Goal: Information Seeking & Learning: Get advice/opinions

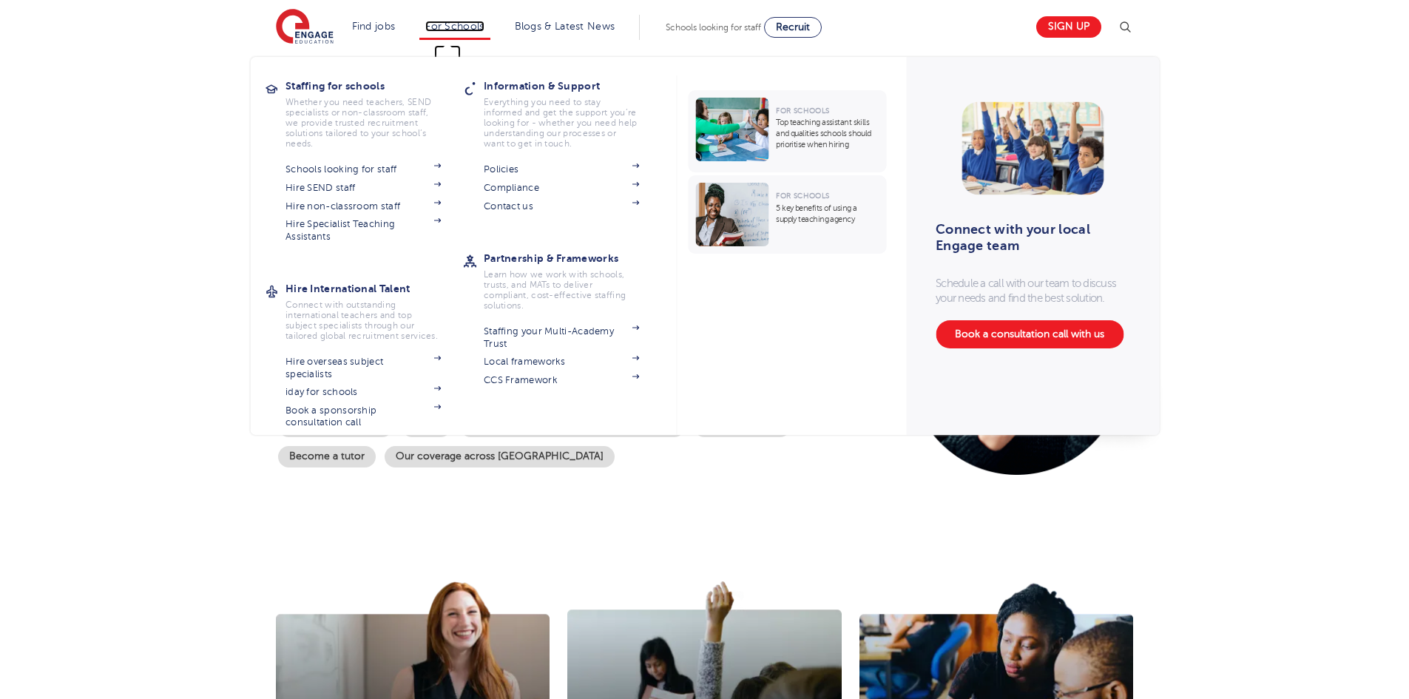
click at [457, 24] on link "For Schools" at bounding box center [454, 26] width 58 height 11
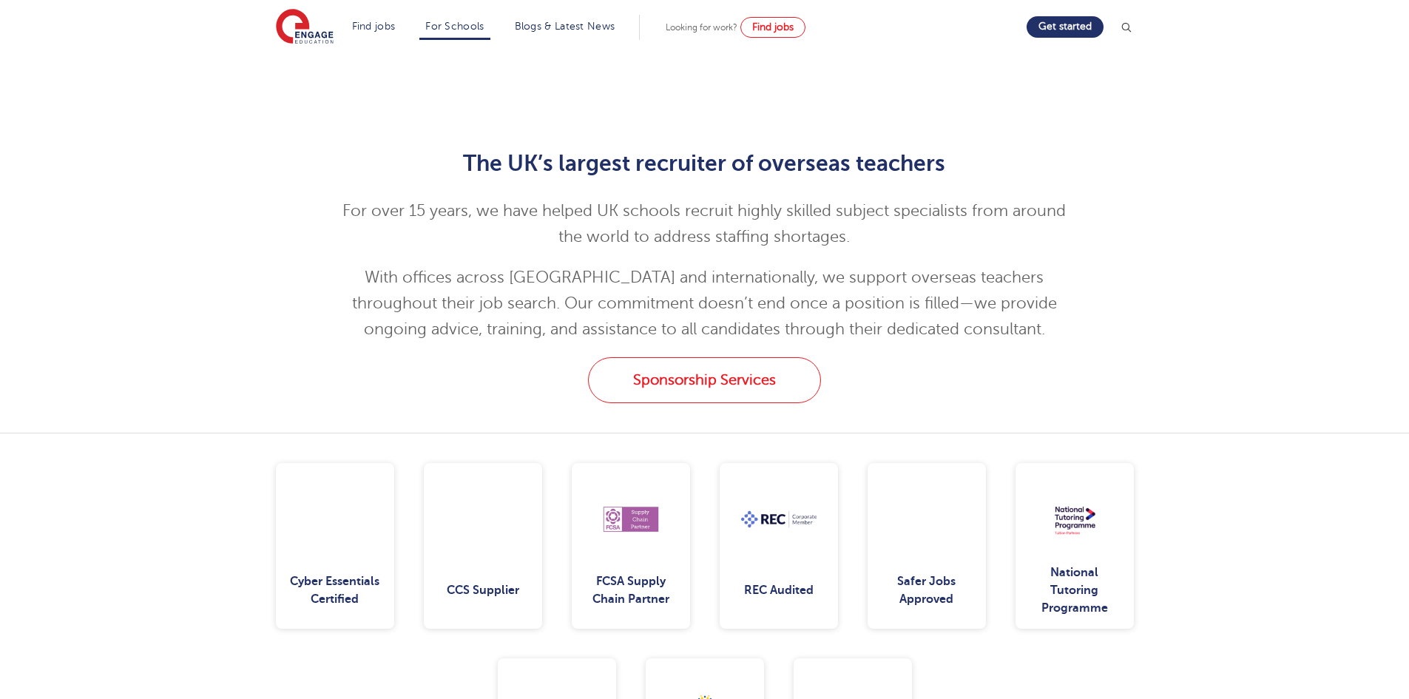
scroll to position [1553, 0]
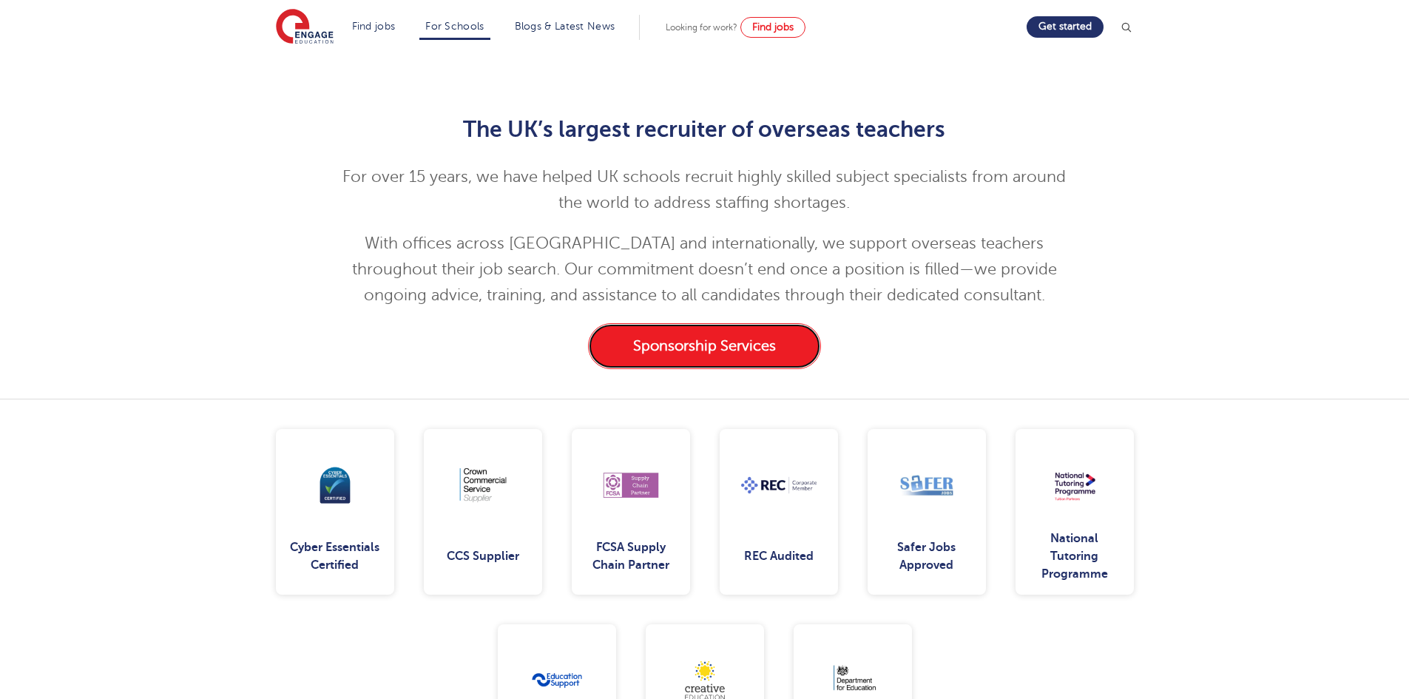
click at [698, 353] on link "Sponsorship Services" at bounding box center [704, 346] width 233 height 46
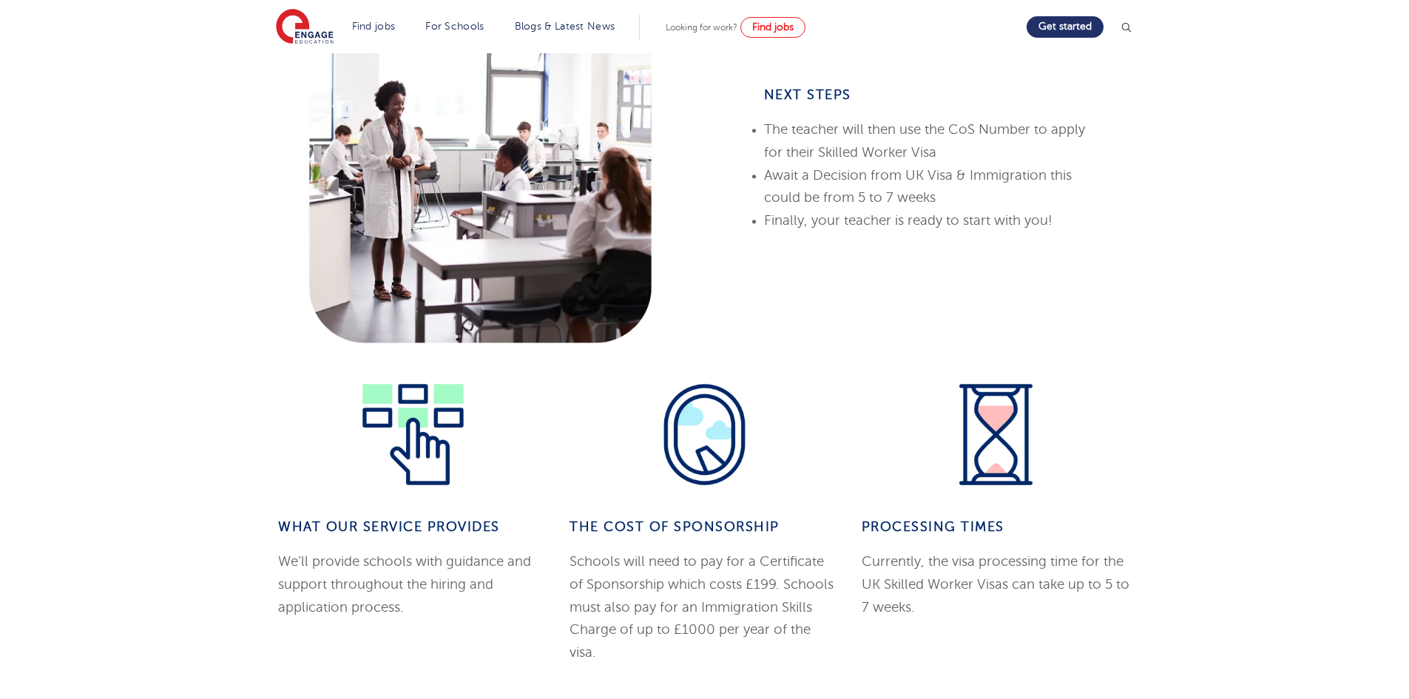
scroll to position [1036, 0]
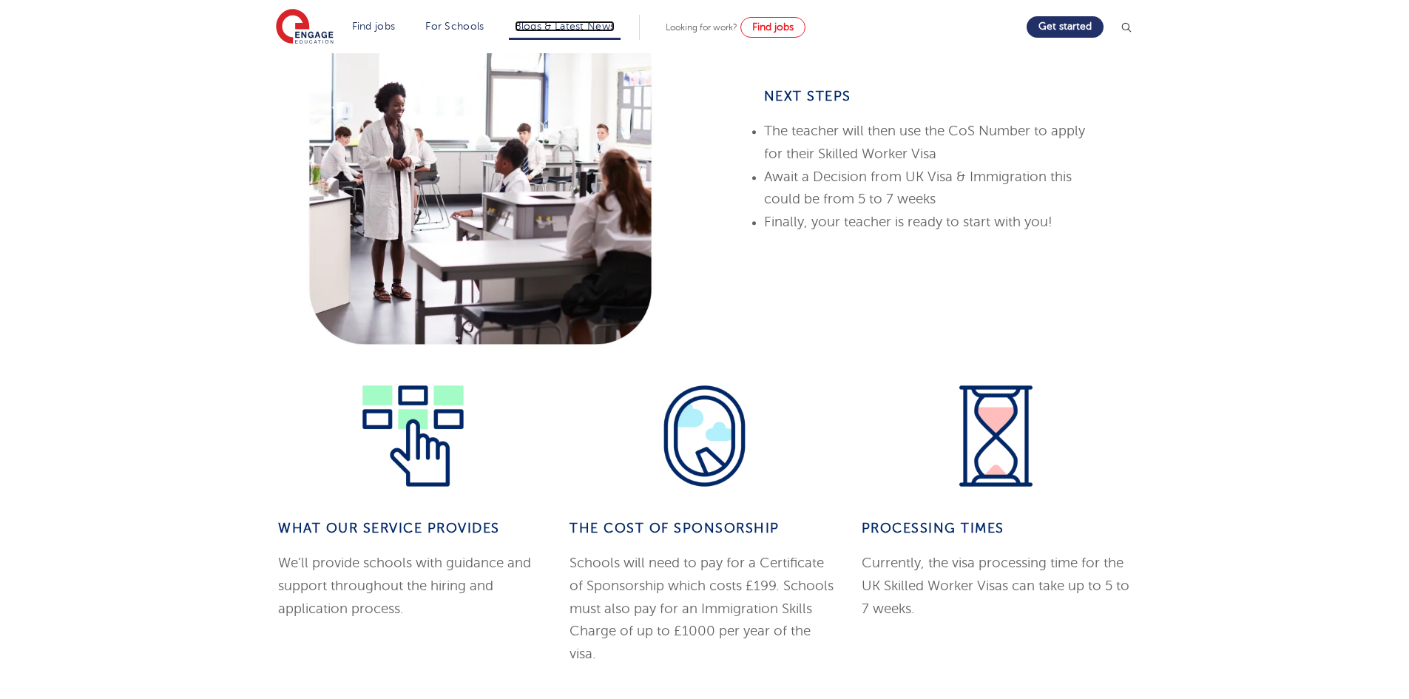
click at [542, 29] on link "Blogs & Latest News" at bounding box center [565, 26] width 101 height 11
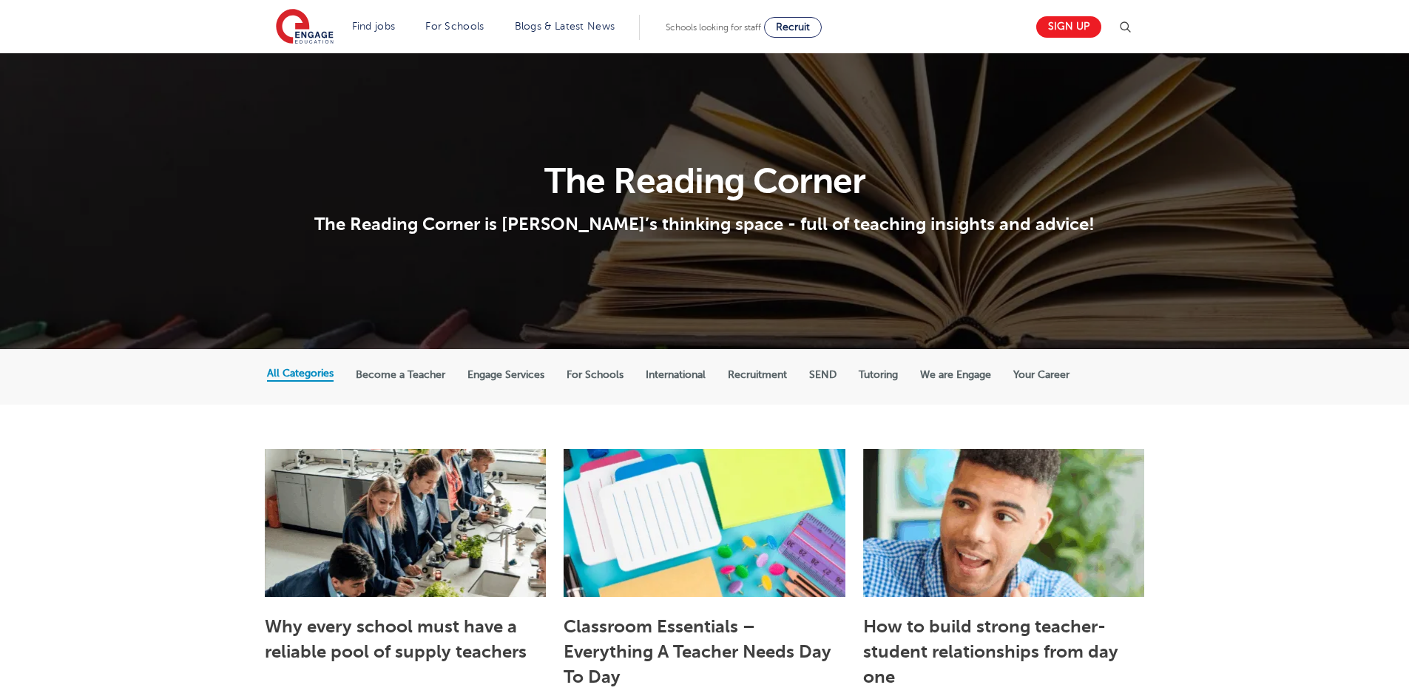
click at [1131, 21] on img at bounding box center [1125, 27] width 18 height 18
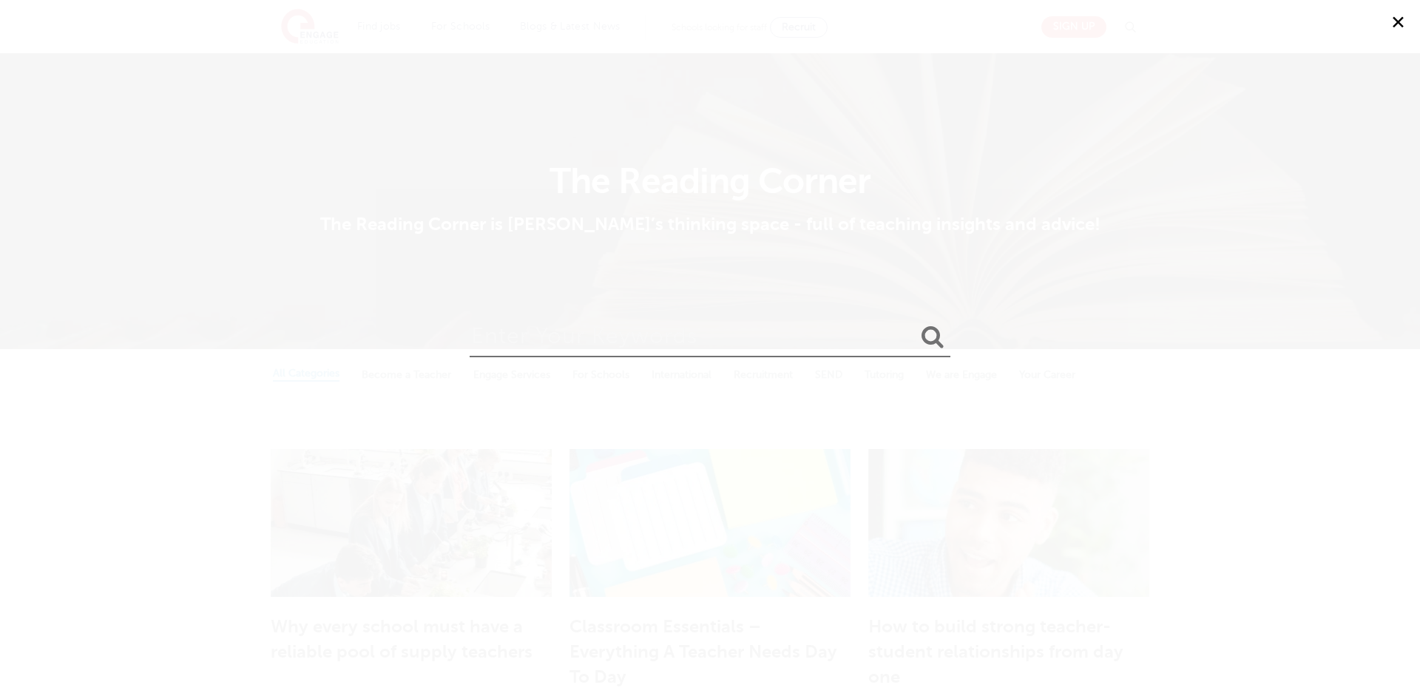
click at [619, 351] on input "search" at bounding box center [710, 333] width 481 height 48
type input "testimonials"
click at [915, 324] on button "submit" at bounding box center [933, 337] width 36 height 27
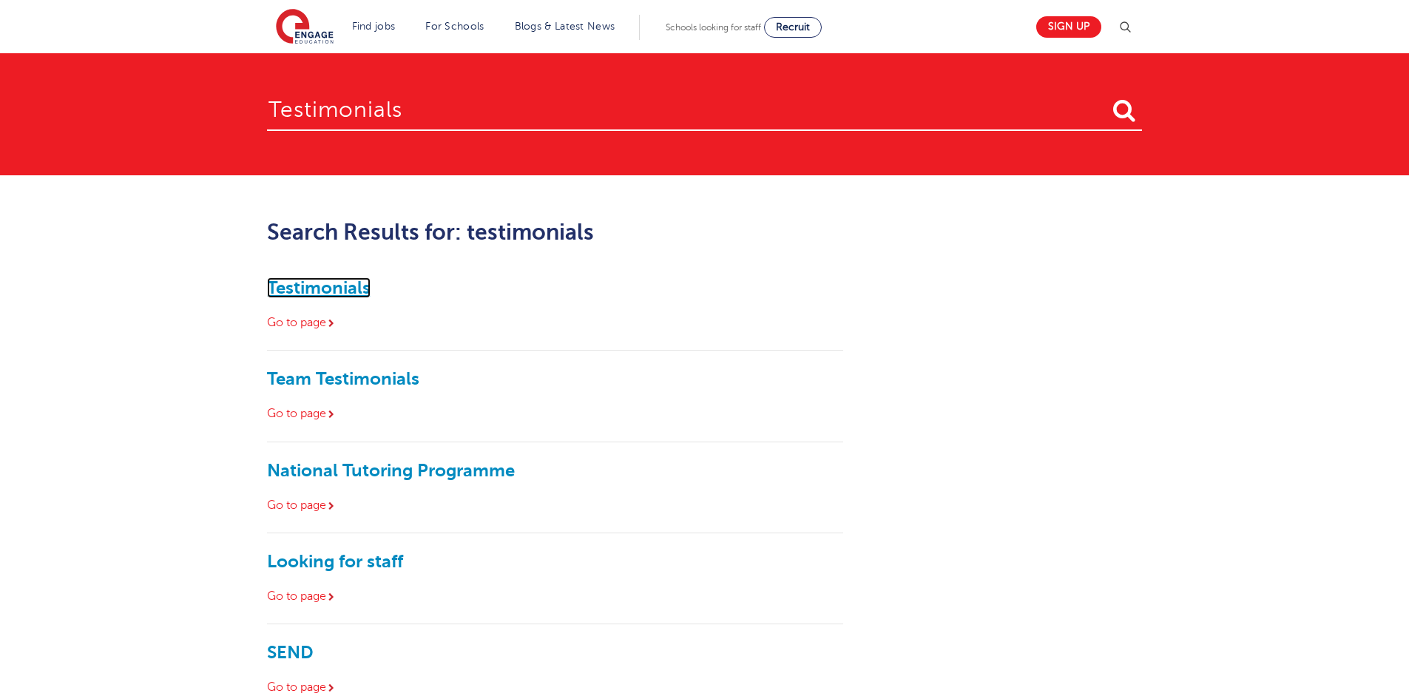
click at [346, 297] on link "Testimonials" at bounding box center [319, 287] width 104 height 21
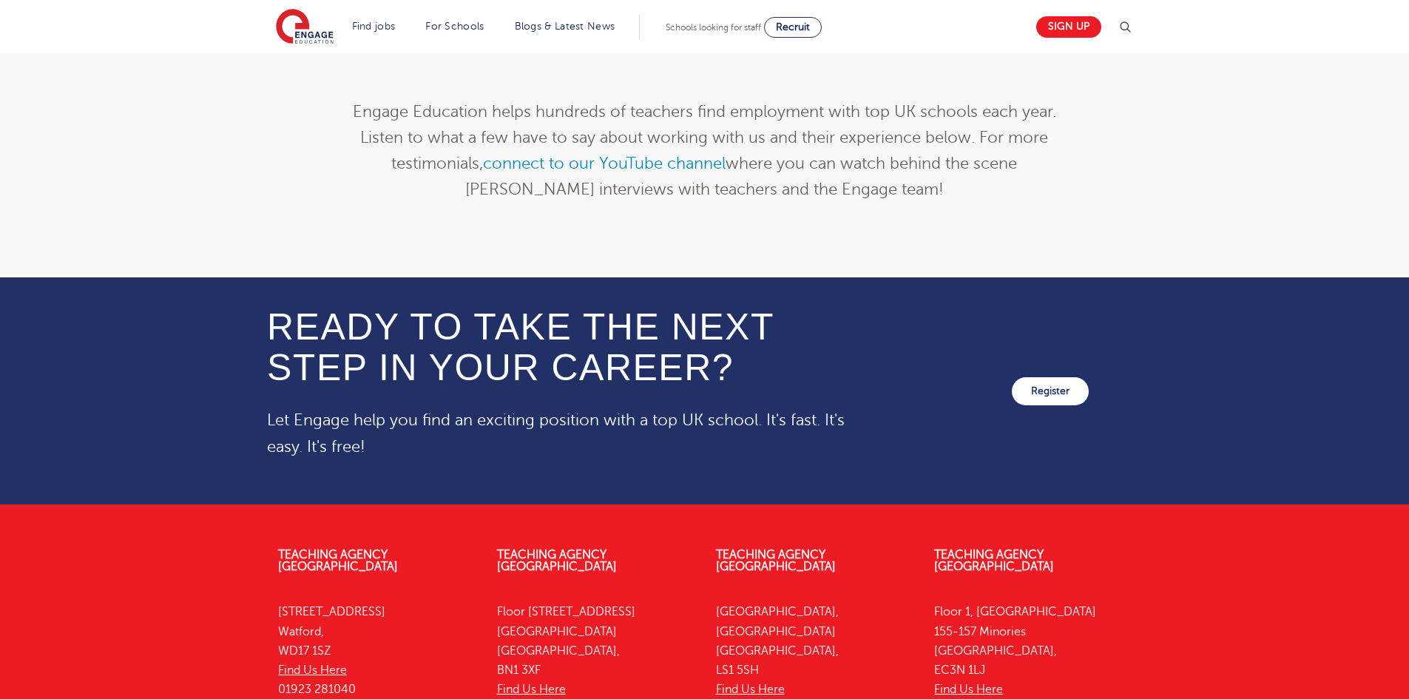
scroll to position [314, 0]
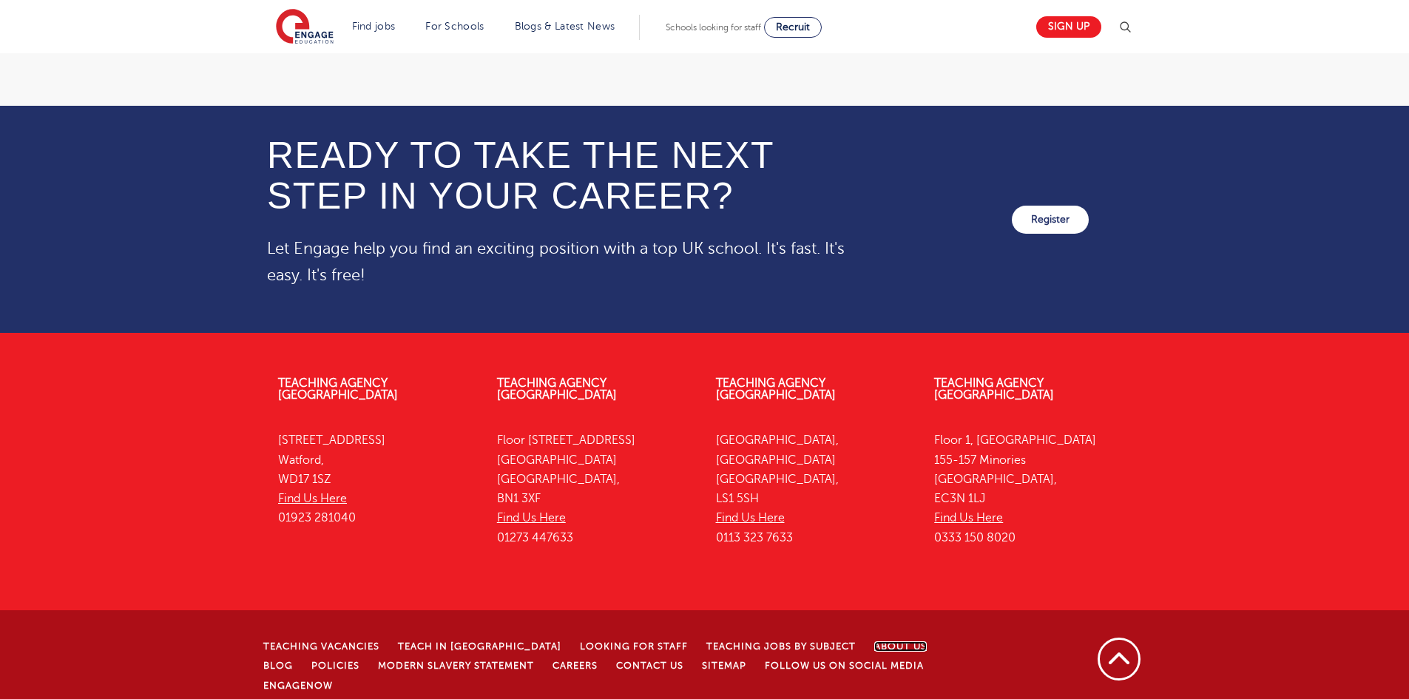
click at [874, 636] on li "About Us" at bounding box center [909, 645] width 71 height 19
click at [874, 641] on link "About Us" at bounding box center [900, 646] width 53 height 10
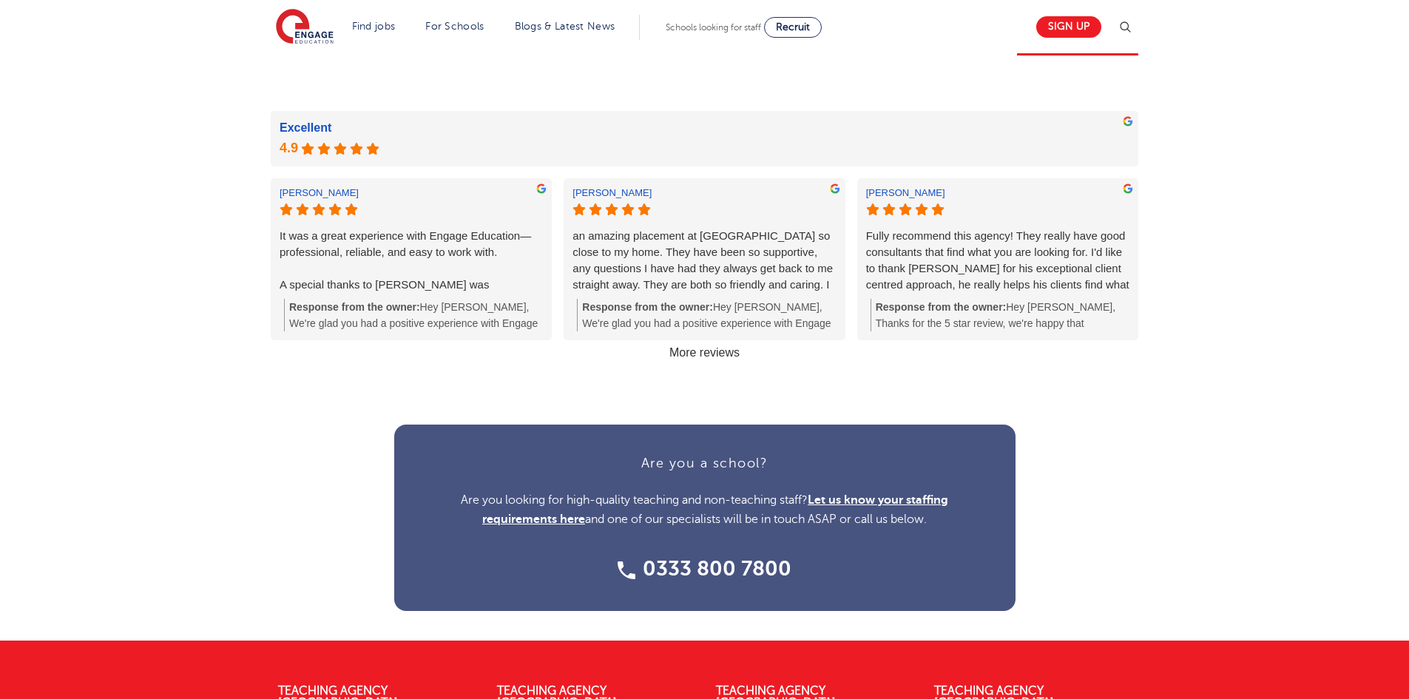
scroll to position [1553, 0]
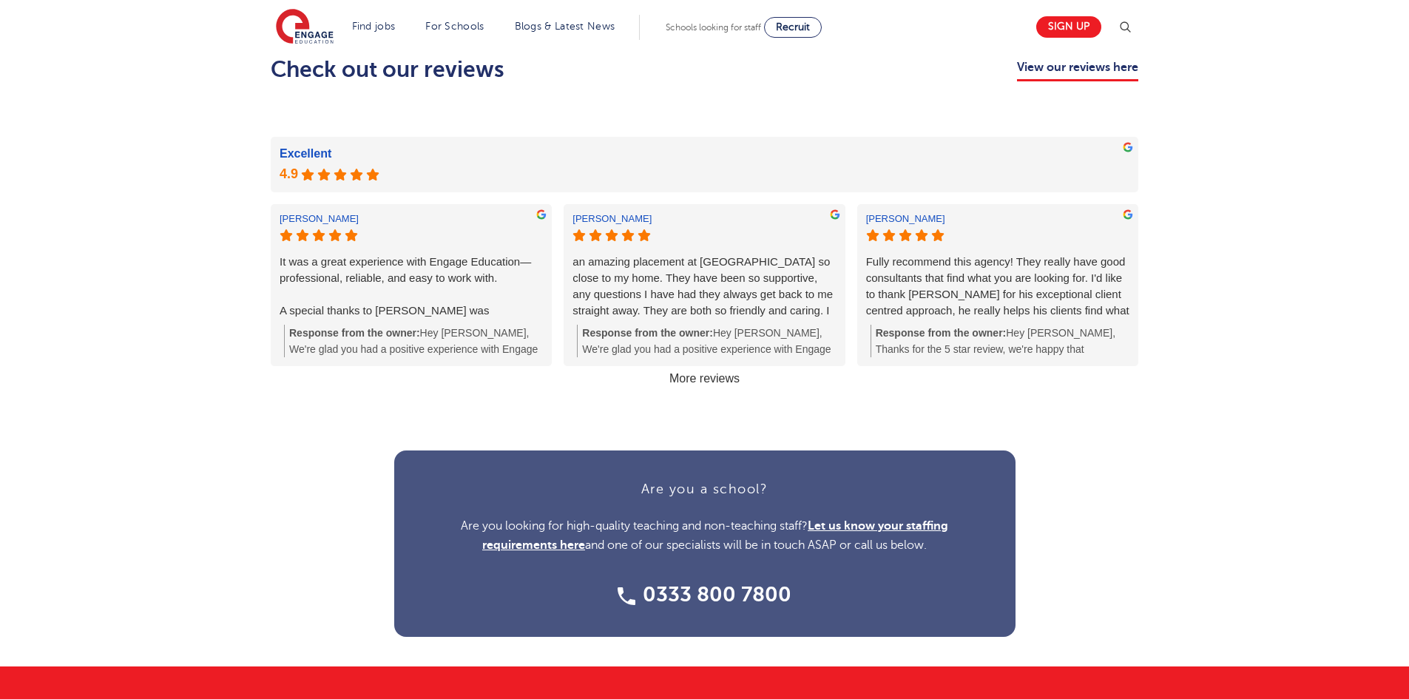
click at [730, 378] on link "More reviews" at bounding box center [705, 378] width 82 height 25
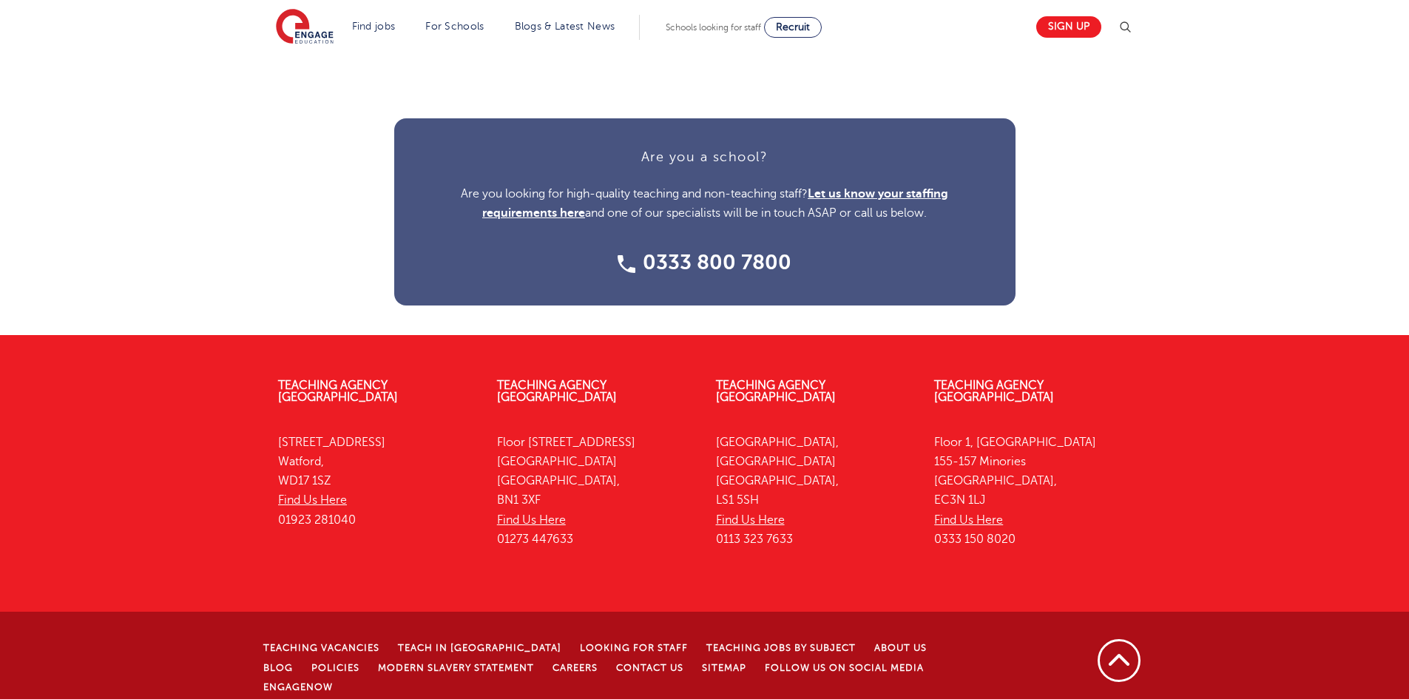
scroll to position [2060, 0]
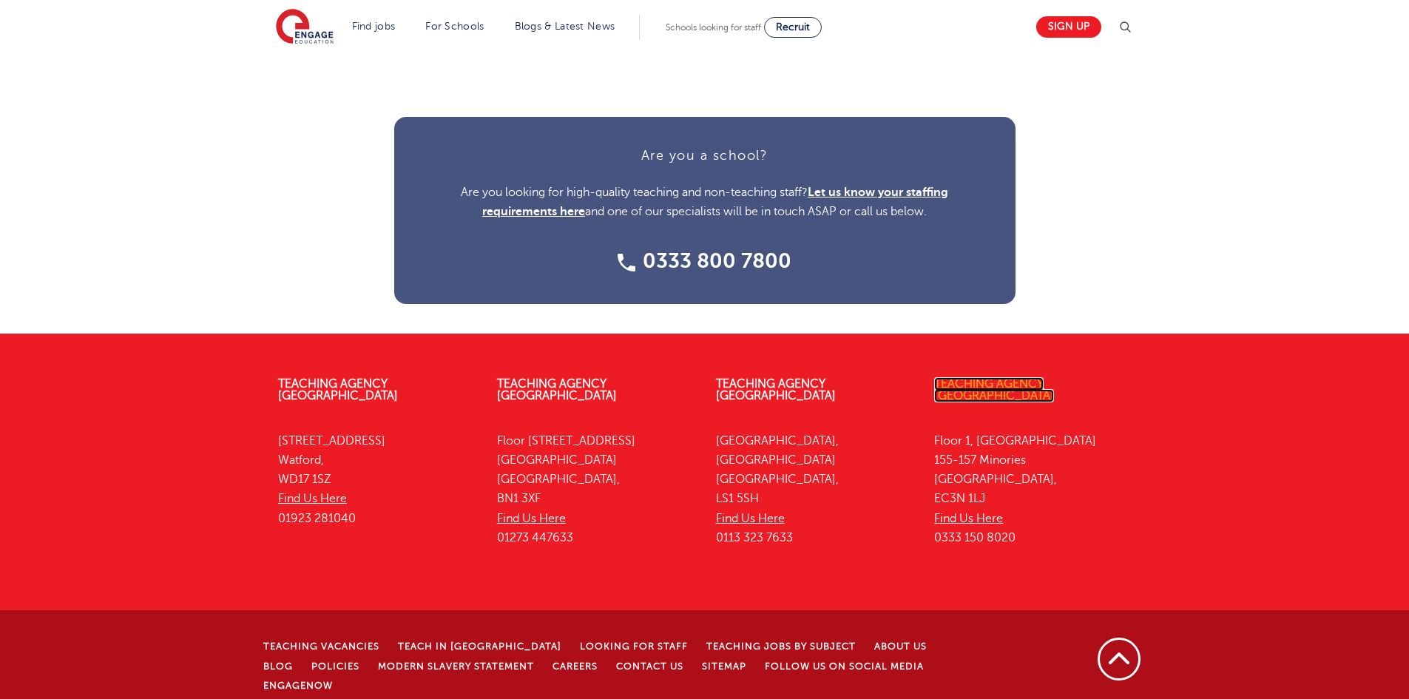
click at [973, 387] on link "Teaching Agency [GEOGRAPHIC_DATA]" at bounding box center [994, 389] width 120 height 25
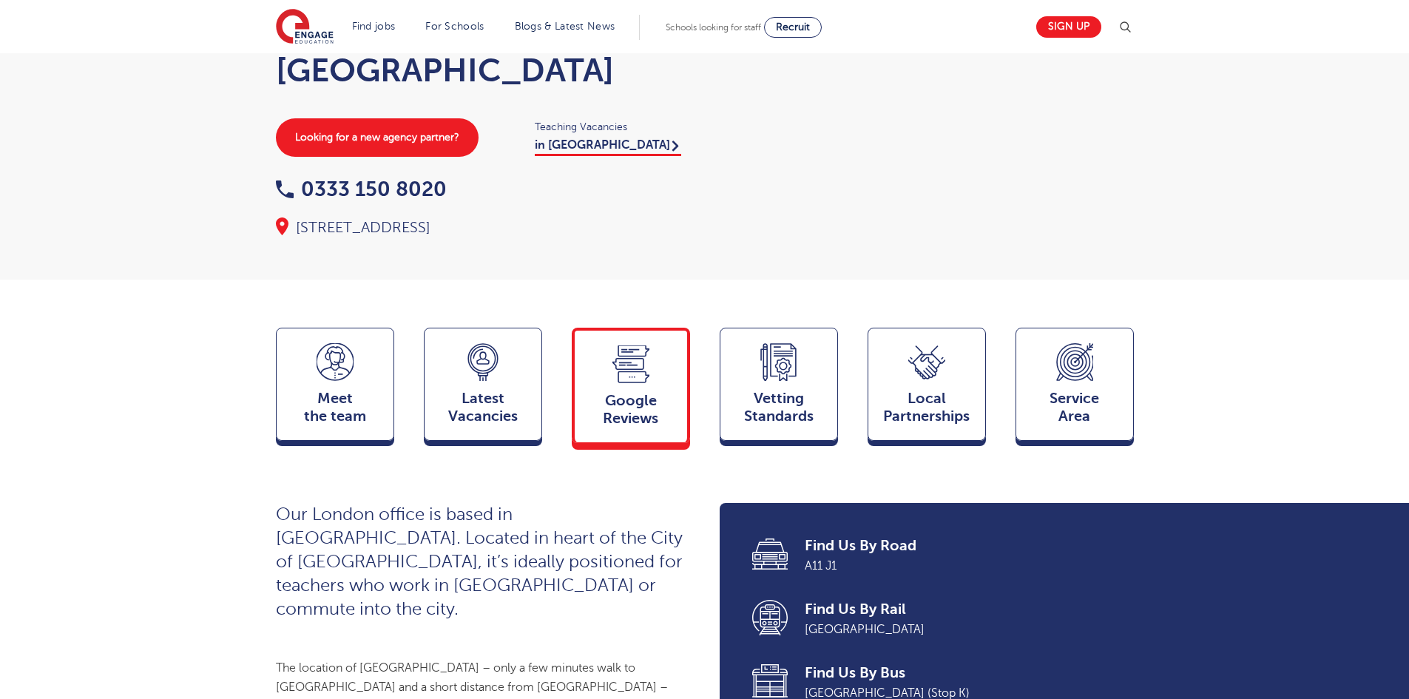
scroll to position [148, 0]
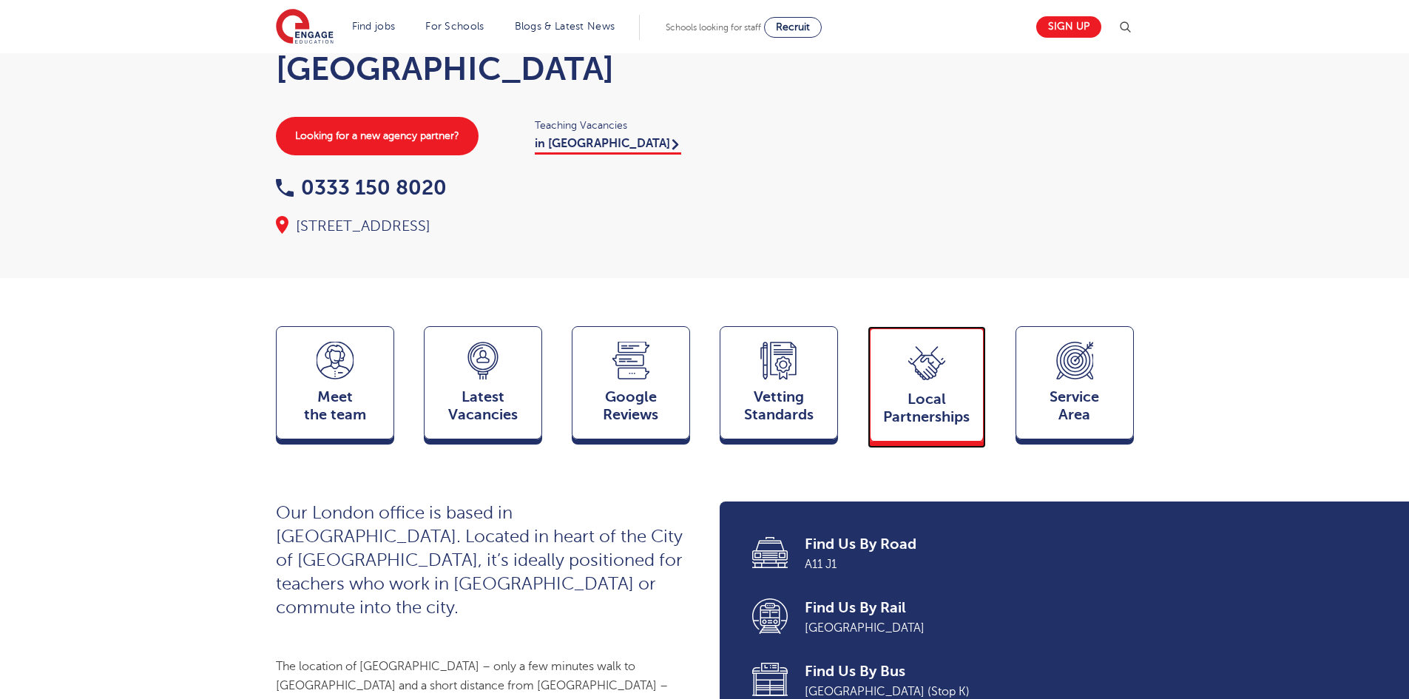
click at [909, 402] on div "Local Partnerships Partners" at bounding box center [927, 383] width 118 height 115
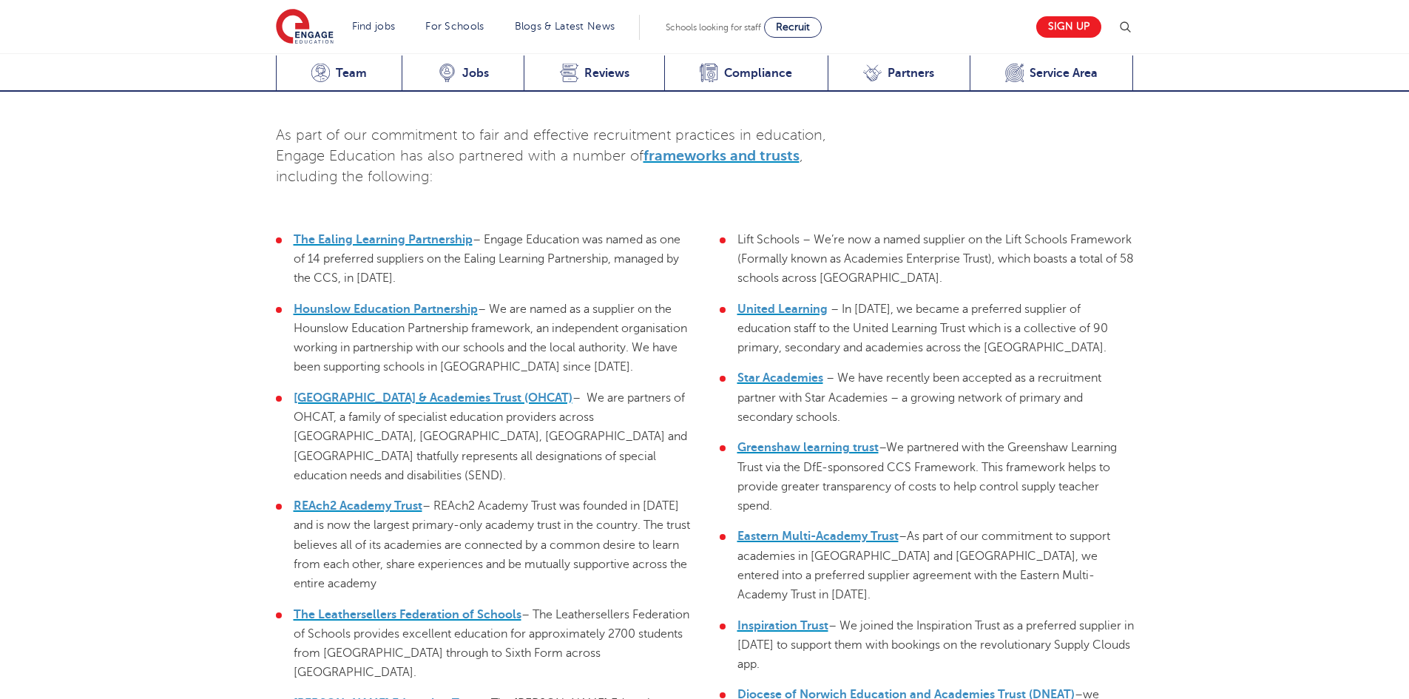
scroll to position [3764, 0]
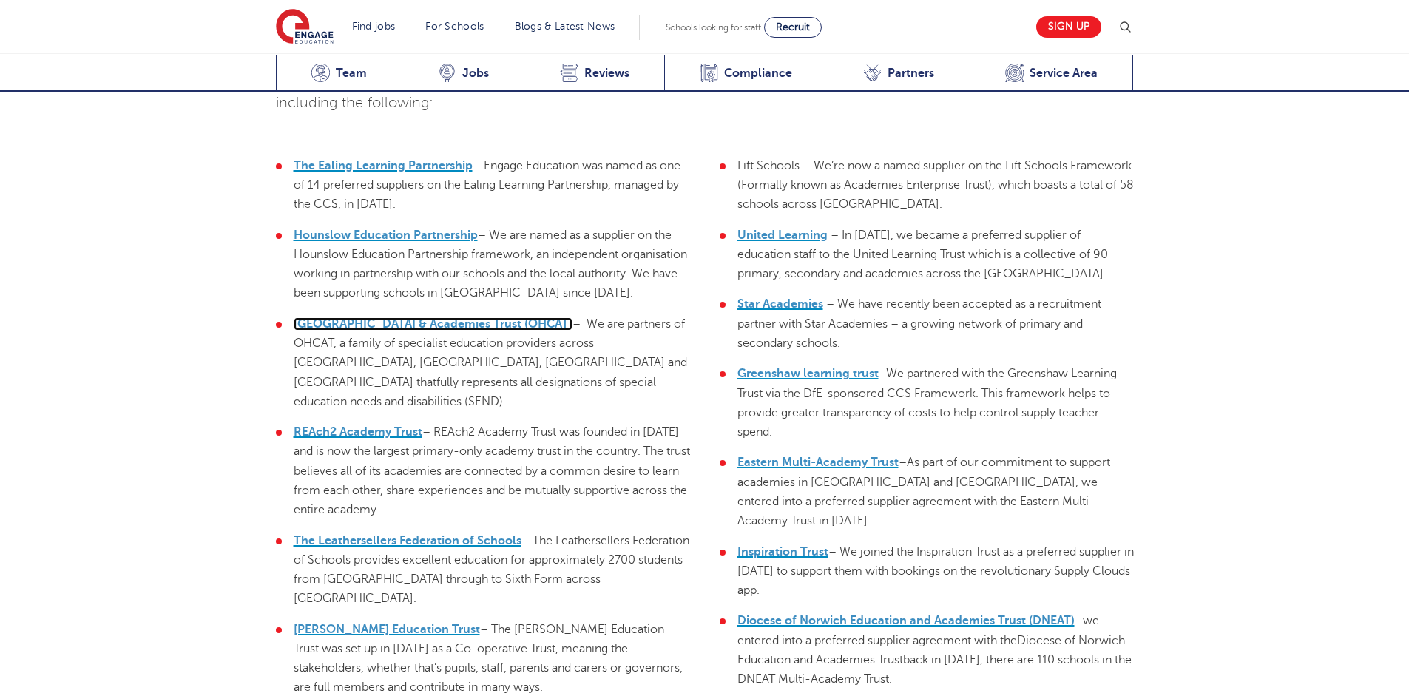
click at [362, 317] on span "Orchard Hill College & Academies Trust (OHCAT)" at bounding box center [433, 323] width 279 height 13
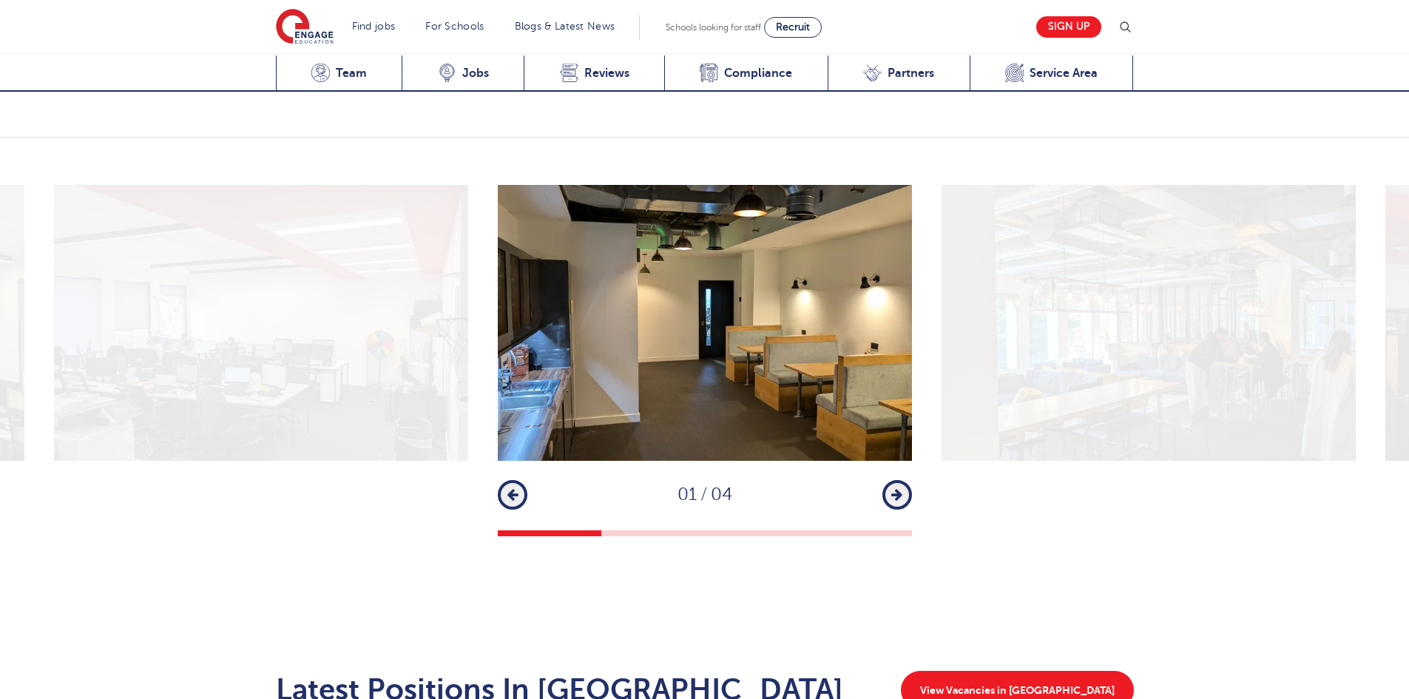
scroll to position [1840, 0]
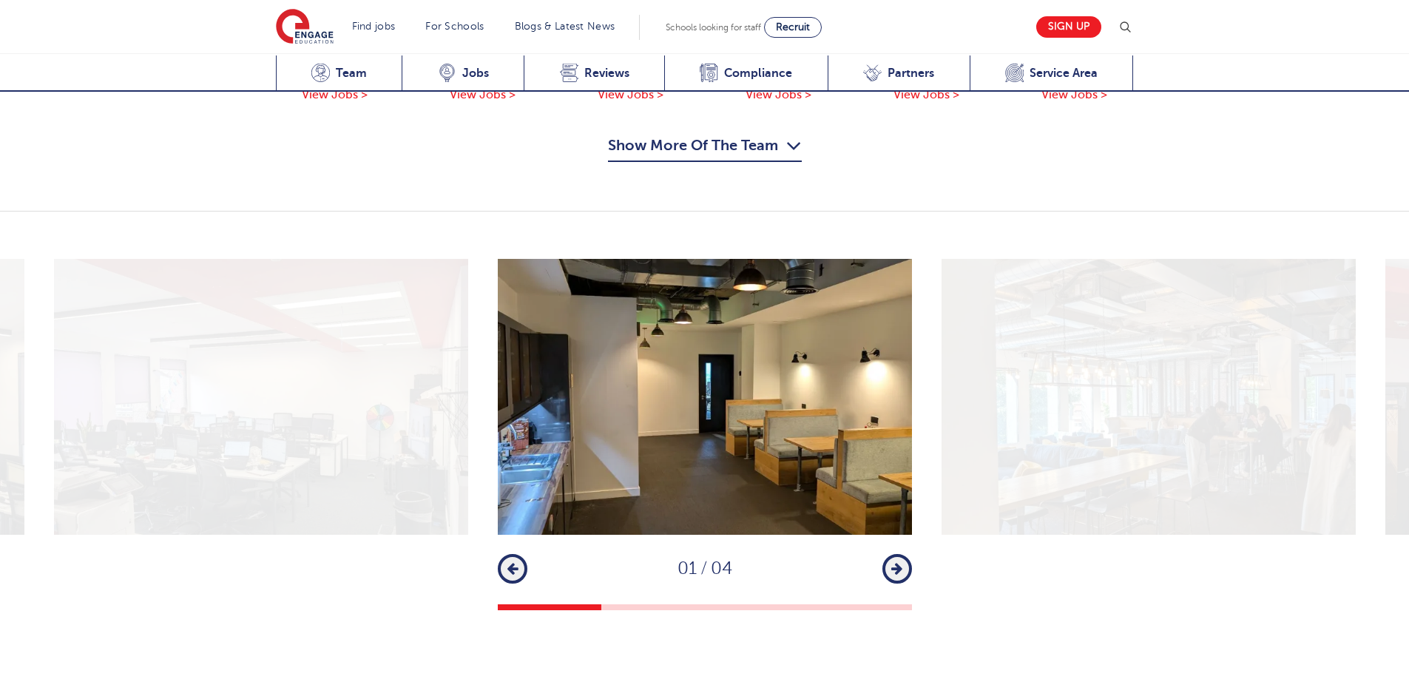
click at [893, 562] on icon "button" at bounding box center [896, 568] width 11 height 13
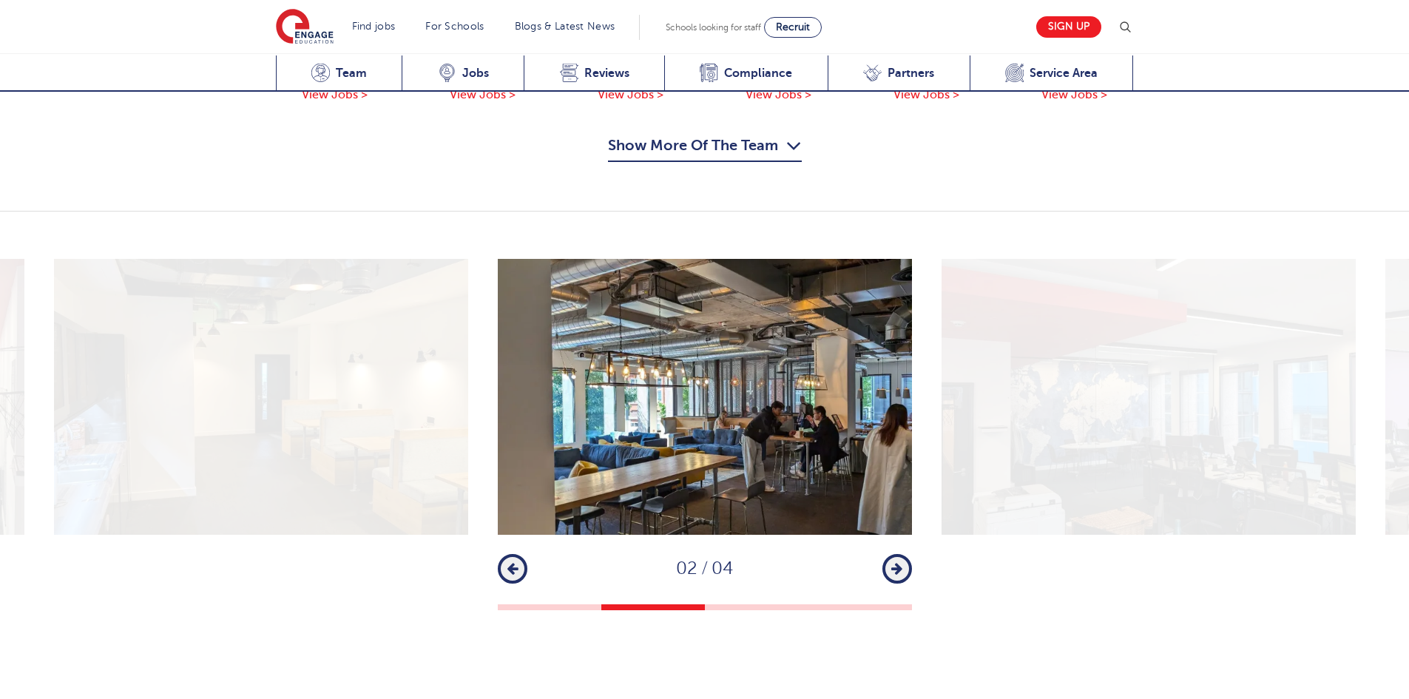
click at [896, 562] on icon "button" at bounding box center [896, 568] width 11 height 13
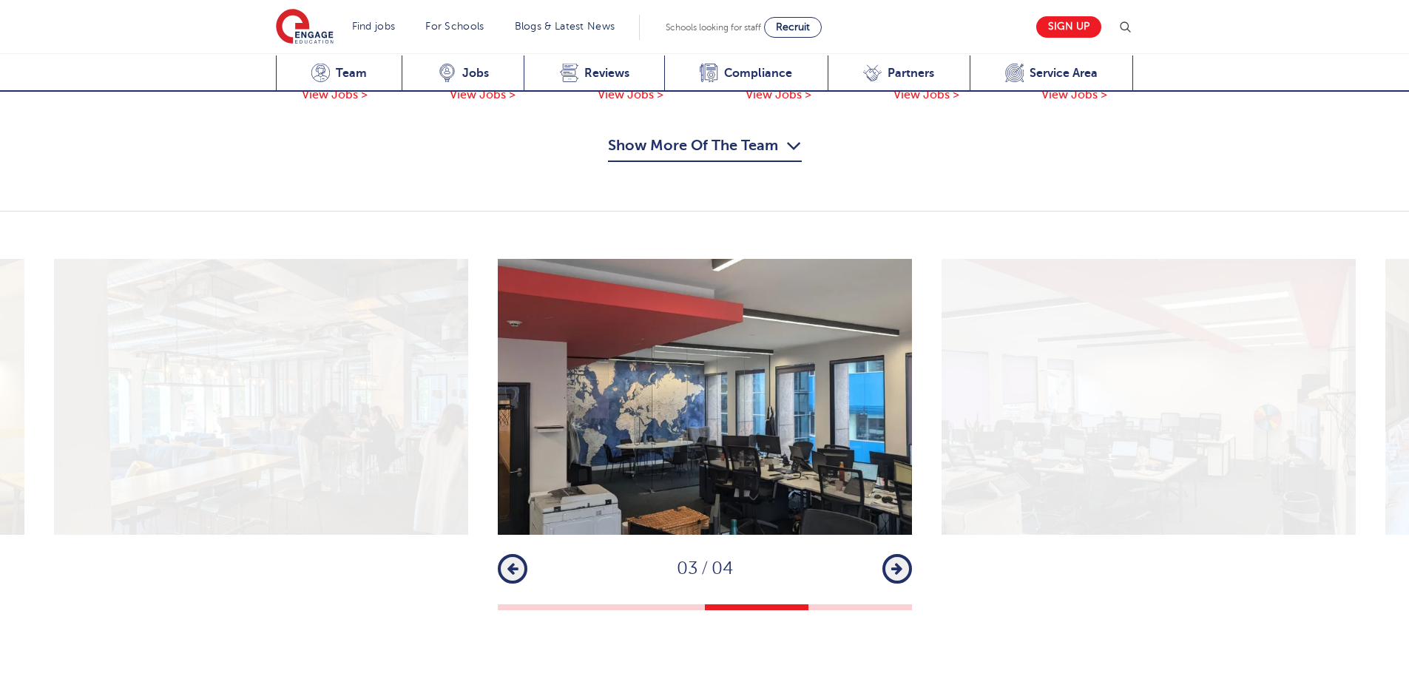
click at [897, 562] on icon "button" at bounding box center [896, 568] width 11 height 13
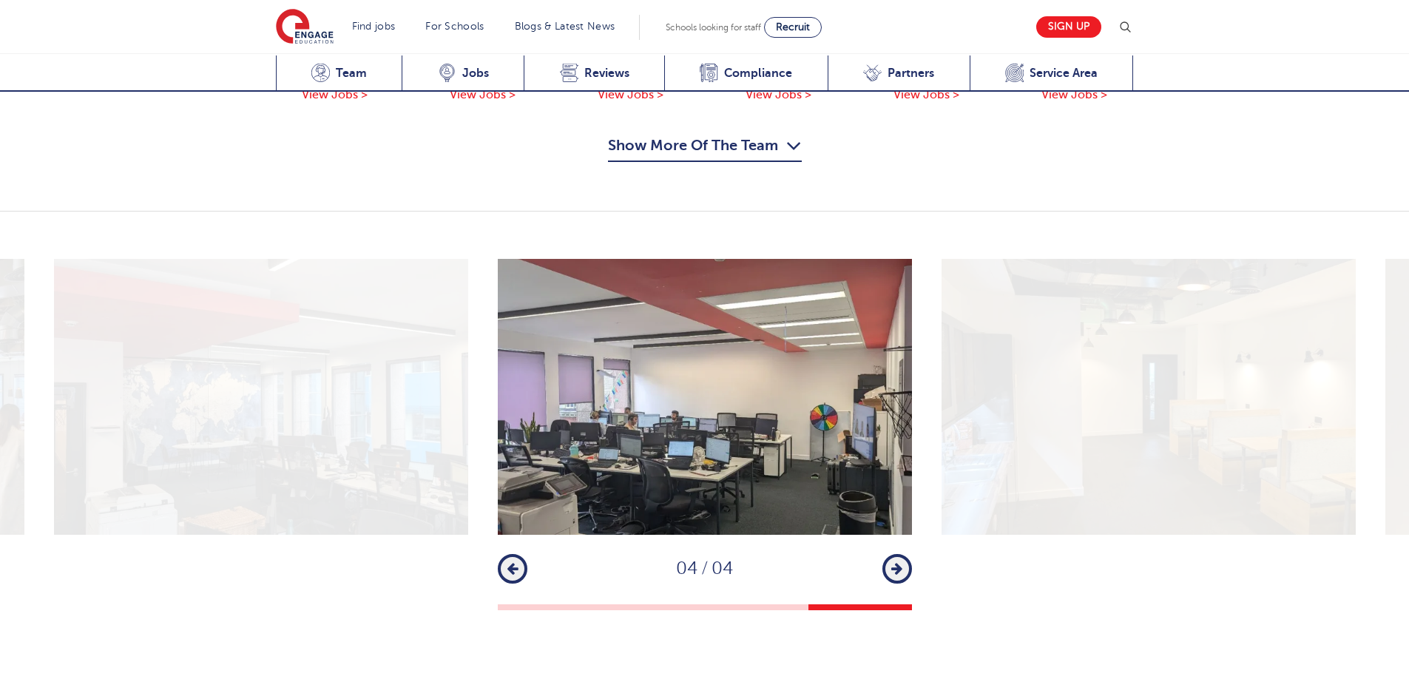
click at [897, 562] on icon "button" at bounding box center [896, 568] width 11 height 13
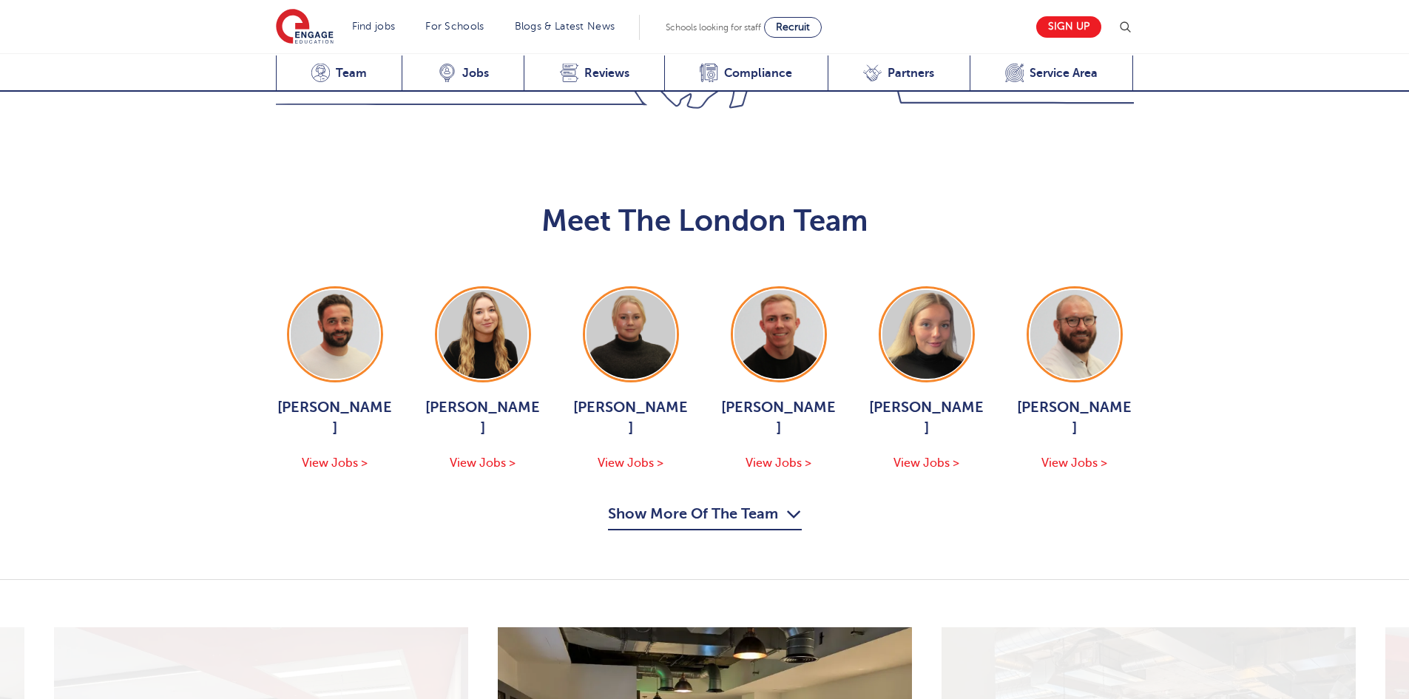
scroll to position [1471, 0]
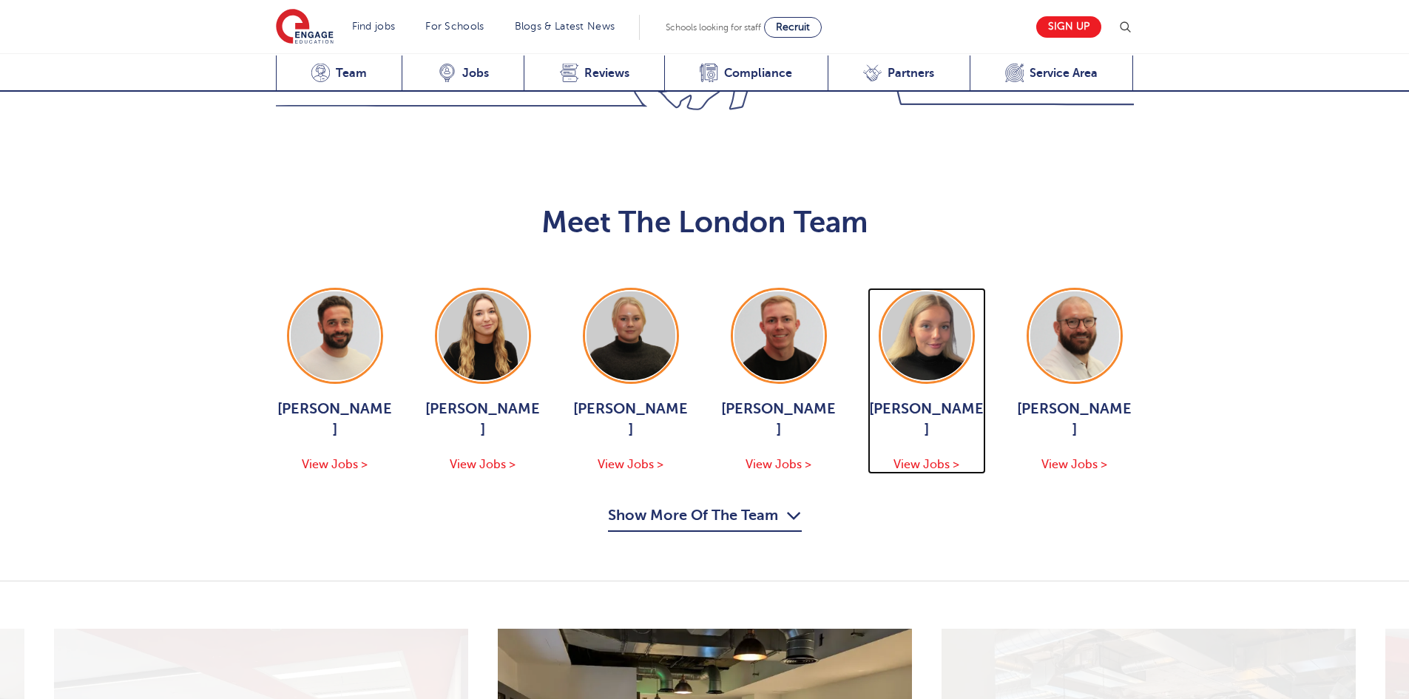
click at [934, 458] on span "View Jobs >" at bounding box center [927, 464] width 66 height 13
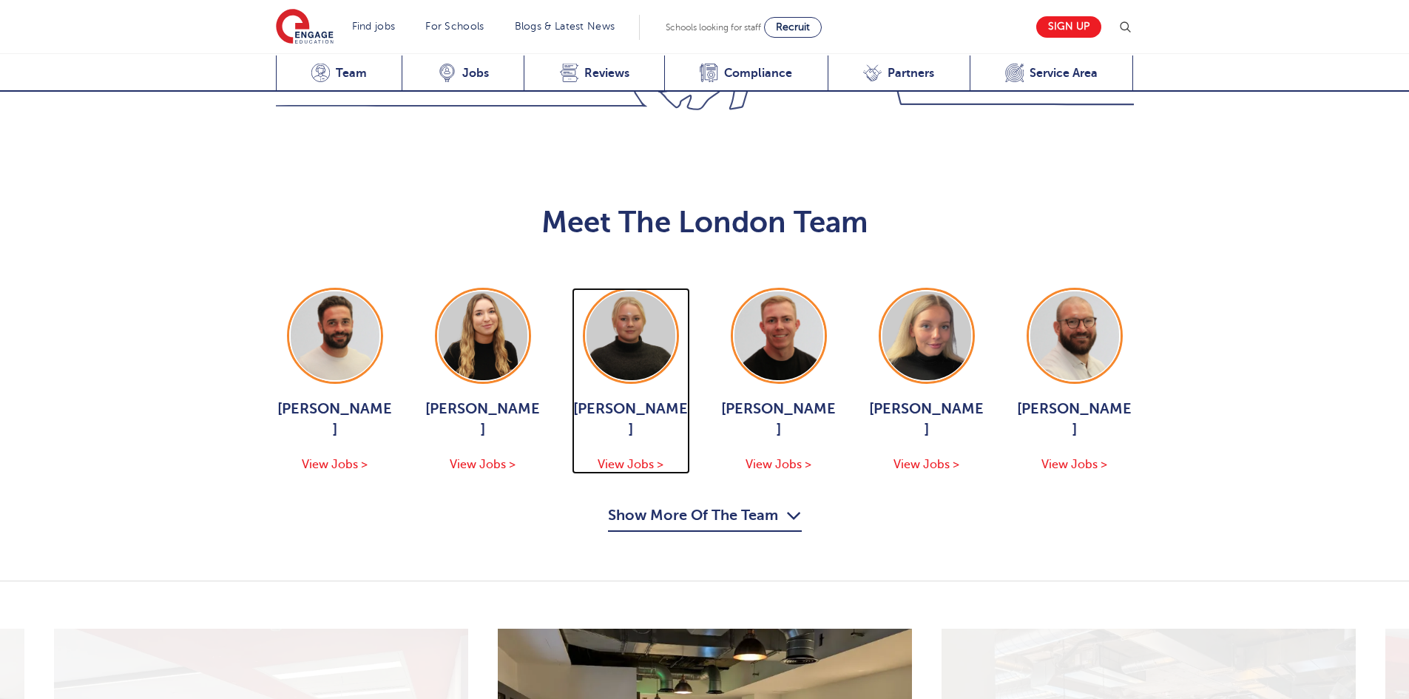
click at [625, 317] on img at bounding box center [631, 335] width 89 height 89
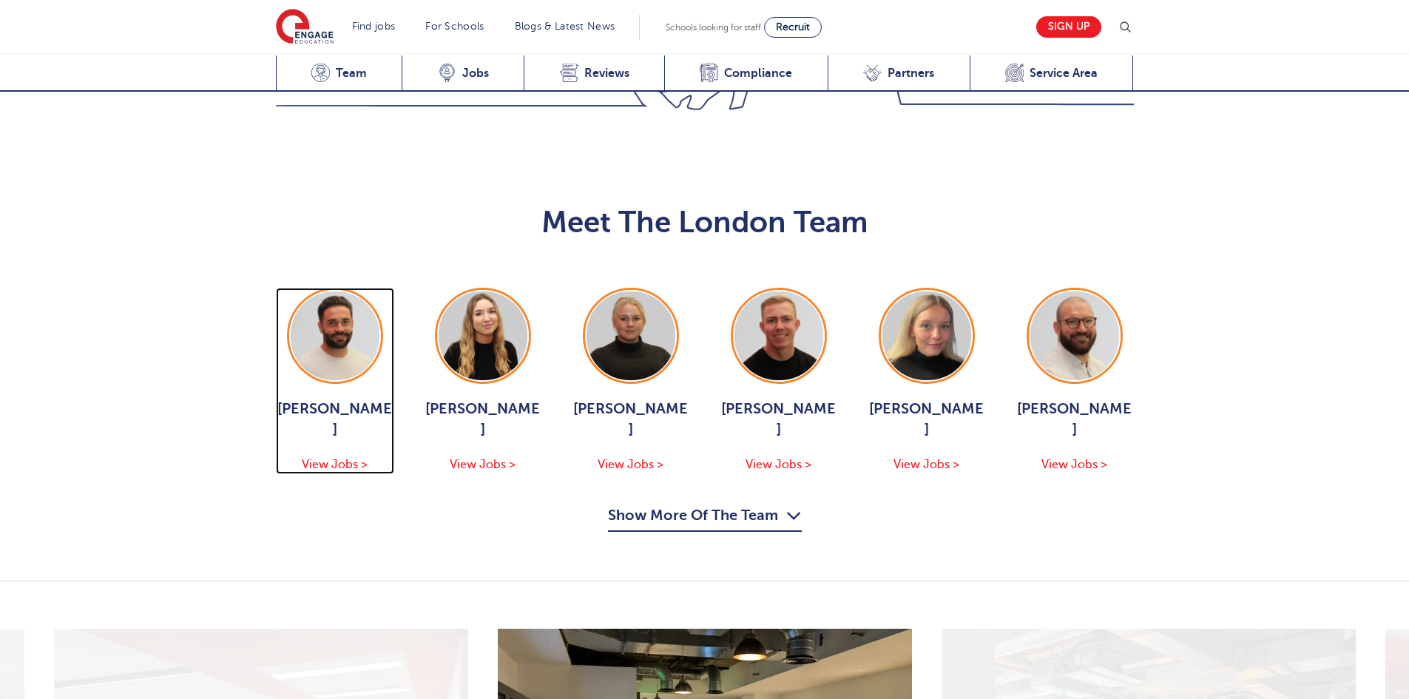
click at [351, 306] on img at bounding box center [335, 335] width 89 height 89
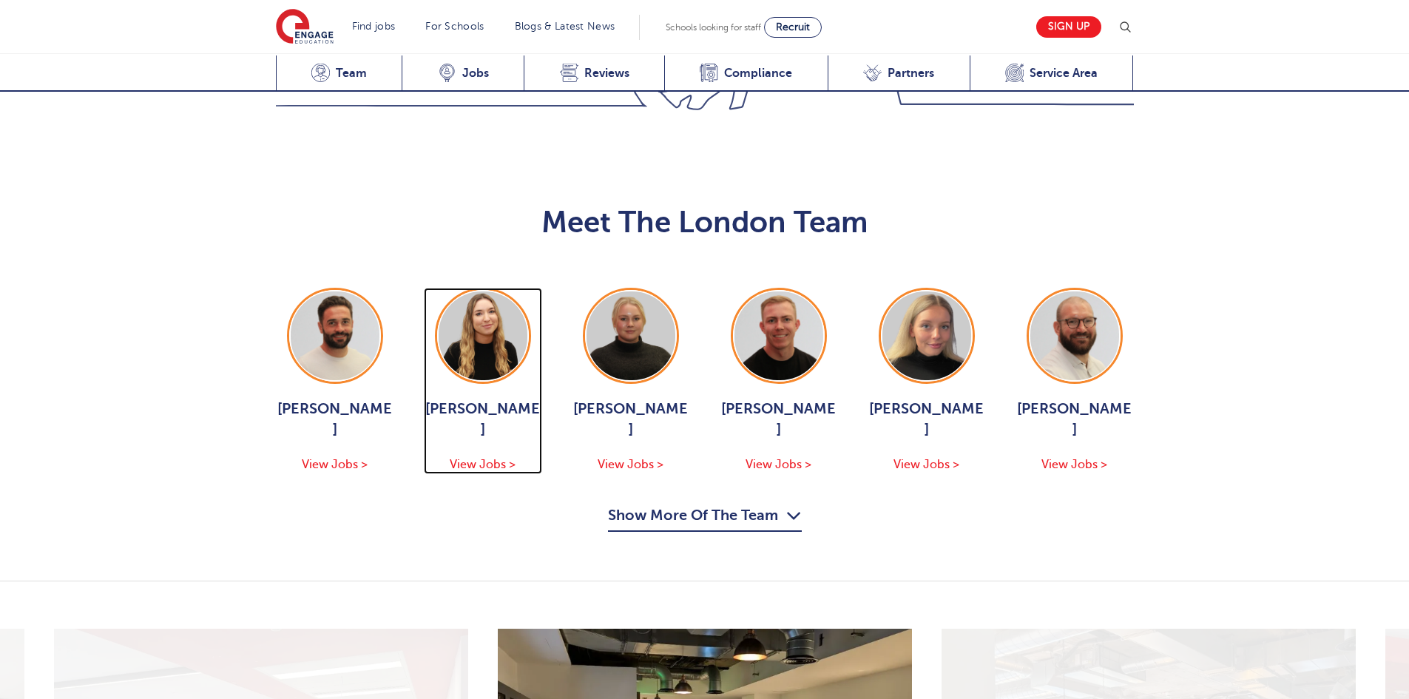
click at [510, 302] on img at bounding box center [483, 335] width 89 height 89
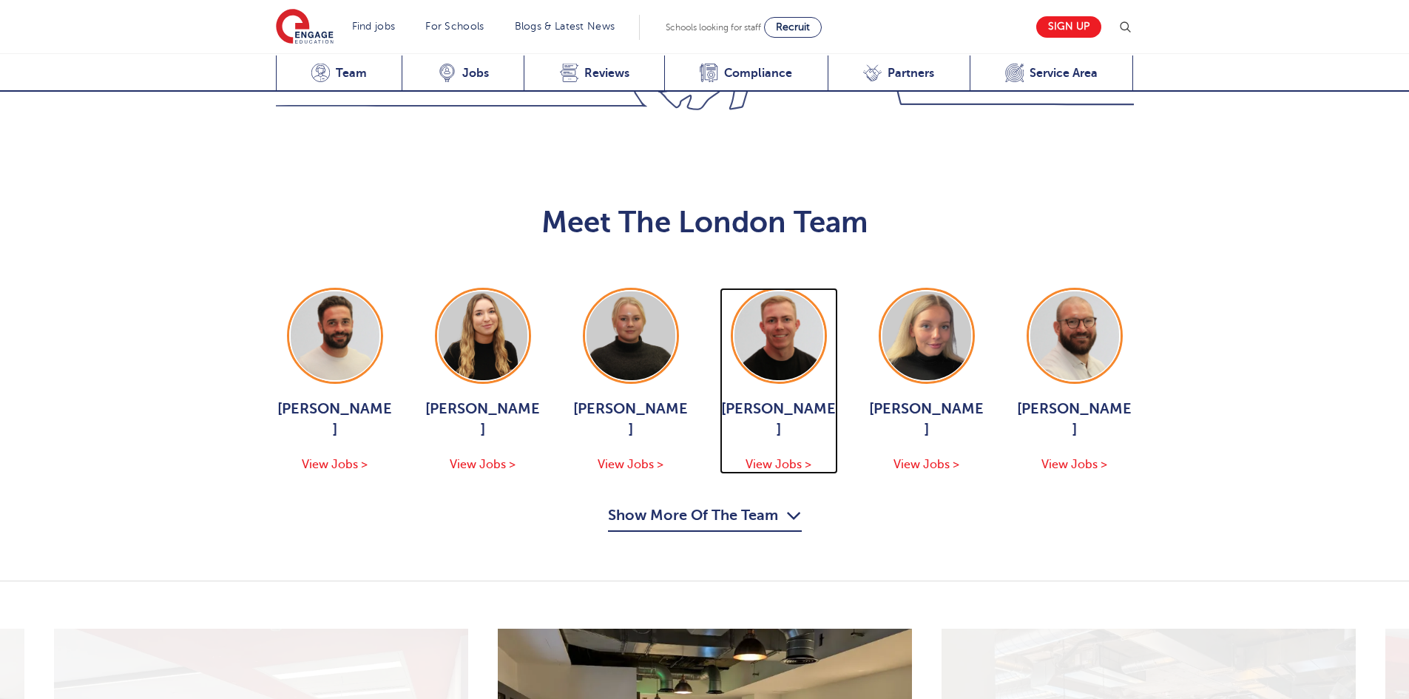
click at [769, 319] on img at bounding box center [779, 335] width 89 height 89
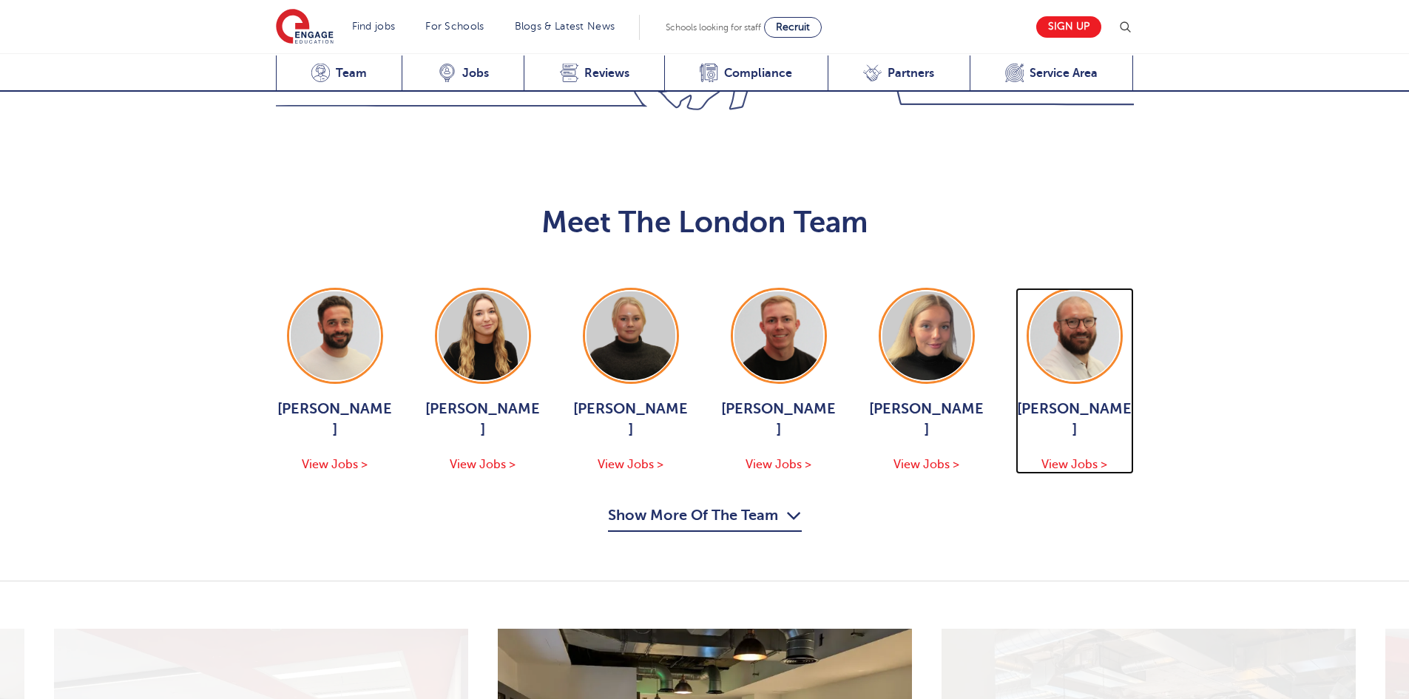
click at [1069, 458] on span "View Jobs >" at bounding box center [1075, 464] width 66 height 13
click at [712, 504] on button "Show More Of The Team" at bounding box center [705, 518] width 194 height 28
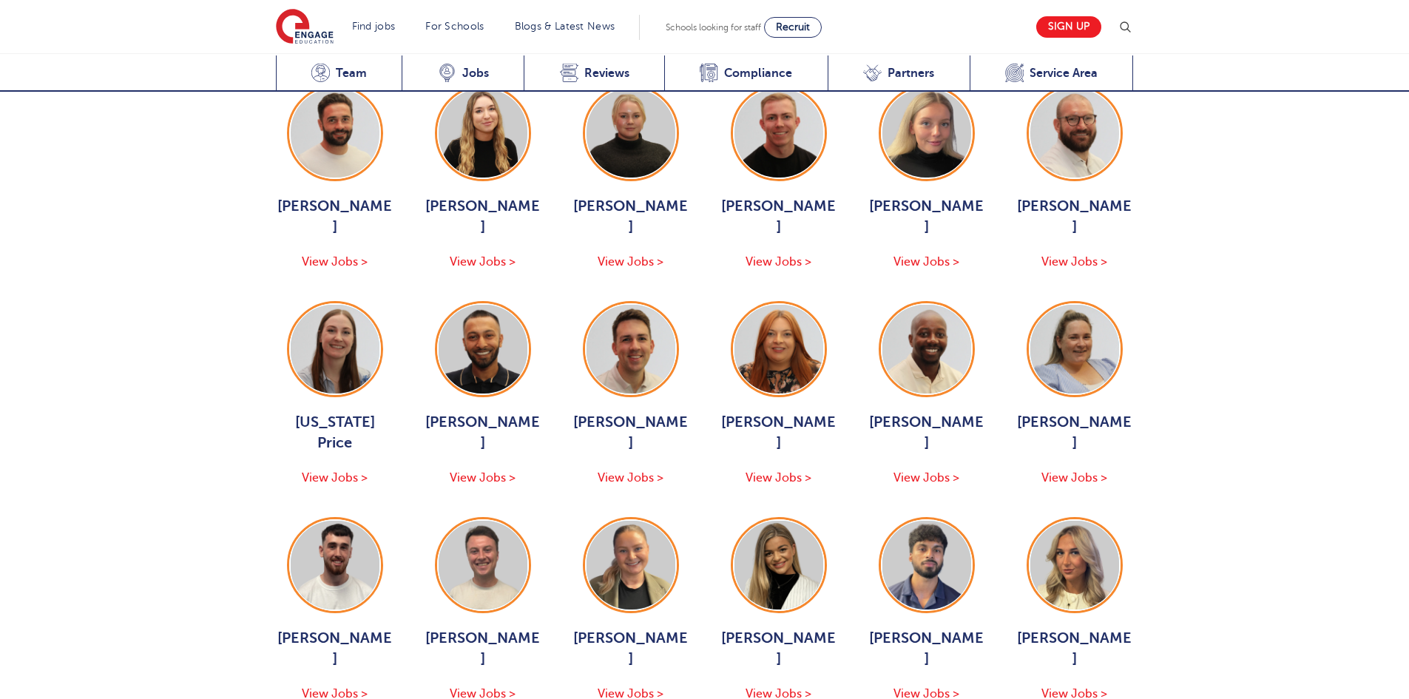
scroll to position [1840, 0]
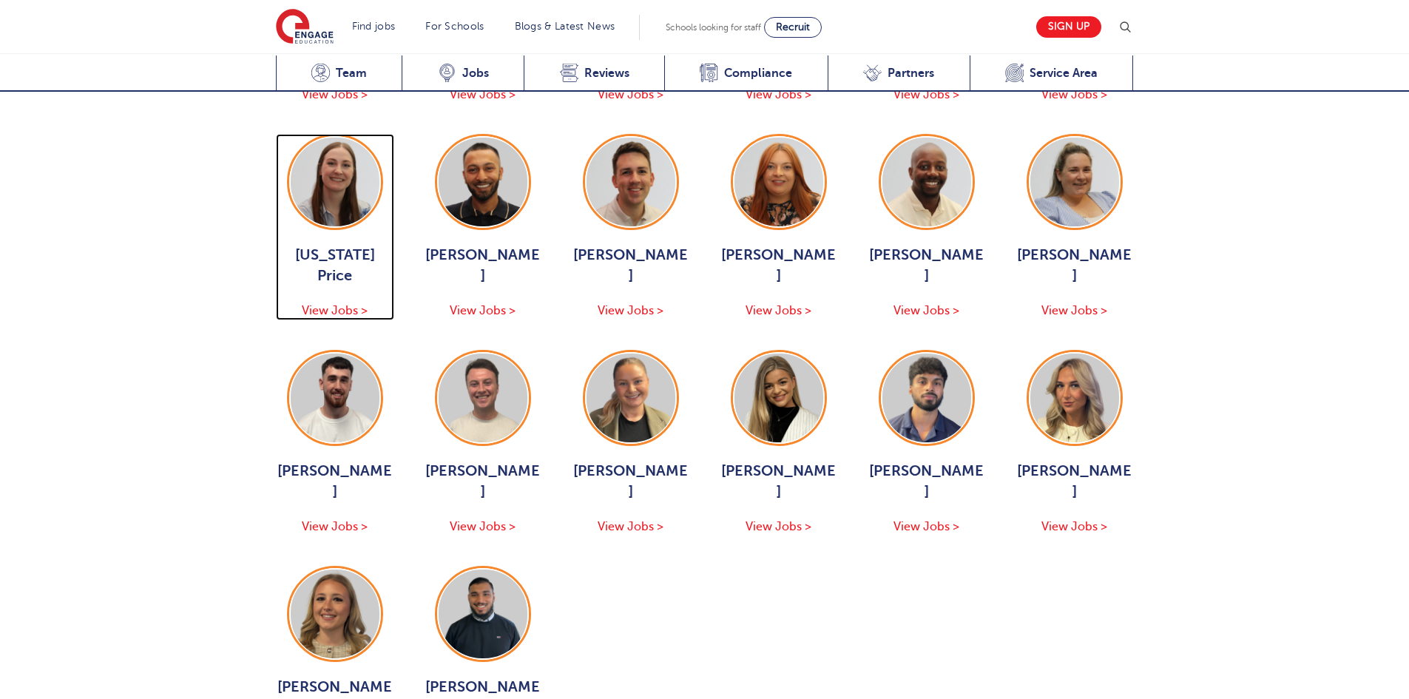
click at [328, 304] on span "View Jobs >" at bounding box center [335, 310] width 66 height 13
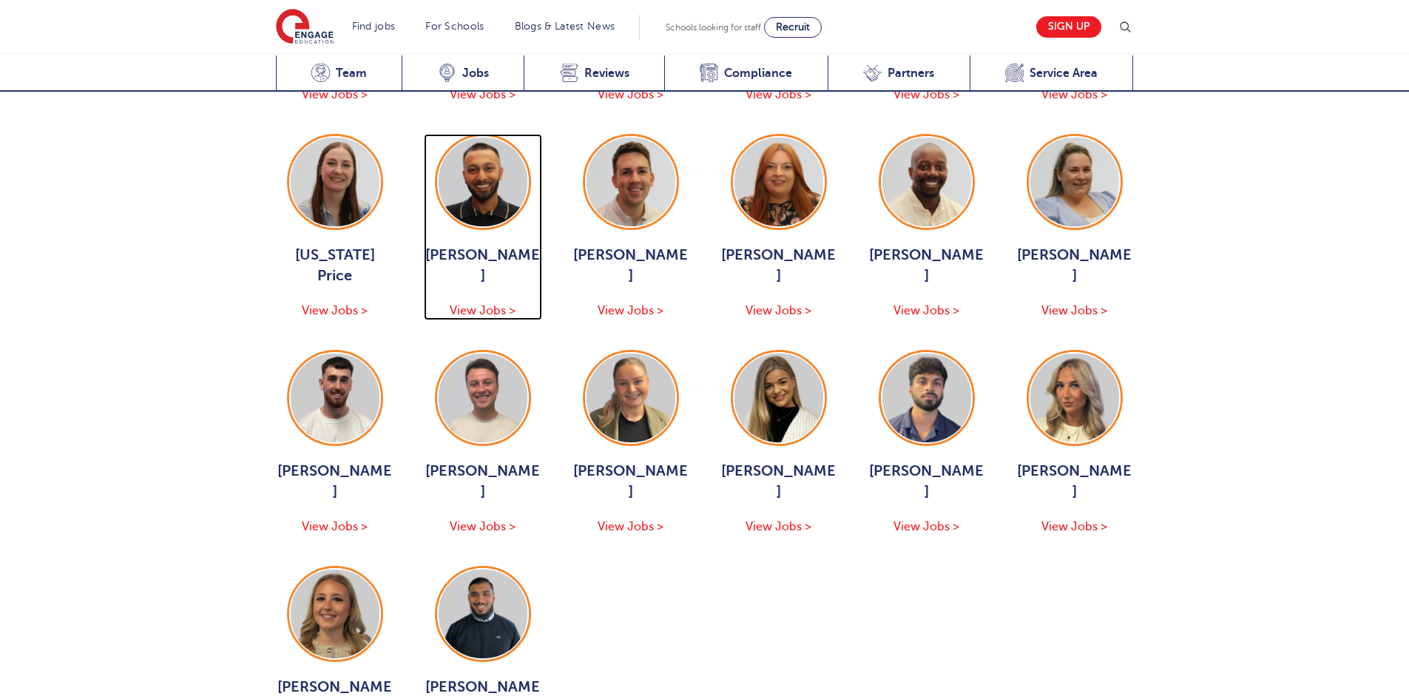
click at [502, 138] on img at bounding box center [483, 182] width 89 height 89
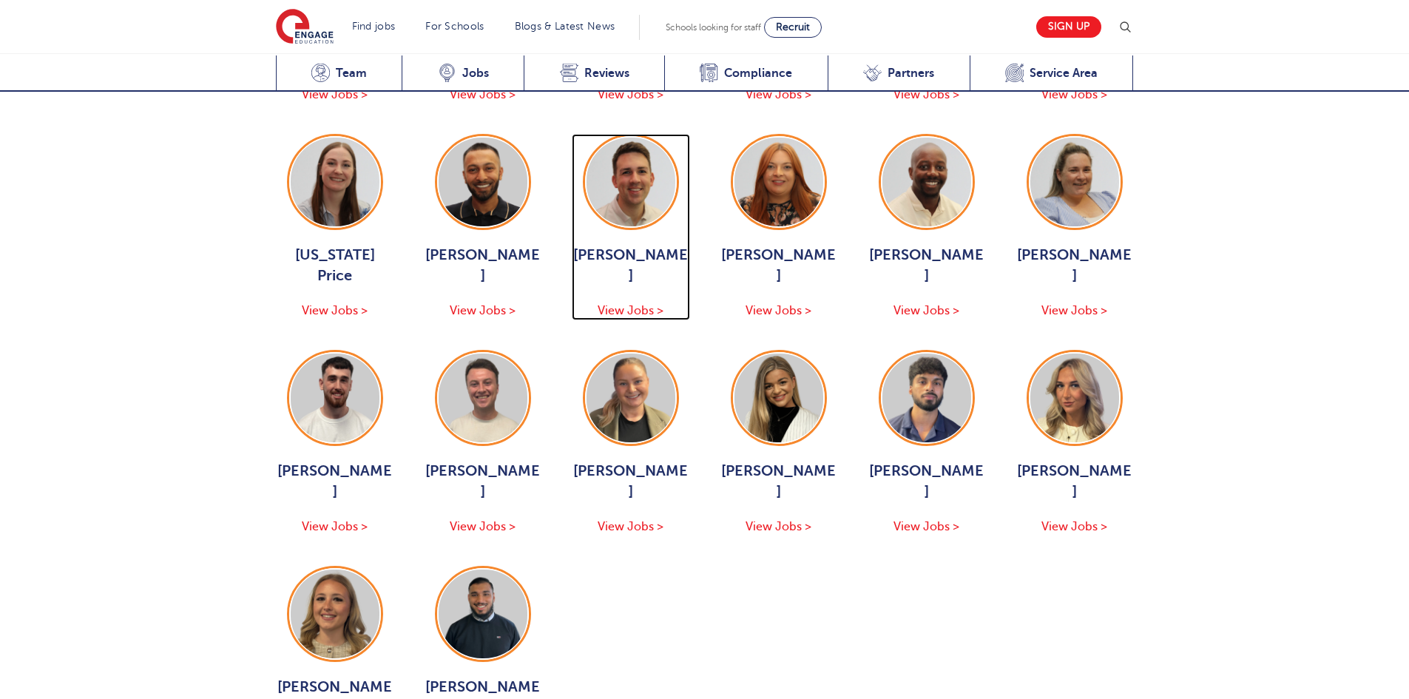
click at [643, 175] on img at bounding box center [631, 182] width 89 height 89
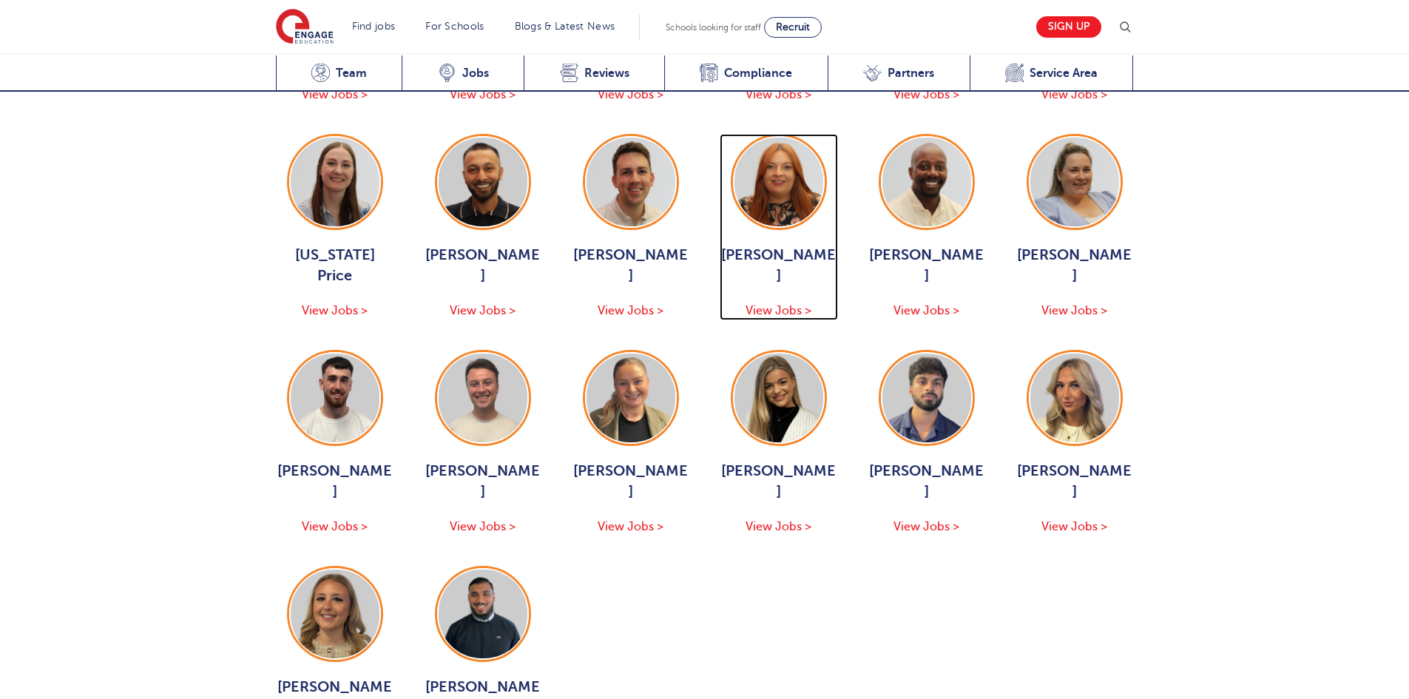
click at [793, 150] on img at bounding box center [779, 182] width 89 height 89
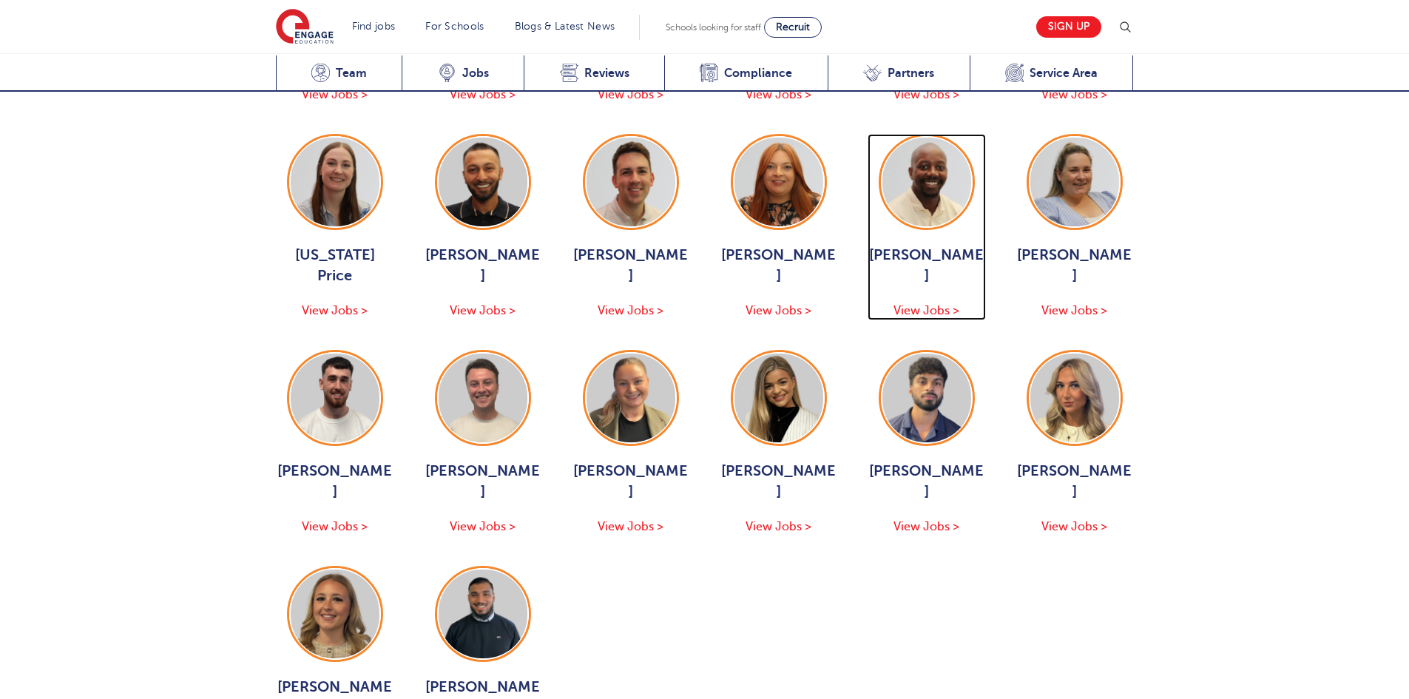
click at [912, 170] on img at bounding box center [926, 182] width 89 height 89
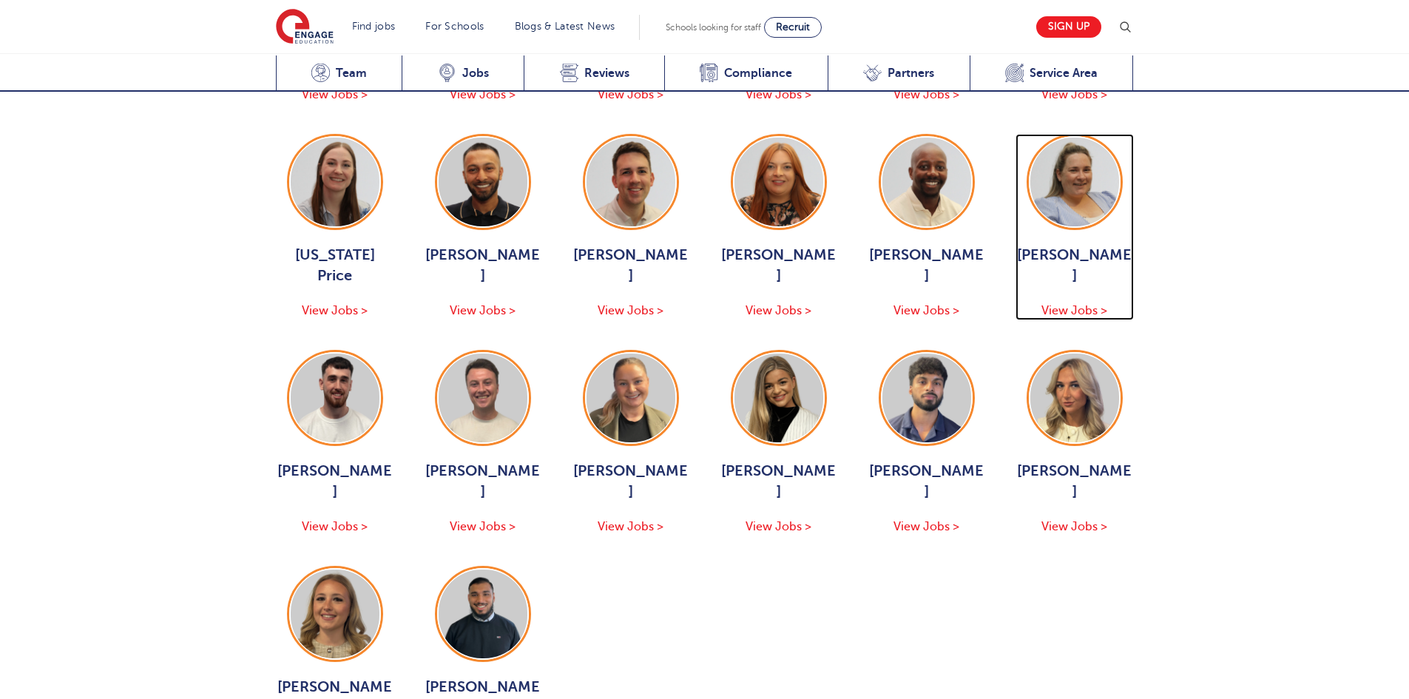
click at [1079, 167] on img at bounding box center [1074, 182] width 89 height 89
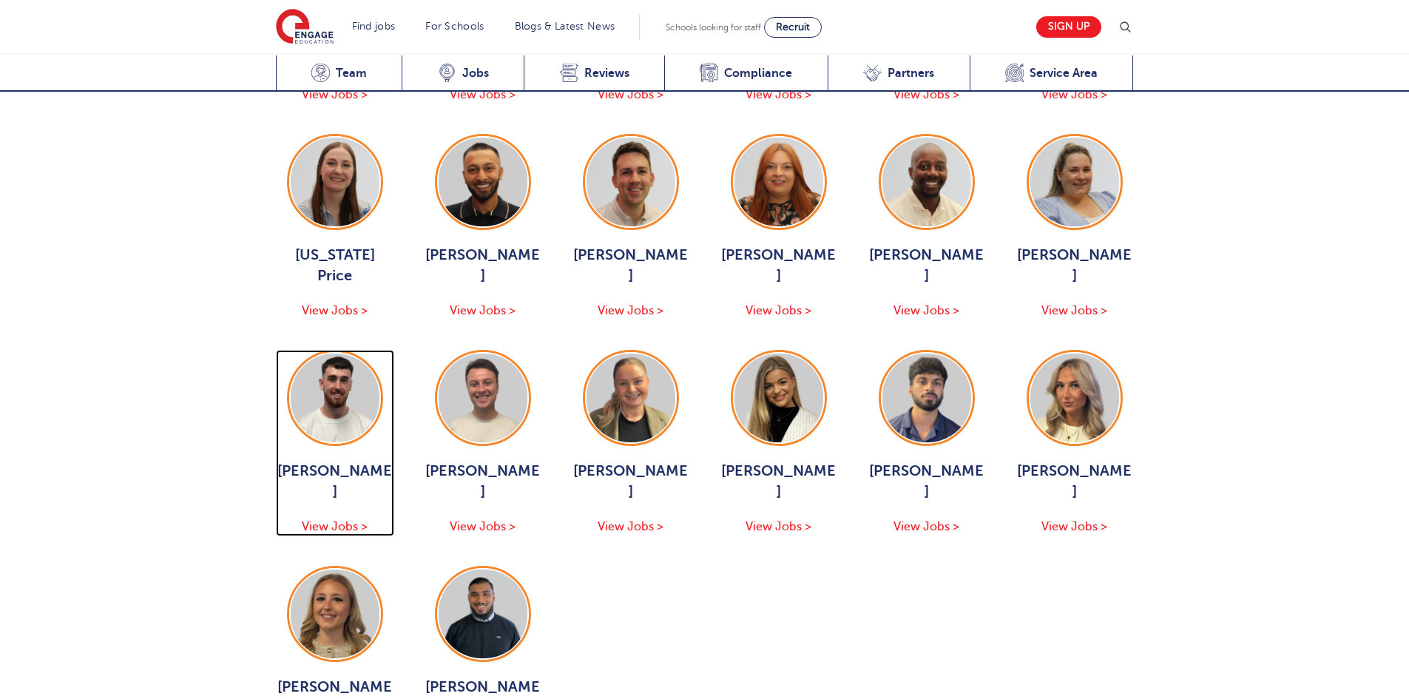
click at [340, 382] on img at bounding box center [335, 398] width 89 height 89
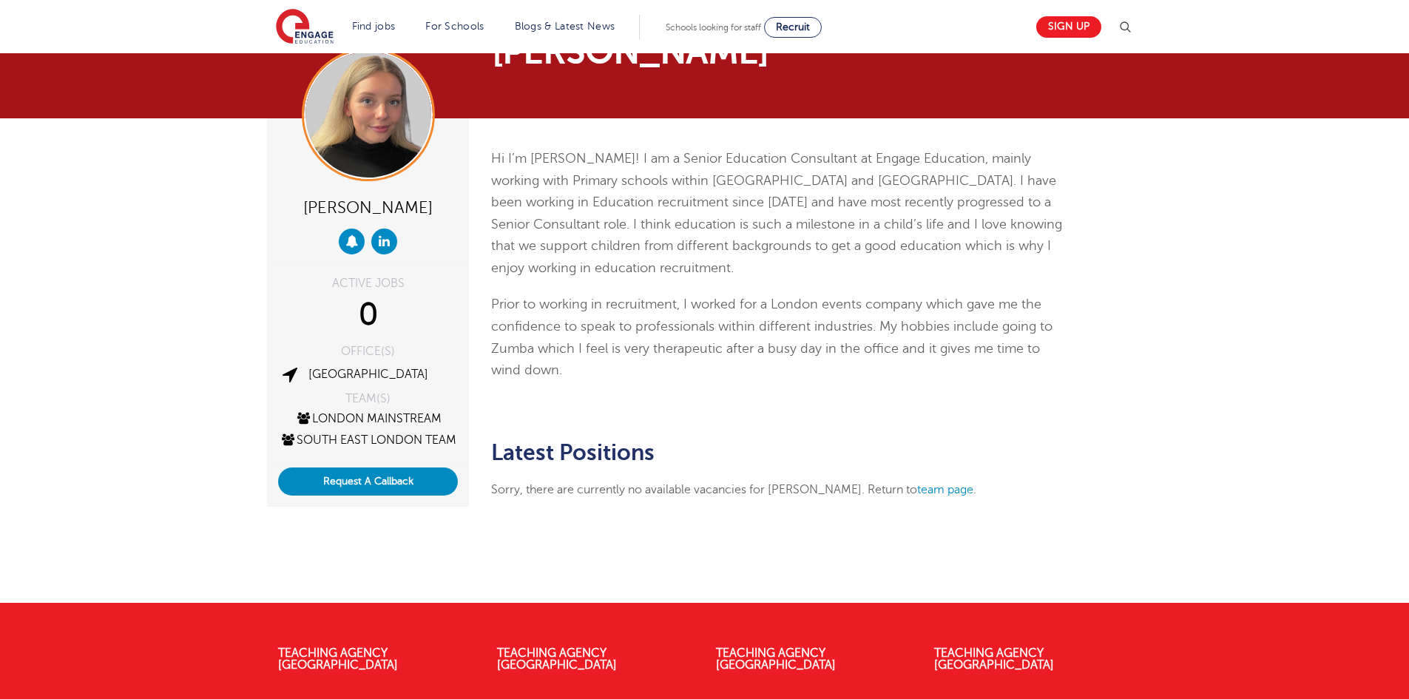
scroll to position [23, 0]
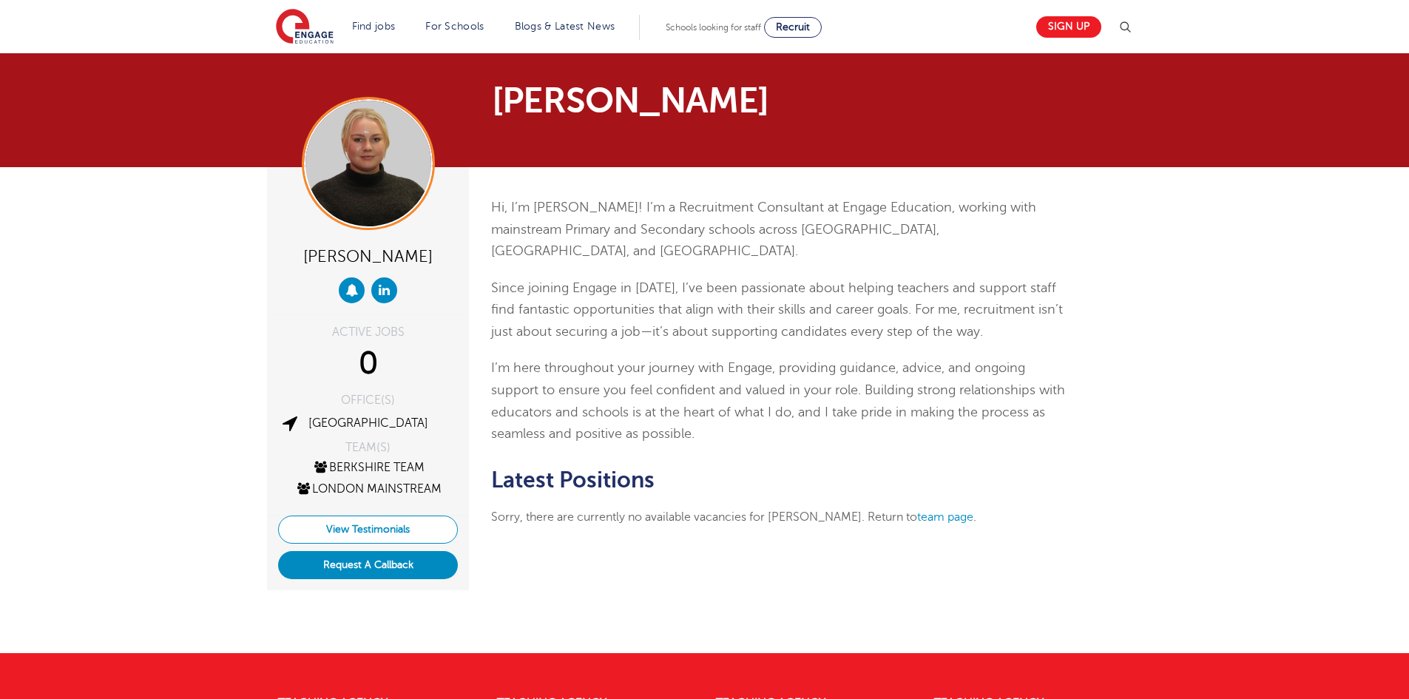
click at [383, 526] on link "View Testimonials" at bounding box center [368, 530] width 180 height 28
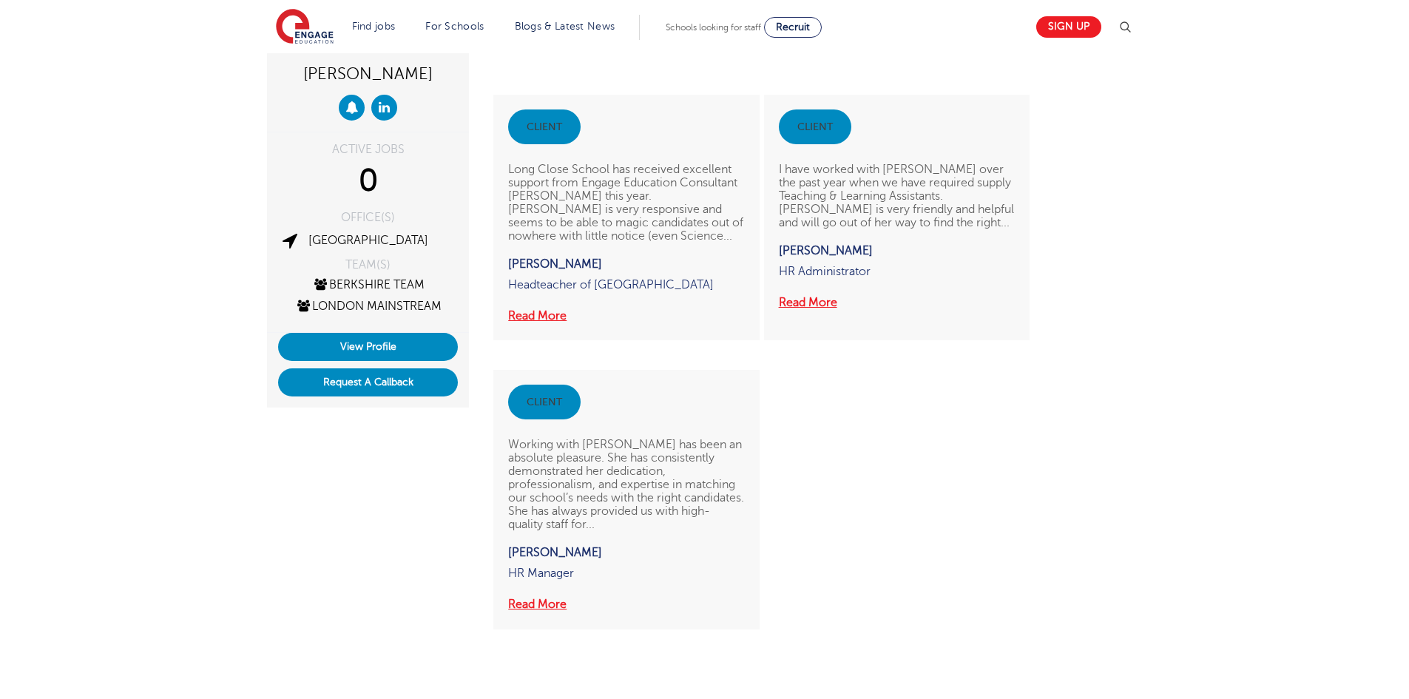
scroll to position [148, 0]
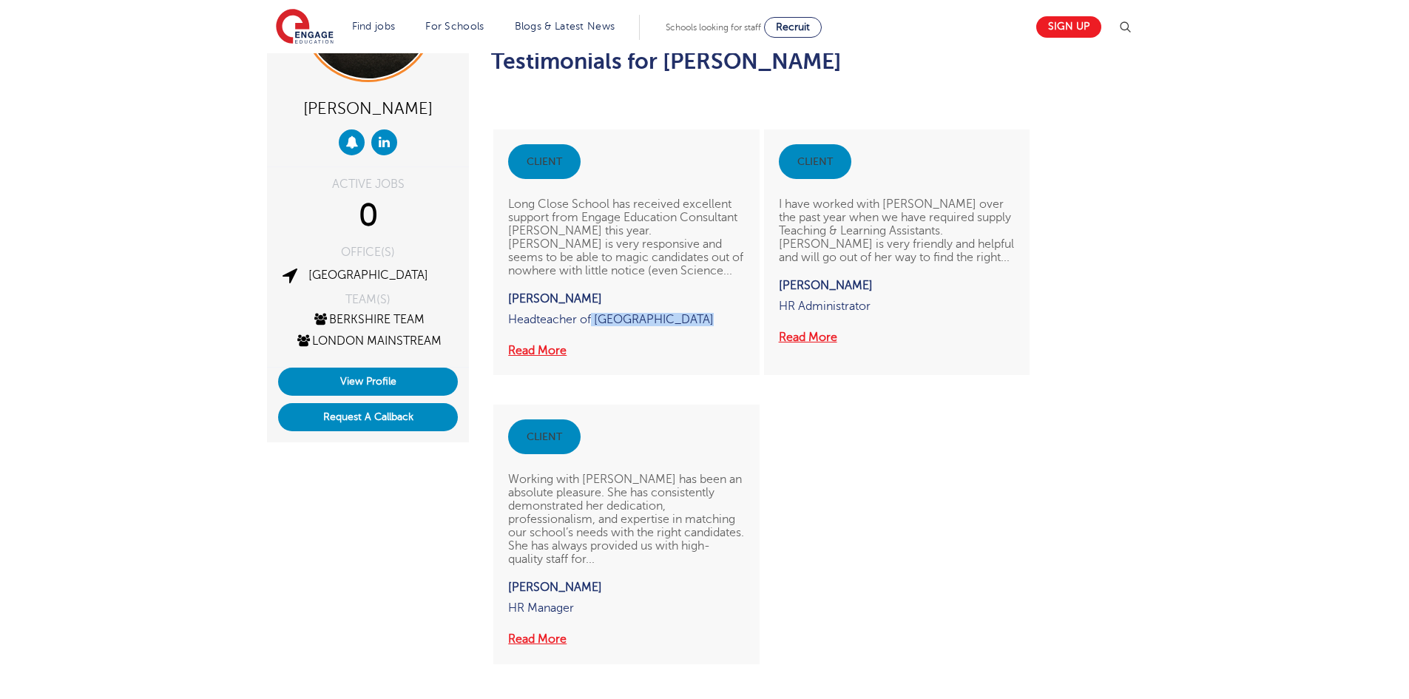
drag, startPoint x: 598, startPoint y: 320, endPoint x: 709, endPoint y: 319, distance: 111.7
click at [709, 319] on p "Headteacher of Long Close School" at bounding box center [626, 327] width 236 height 28
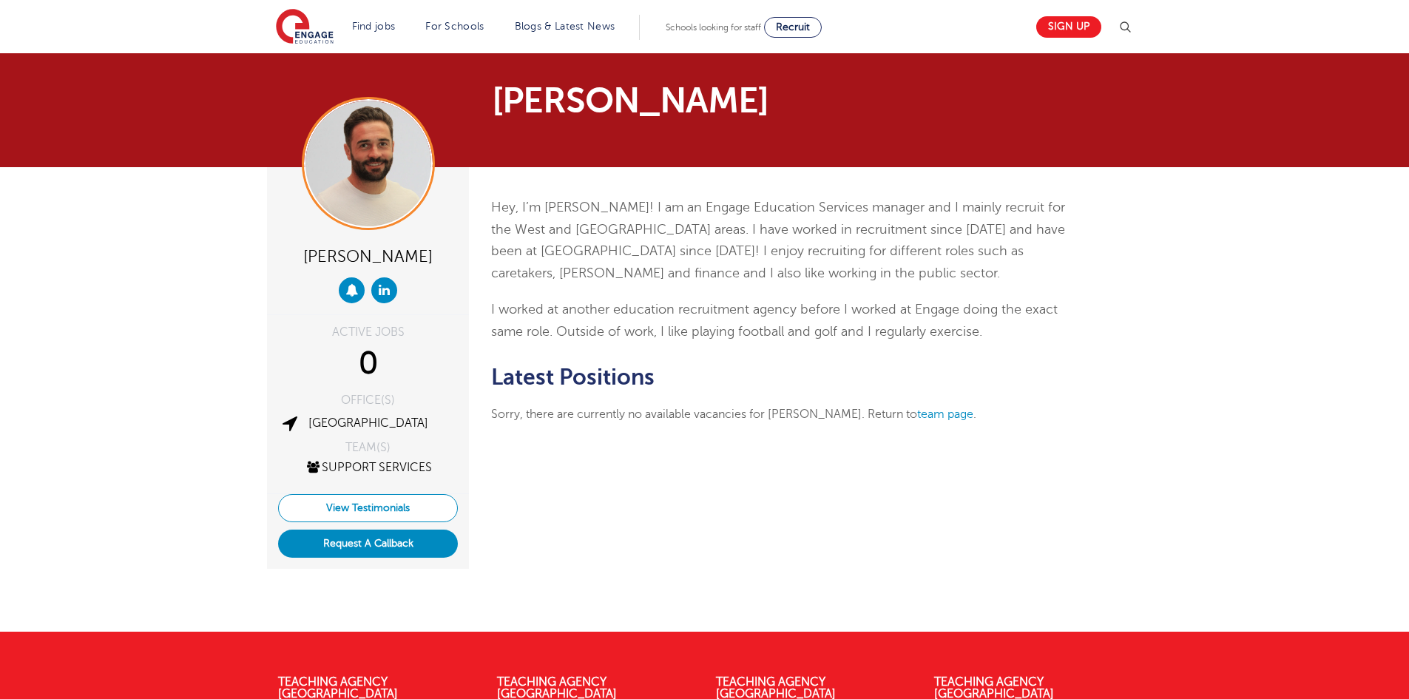
click at [428, 502] on link "View Testimonials" at bounding box center [368, 508] width 180 height 28
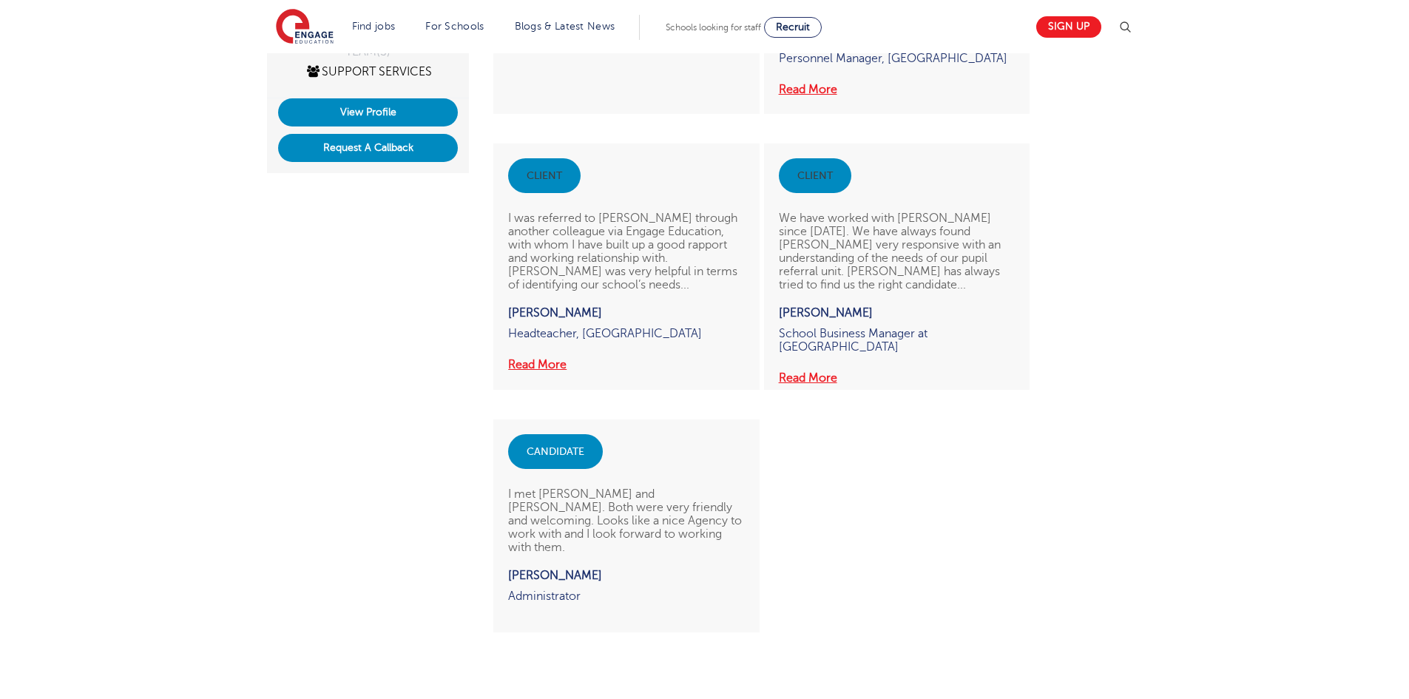
scroll to position [370, 0]
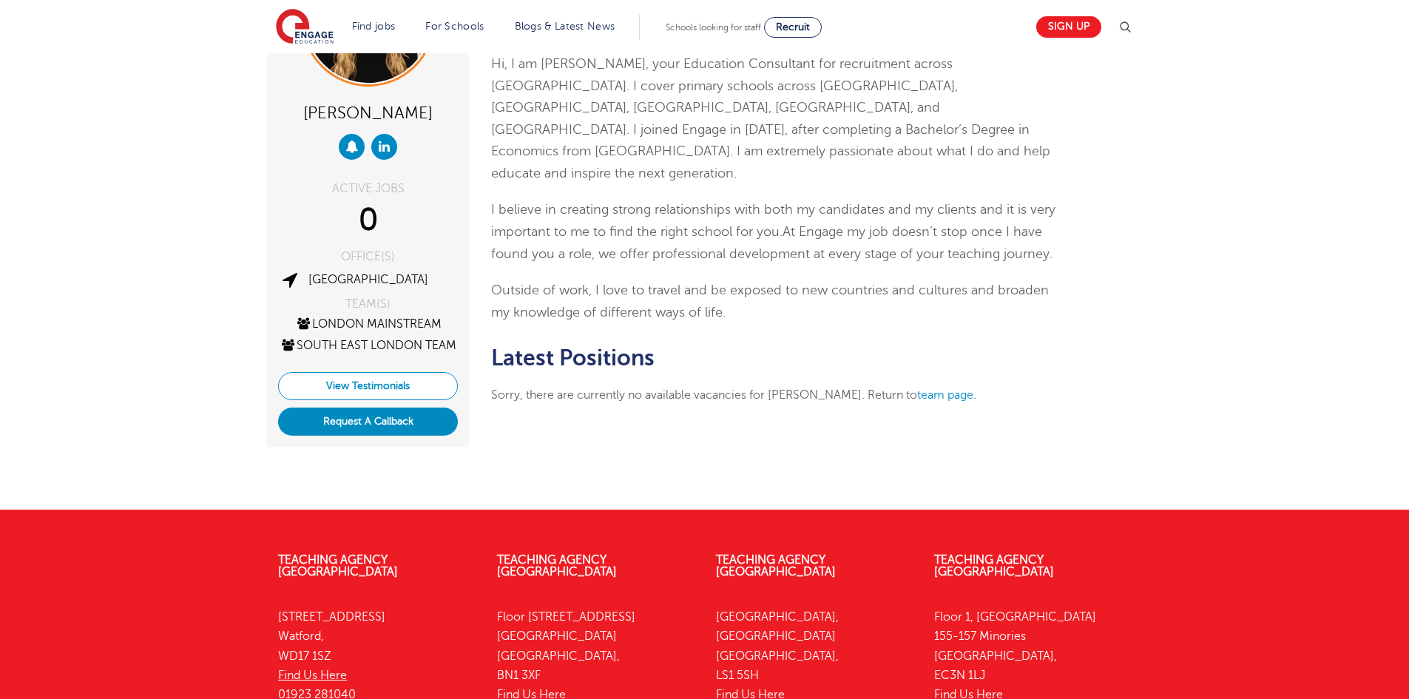
scroll to position [148, 0]
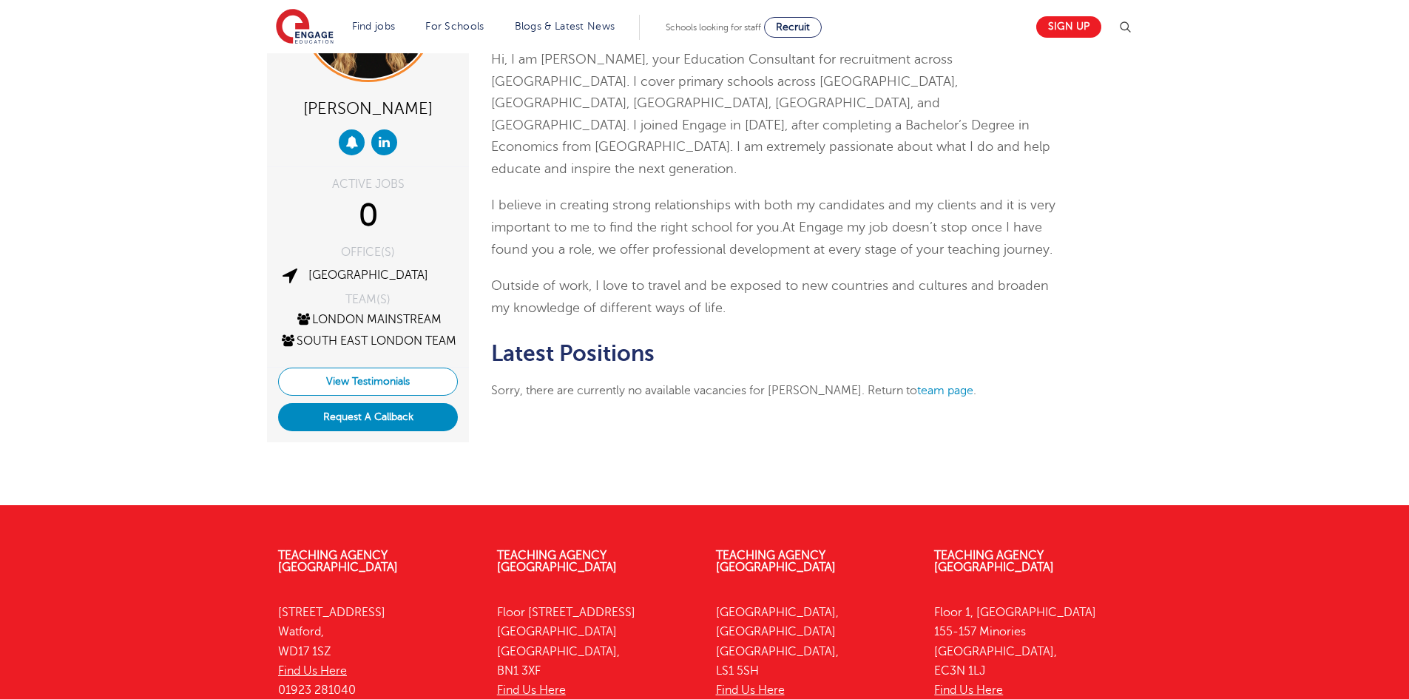
click at [362, 392] on link "View Testimonials" at bounding box center [368, 382] width 180 height 28
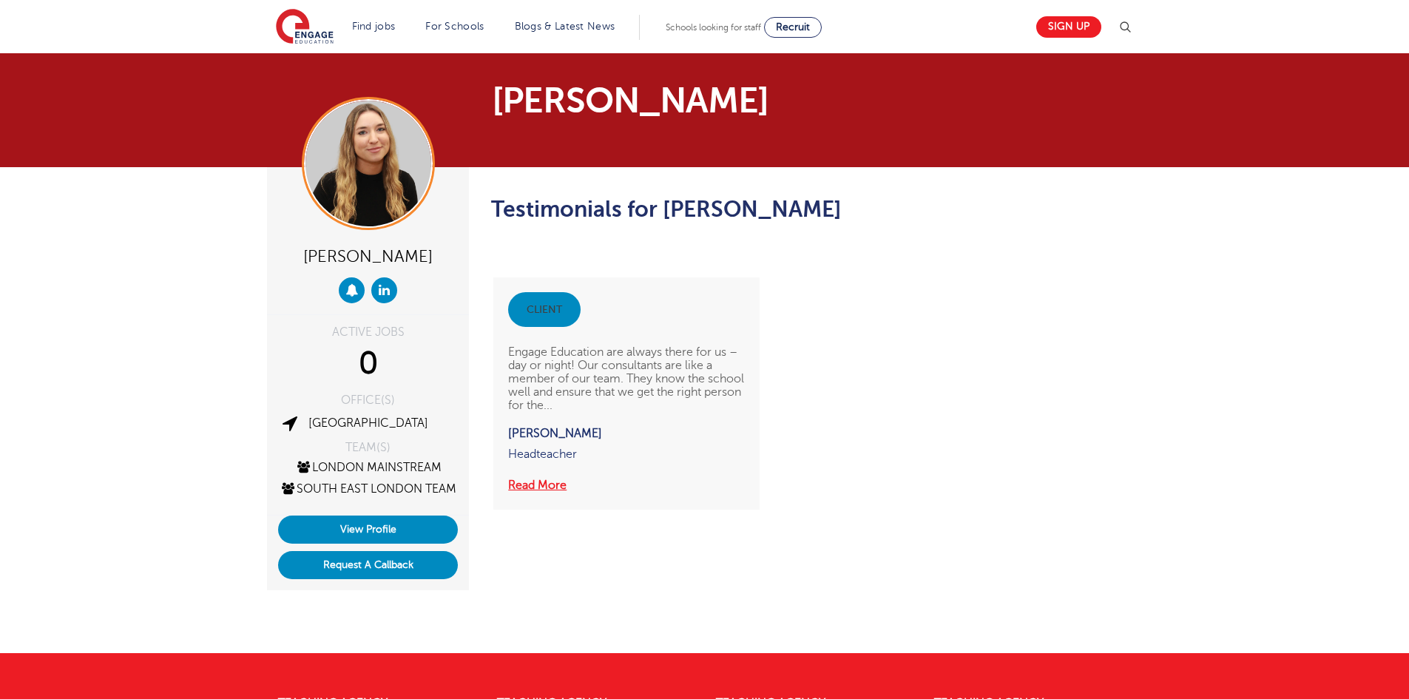
click at [548, 490] on button "Read More" at bounding box center [537, 485] width 58 height 19
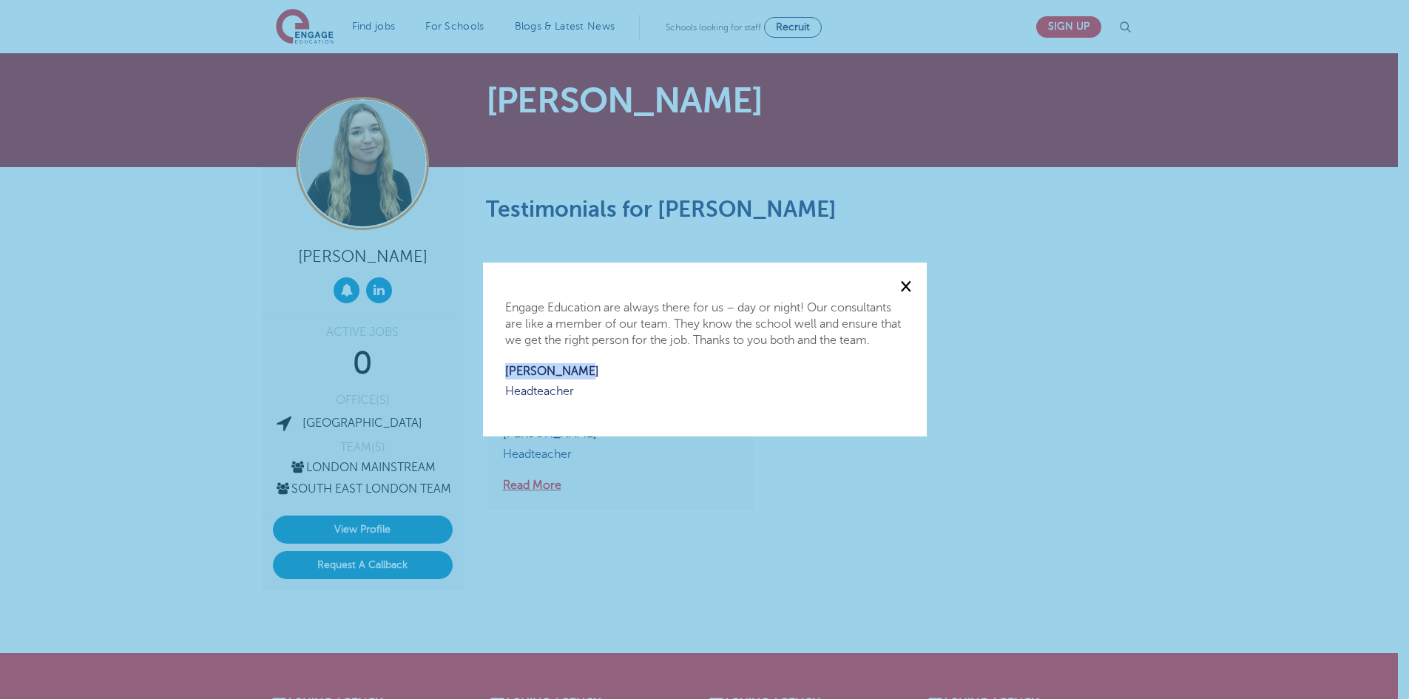
drag, startPoint x: 582, startPoint y: 373, endPoint x: 494, endPoint y: 369, distance: 88.1
click at [494, 369] on div "× Engage Education are always there for us – day or night! Our consultants are …" at bounding box center [705, 350] width 444 height 174
drag, startPoint x: 534, startPoint y: 368, endPoint x: 634, endPoint y: 353, distance: 101.0
click at [635, 344] on p "Engage Education are always there for us – day or night! Our consultants are li…" at bounding box center [704, 324] width 399 height 49
drag, startPoint x: 564, startPoint y: 388, endPoint x: 493, endPoint y: 368, distance: 73.6
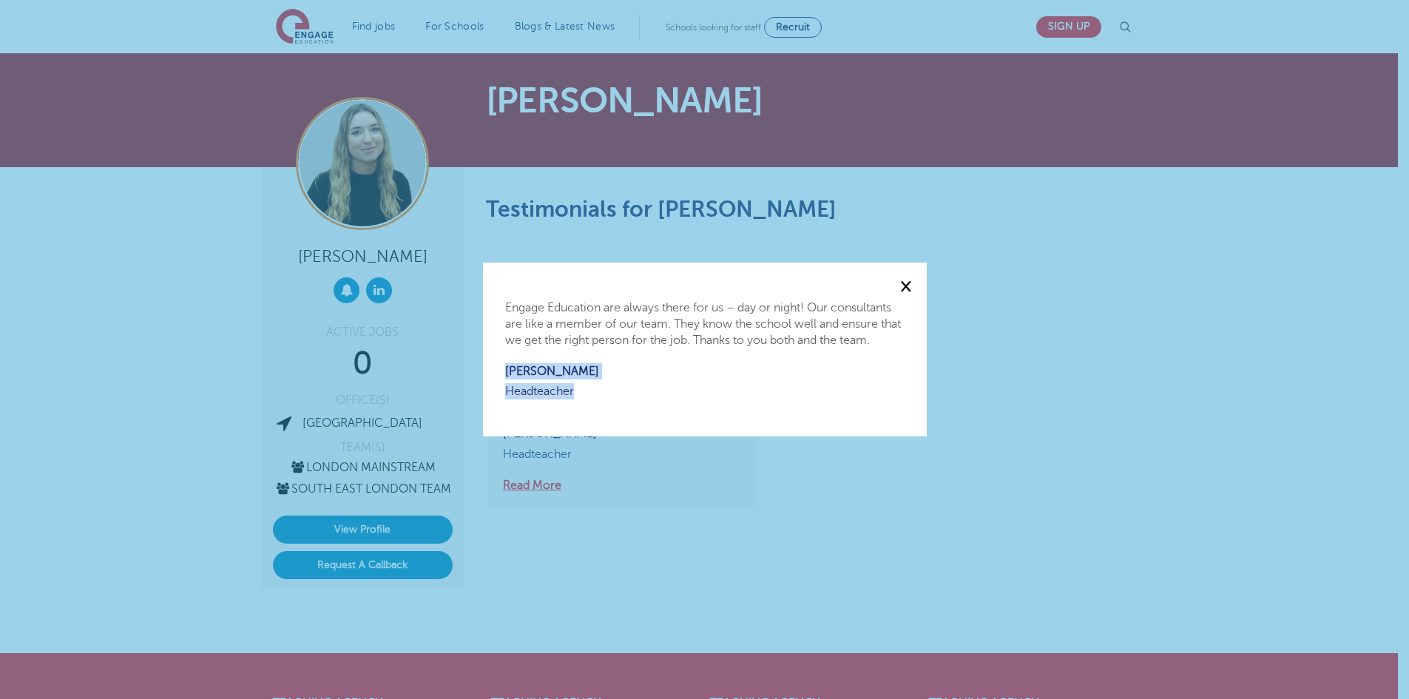
click at [493, 368] on div "× Engage Education are always there for us – day or night! Our consultants are …" at bounding box center [705, 350] width 444 height 174
copy div "[PERSON_NAME] Headteacher"
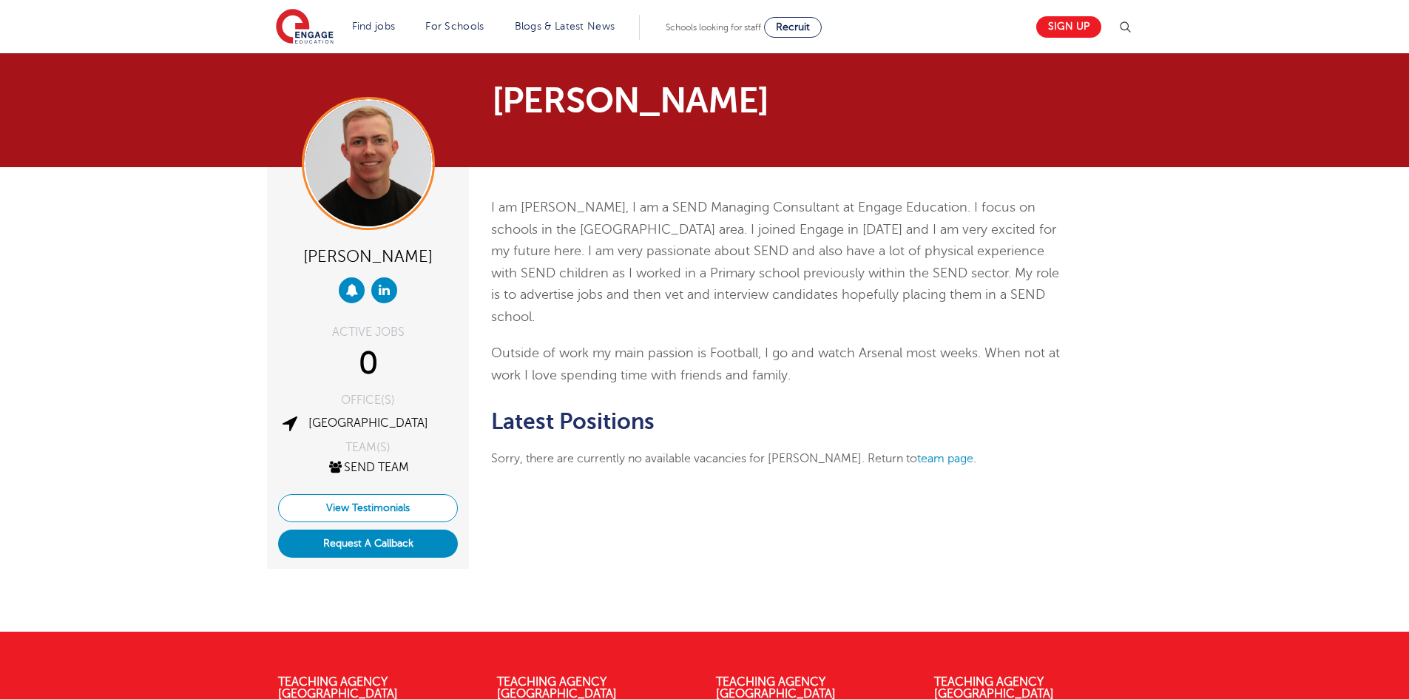
click at [371, 515] on link "View Testimonials" at bounding box center [368, 508] width 180 height 28
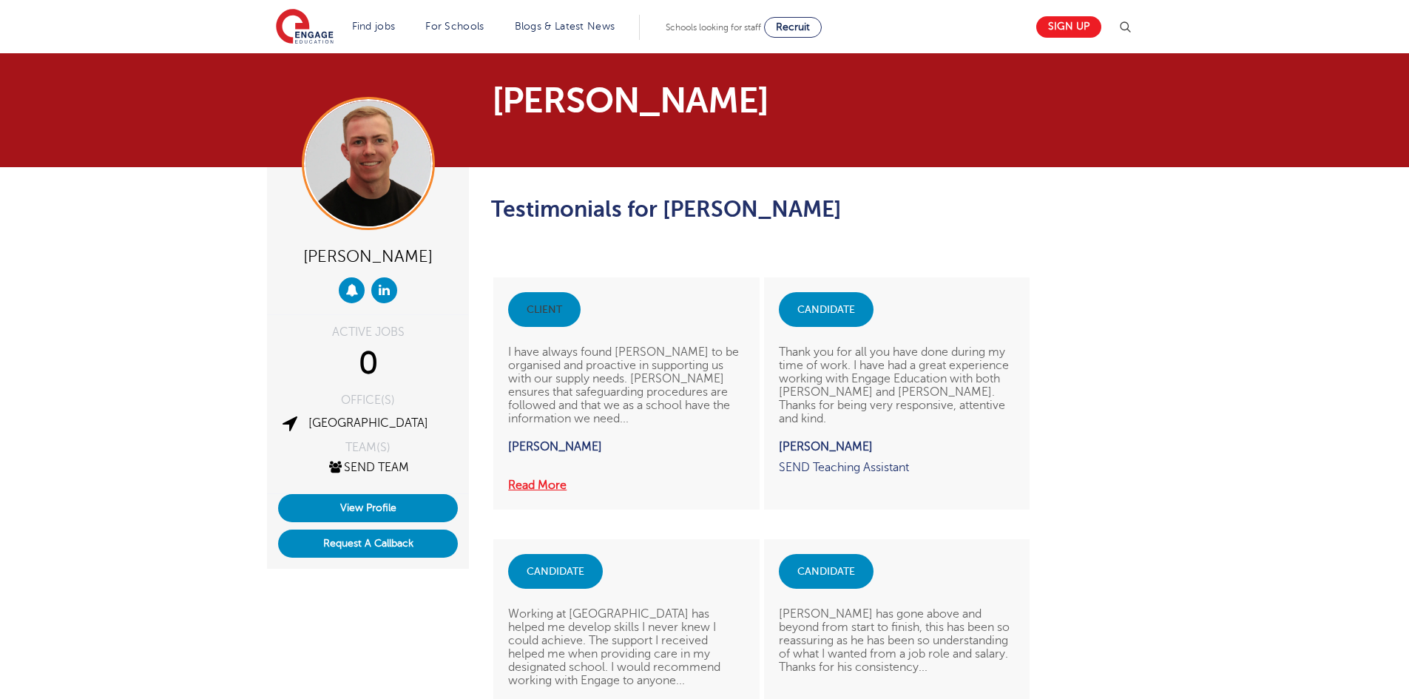
click at [539, 485] on button "Read More" at bounding box center [537, 485] width 58 height 19
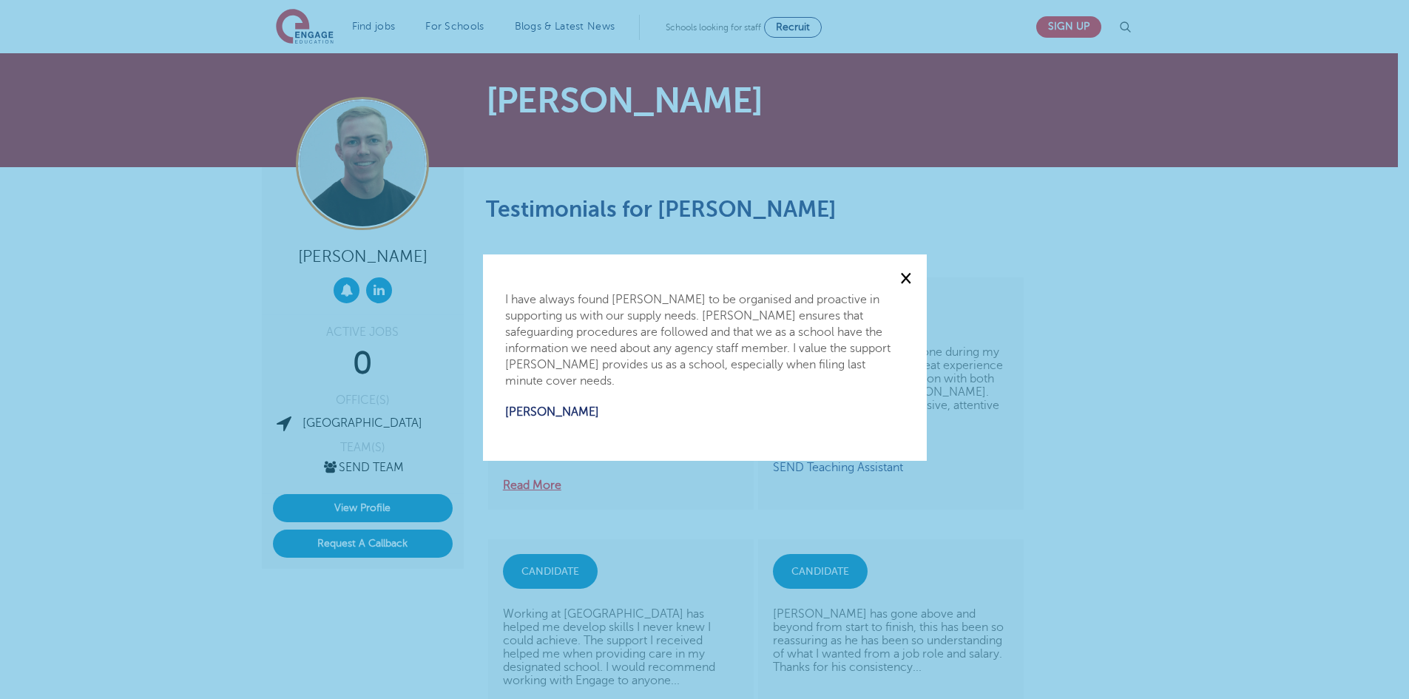
click at [895, 280] on div "× I have always found Zack to be organised and proactive in supporting us with …" at bounding box center [705, 357] width 444 height 206
click at [910, 279] on span "×" at bounding box center [906, 278] width 12 height 20
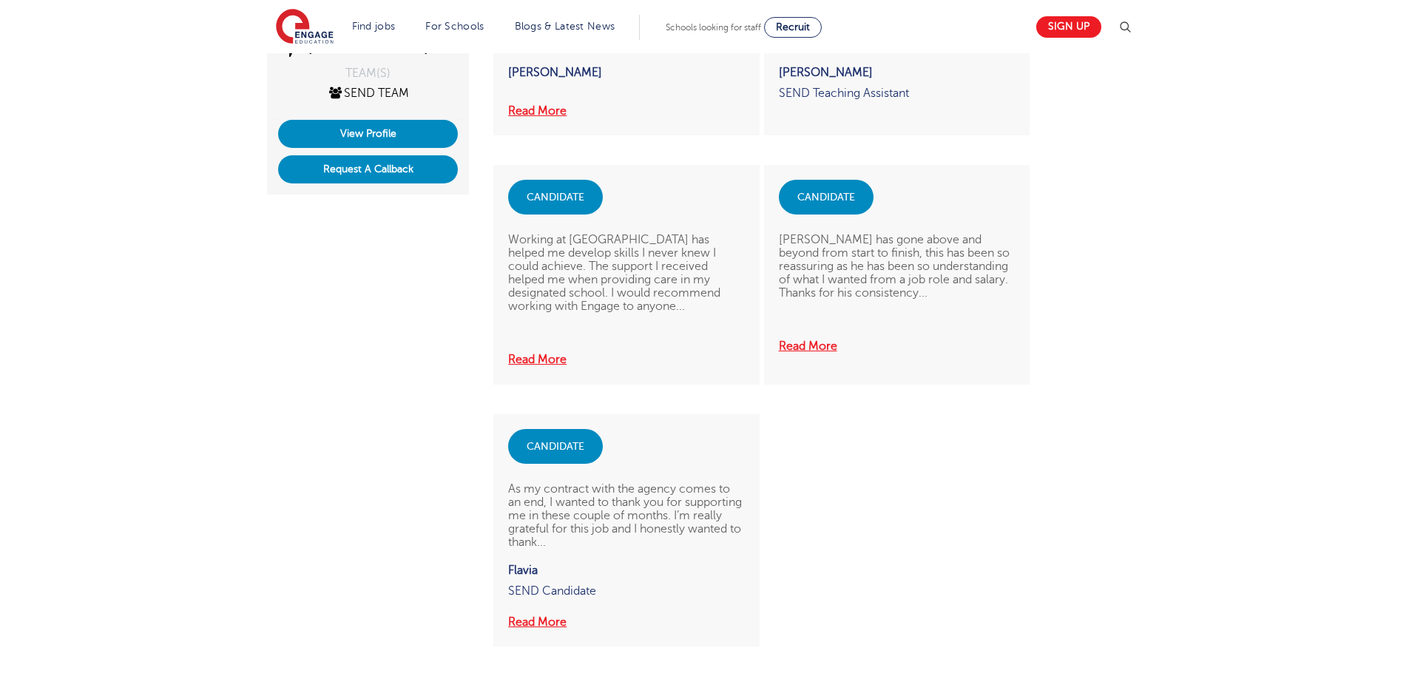
scroll to position [296, 0]
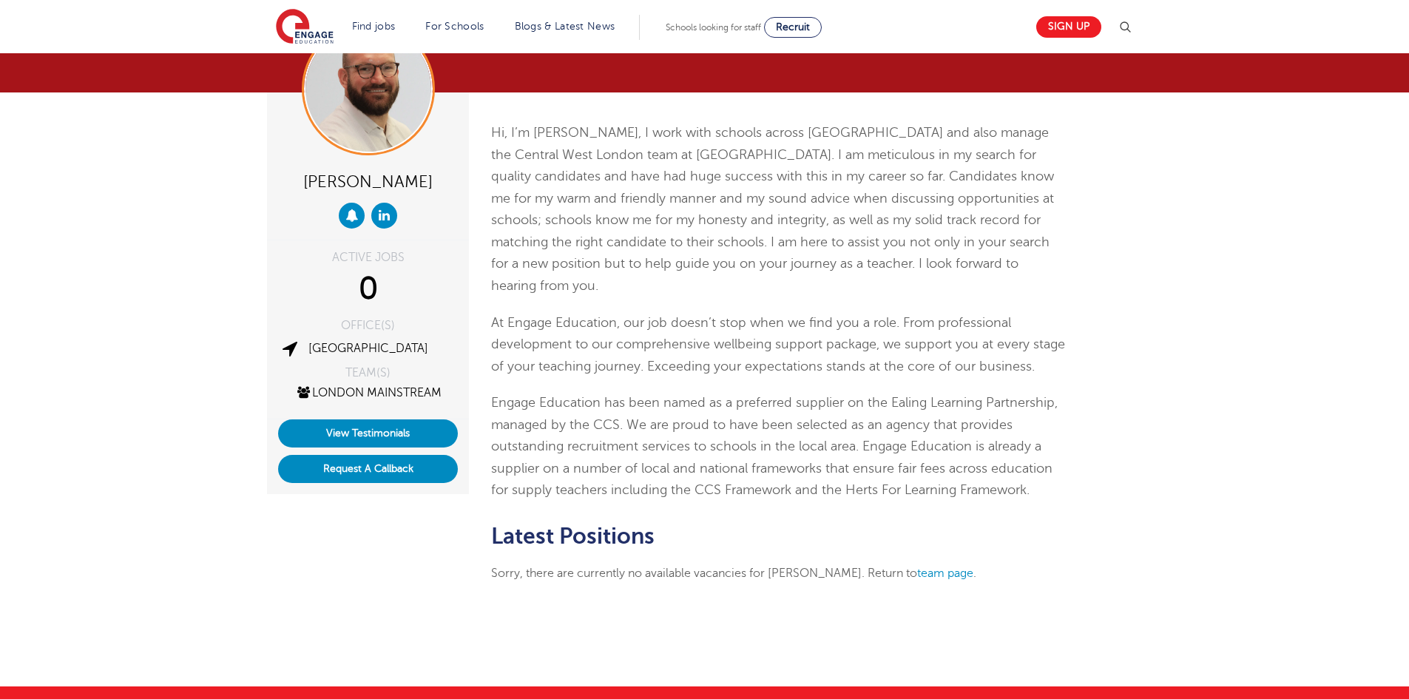
scroll to position [74, 0]
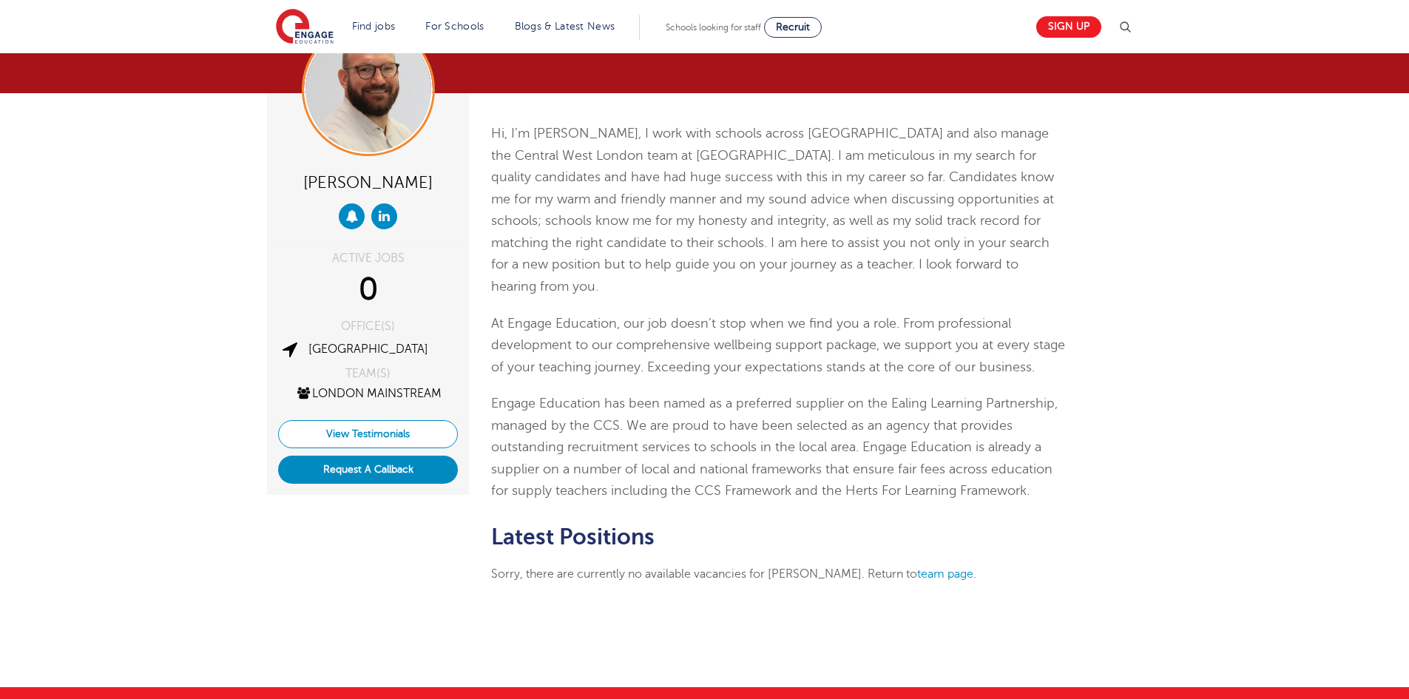
click at [394, 432] on link "View Testimonials" at bounding box center [368, 434] width 180 height 28
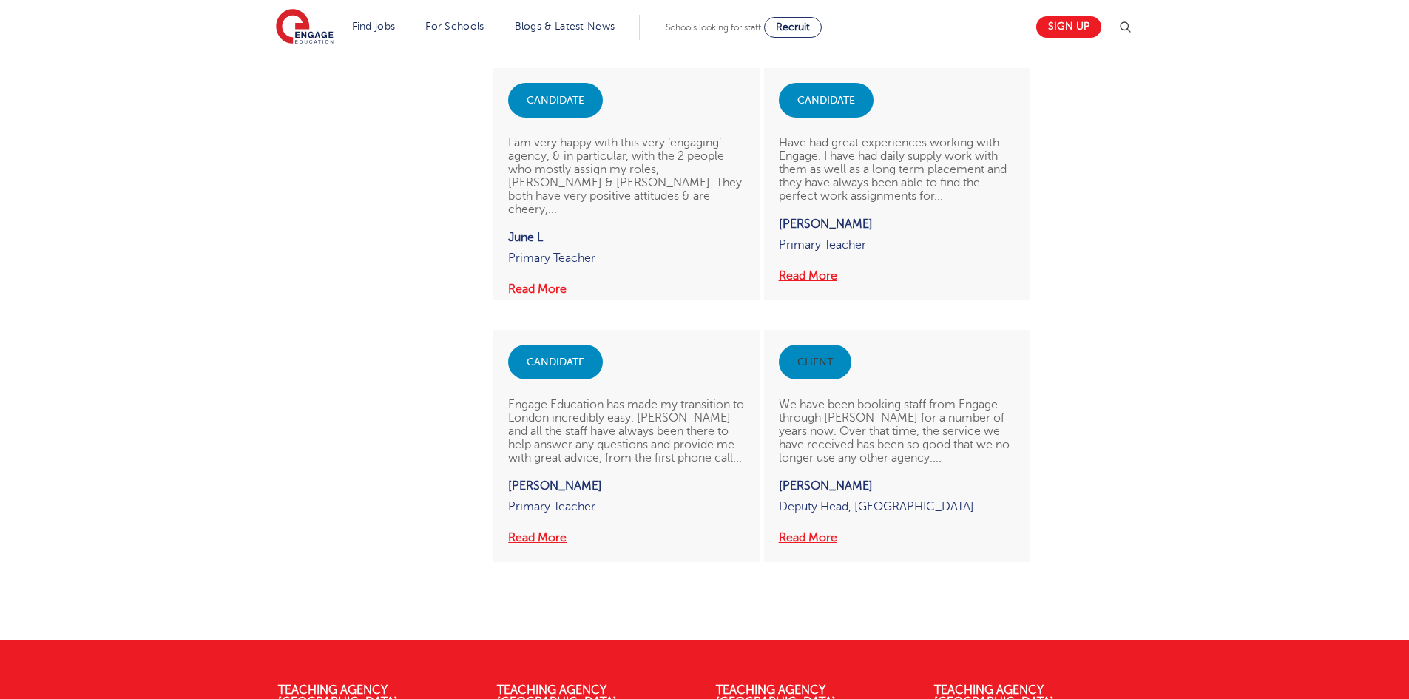
scroll to position [1036, 0]
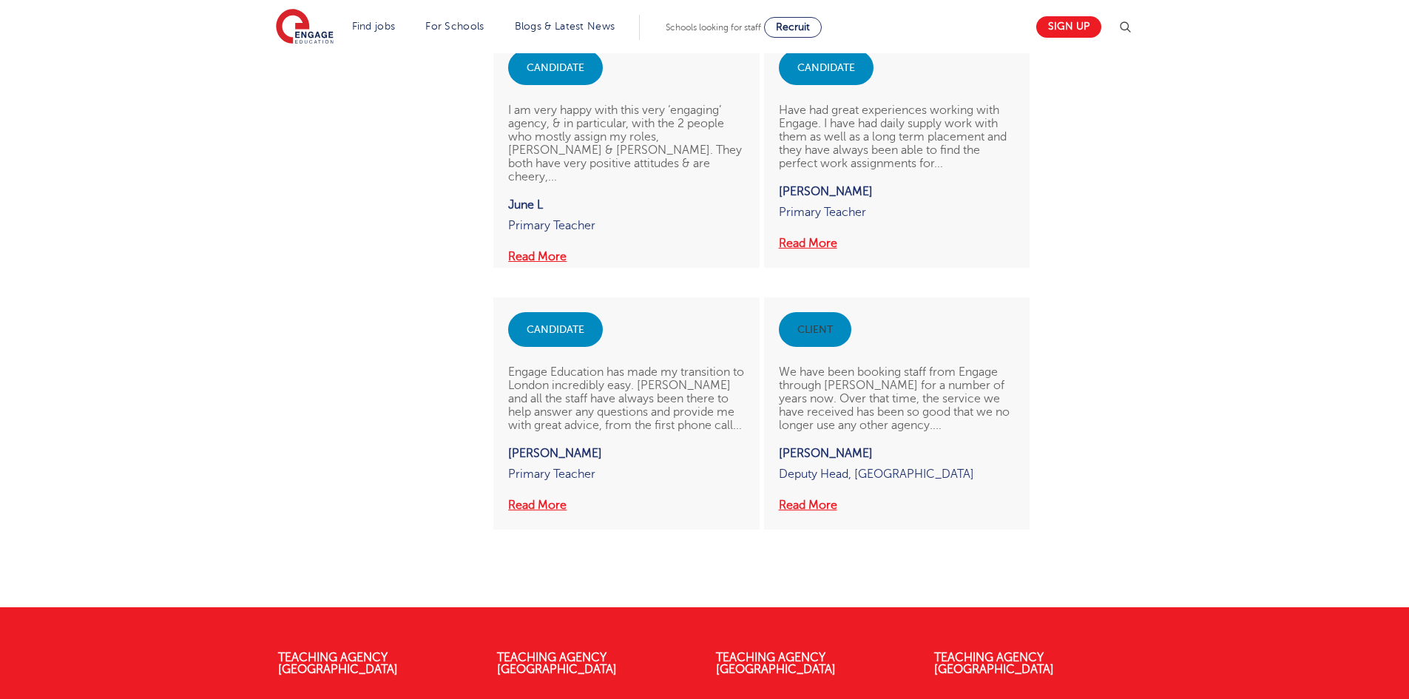
drag, startPoint x: 854, startPoint y: 473, endPoint x: 1000, endPoint y: 472, distance: 145.7
click at [1000, 472] on p "Deputy Head, Oaklands Primary School" at bounding box center [897, 482] width 236 height 28
copy p "Oaklands Primary School"
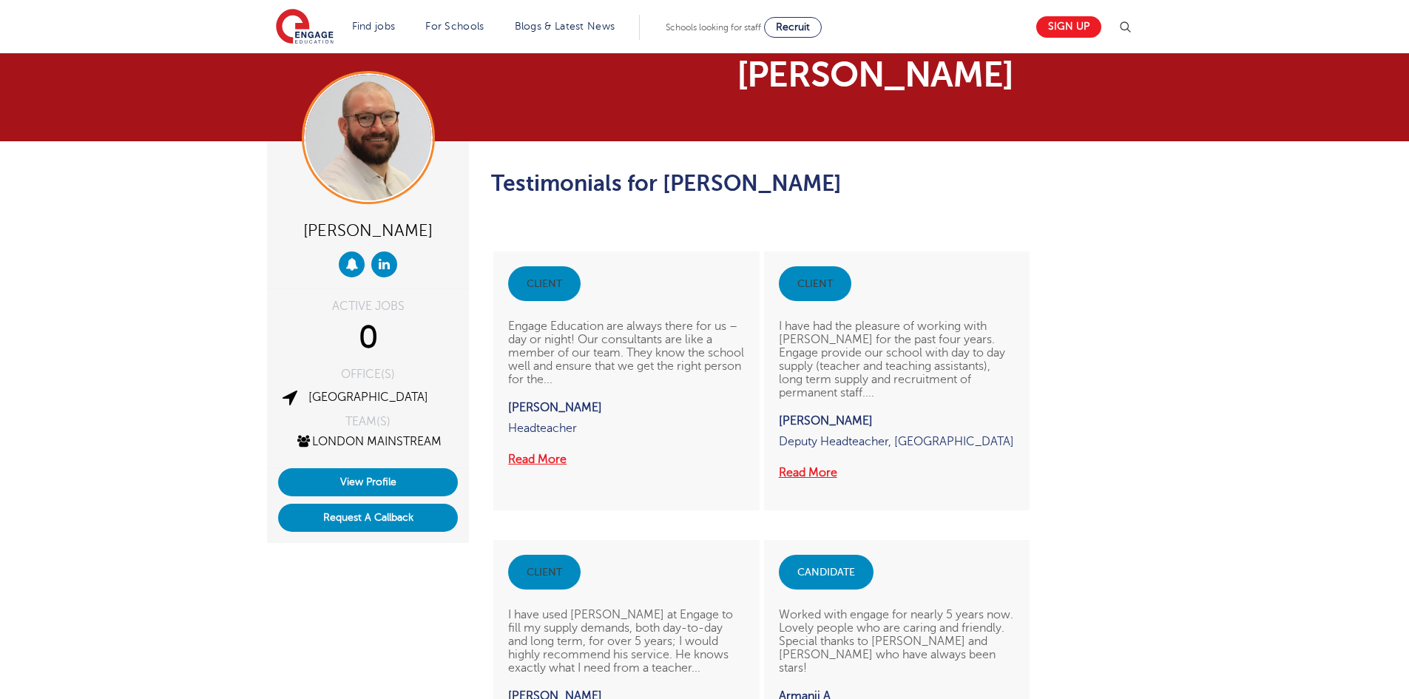
scroll to position [0, 0]
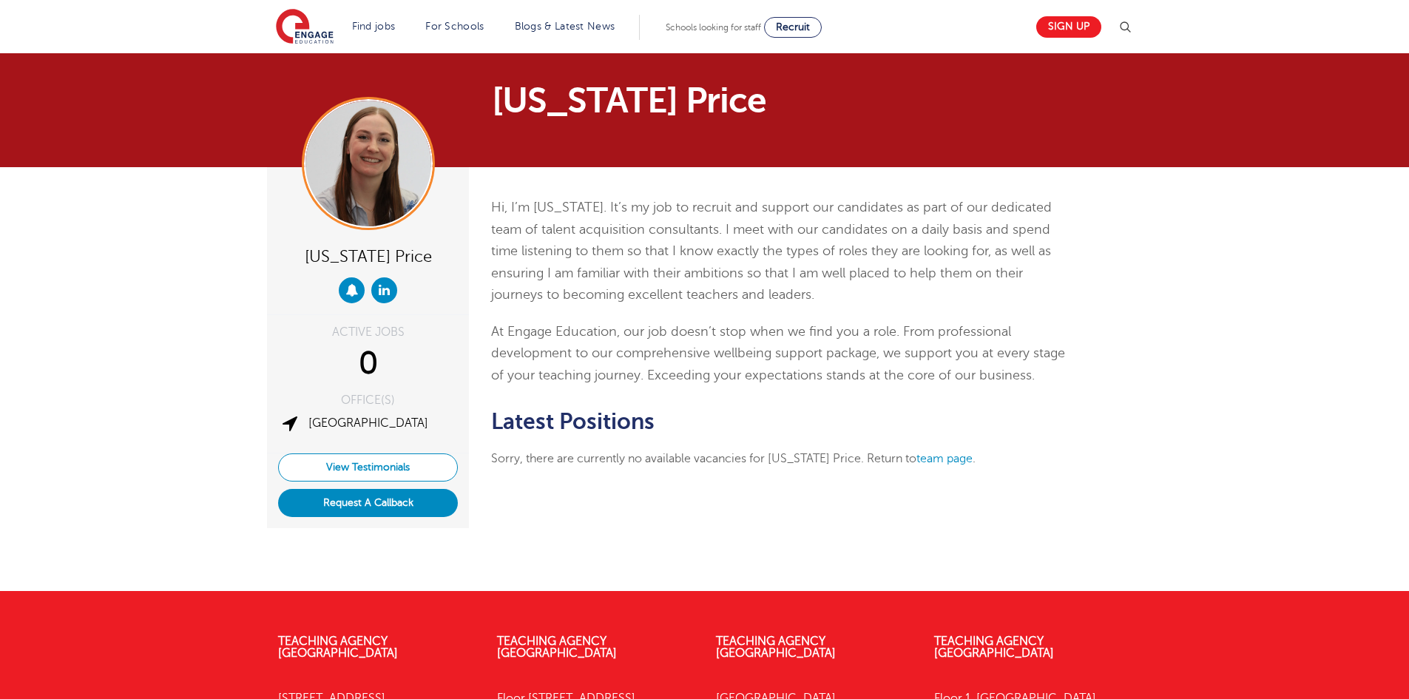
click at [380, 462] on link "View Testimonials" at bounding box center [368, 467] width 180 height 28
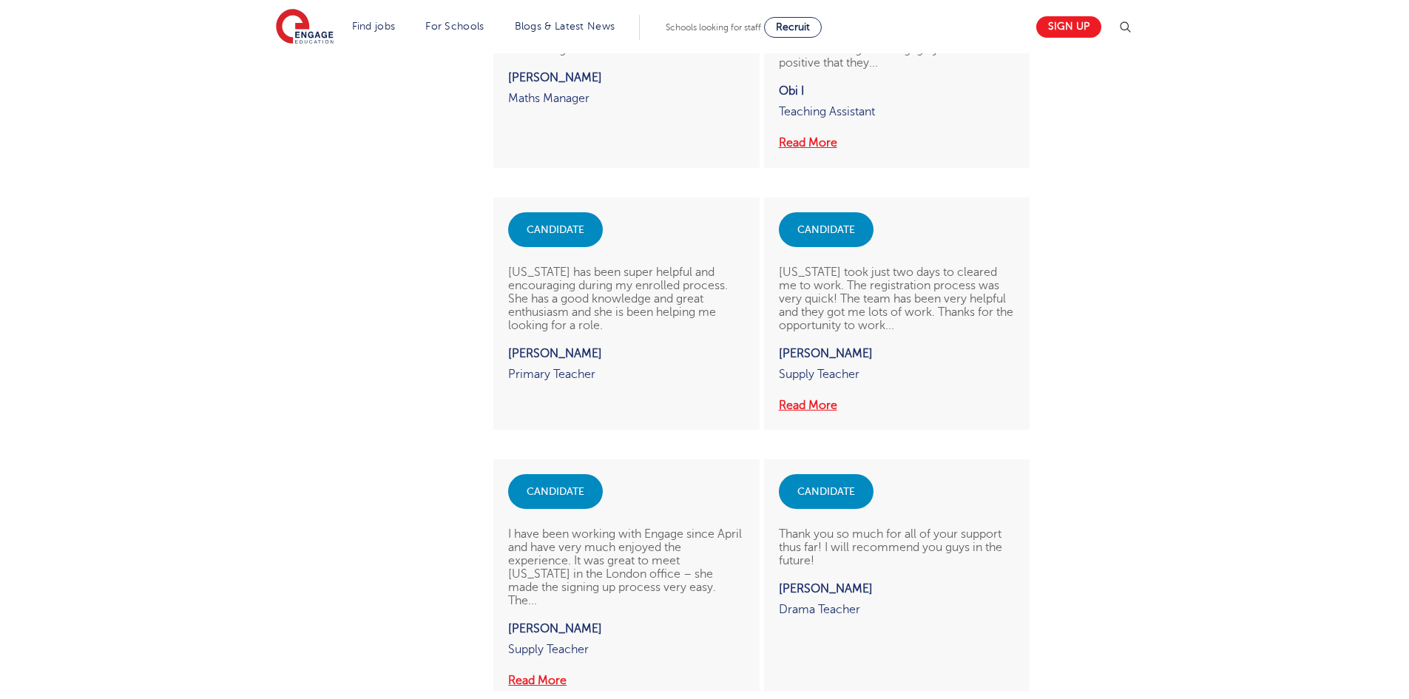
scroll to position [1036, 0]
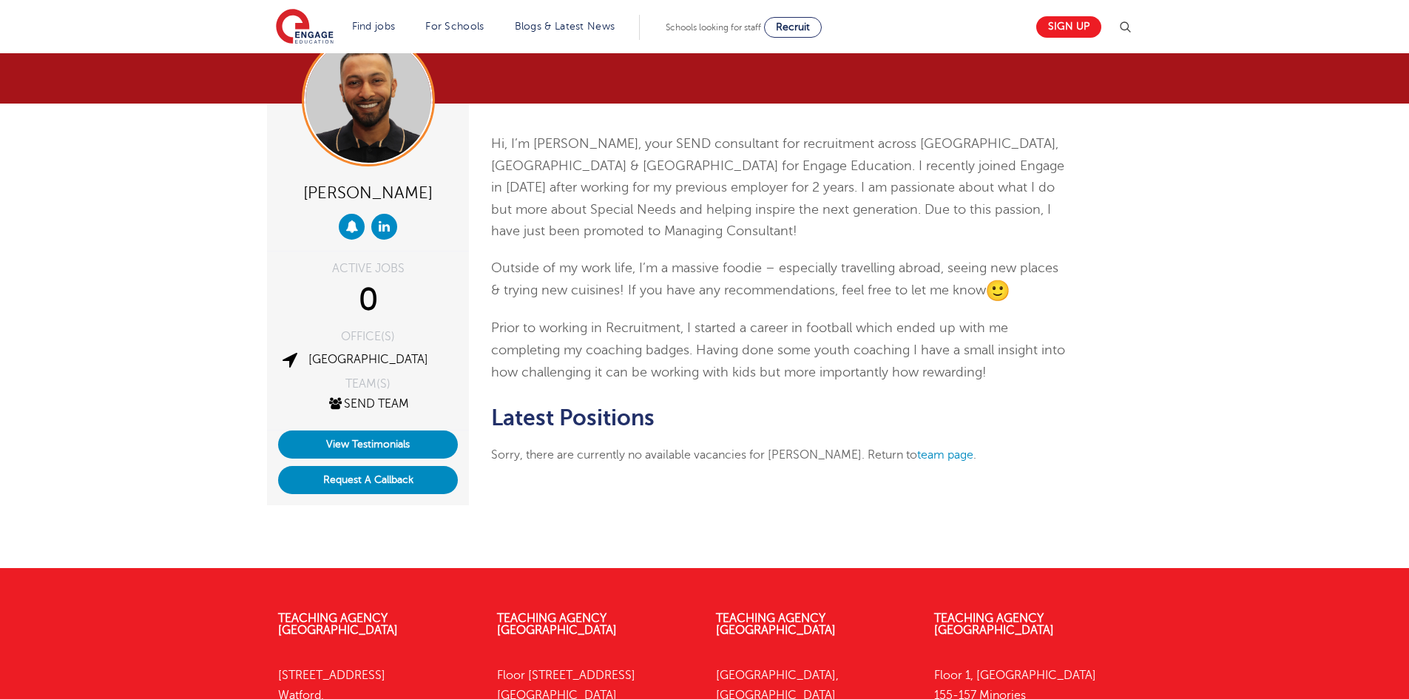
scroll to position [148, 0]
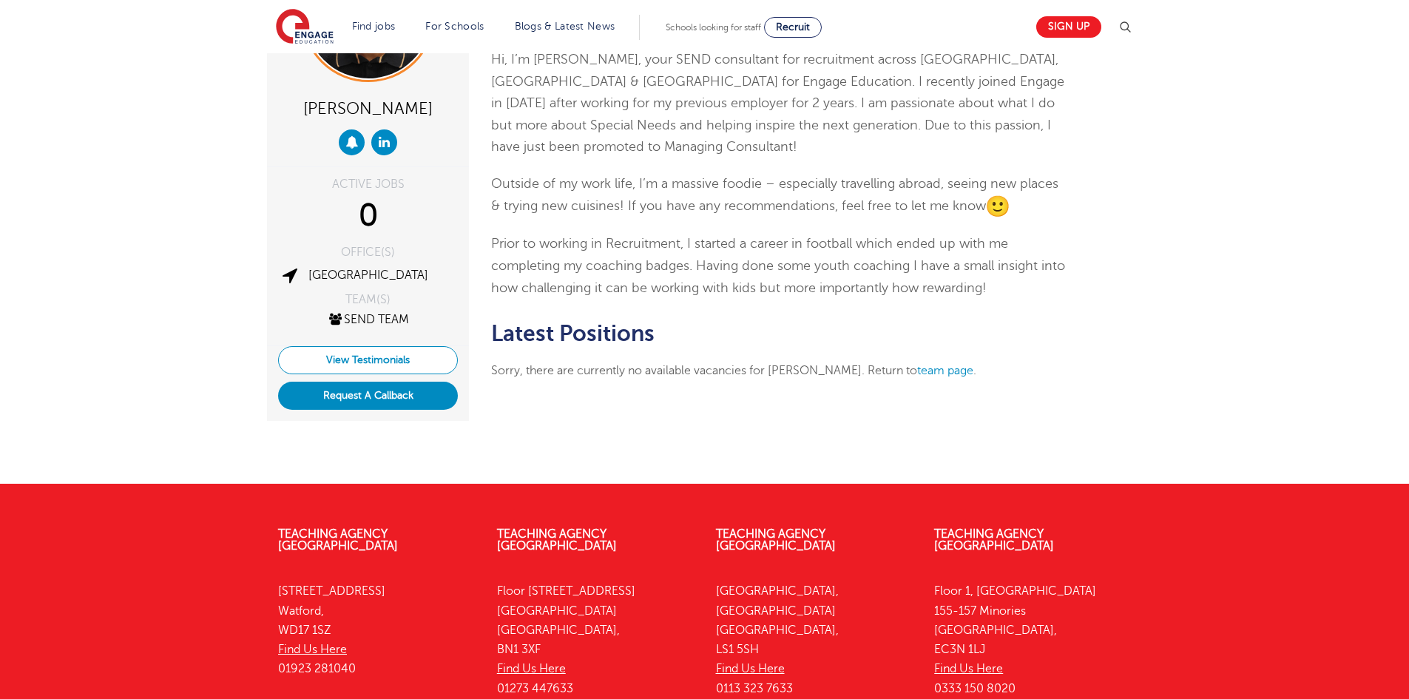
click at [374, 356] on link "View Testimonials" at bounding box center [368, 360] width 180 height 28
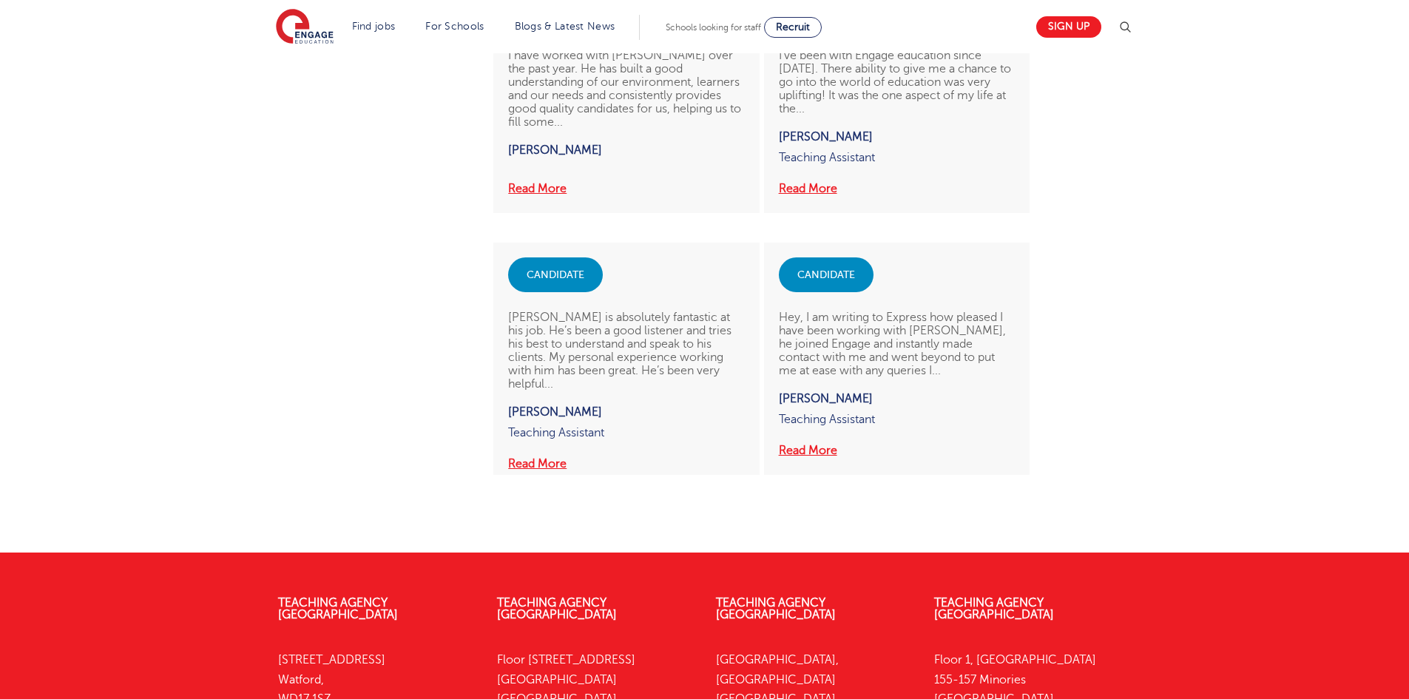
scroll to position [1329, 0]
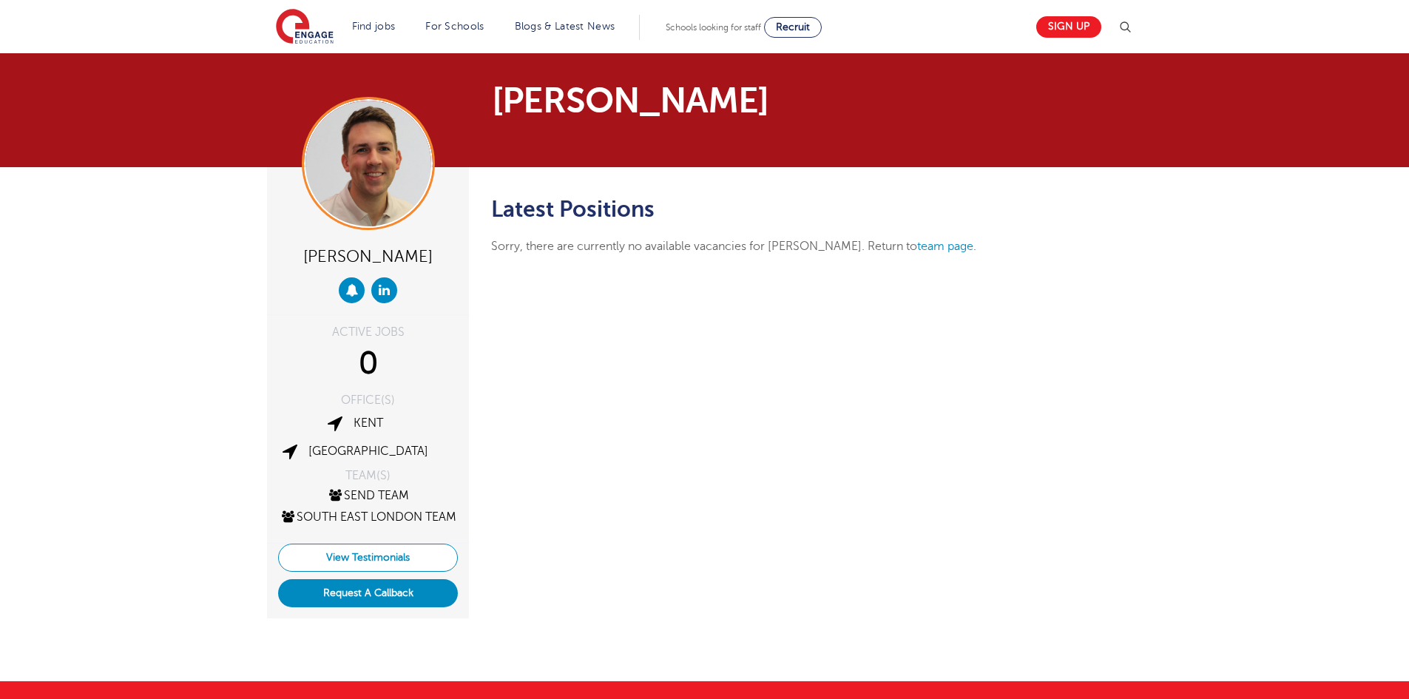
click at [382, 572] on link "View Testimonials" at bounding box center [368, 558] width 180 height 28
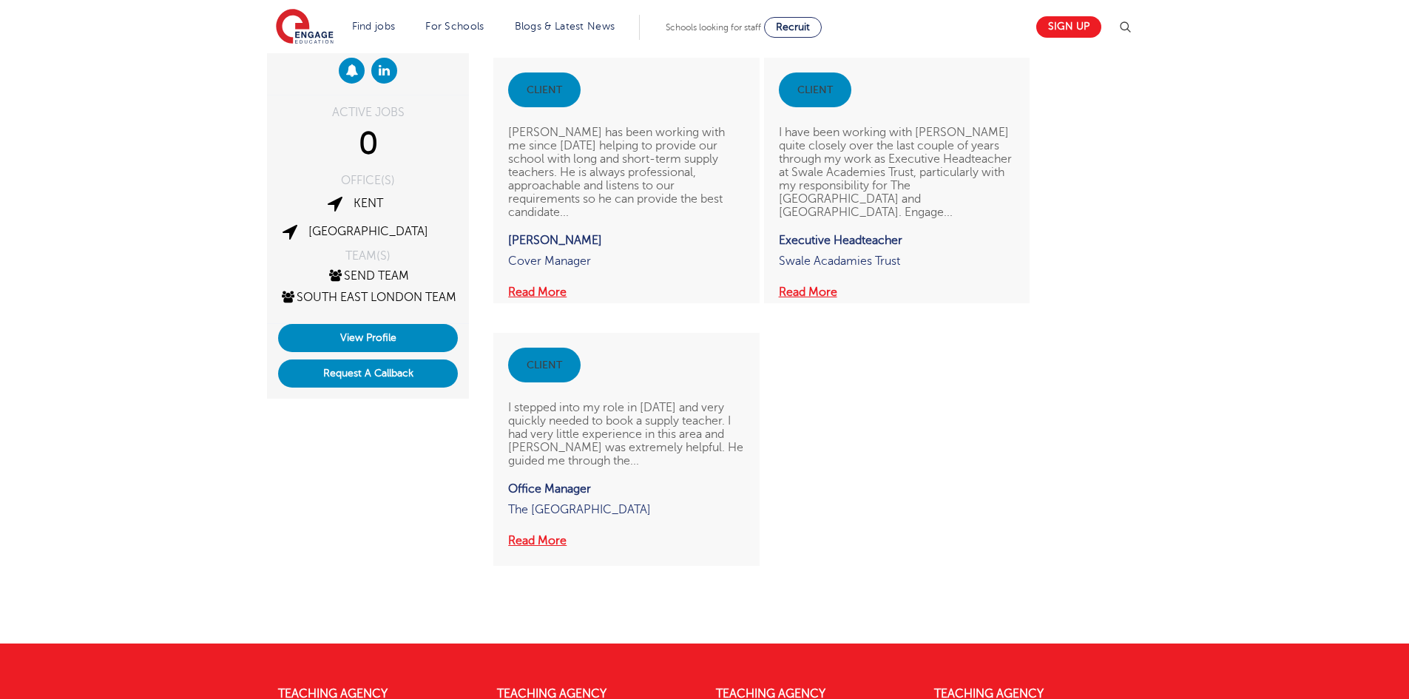
scroll to position [222, 0]
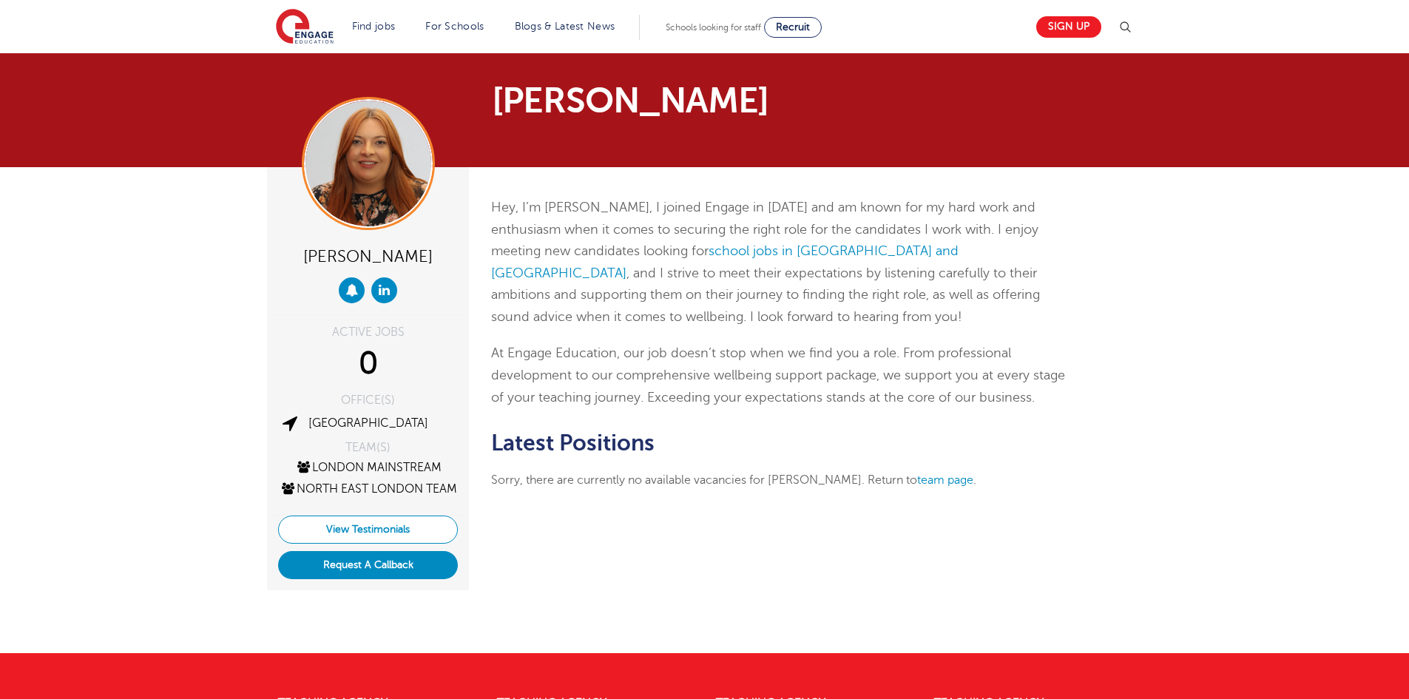
click at [414, 539] on link "View Testimonials" at bounding box center [368, 530] width 180 height 28
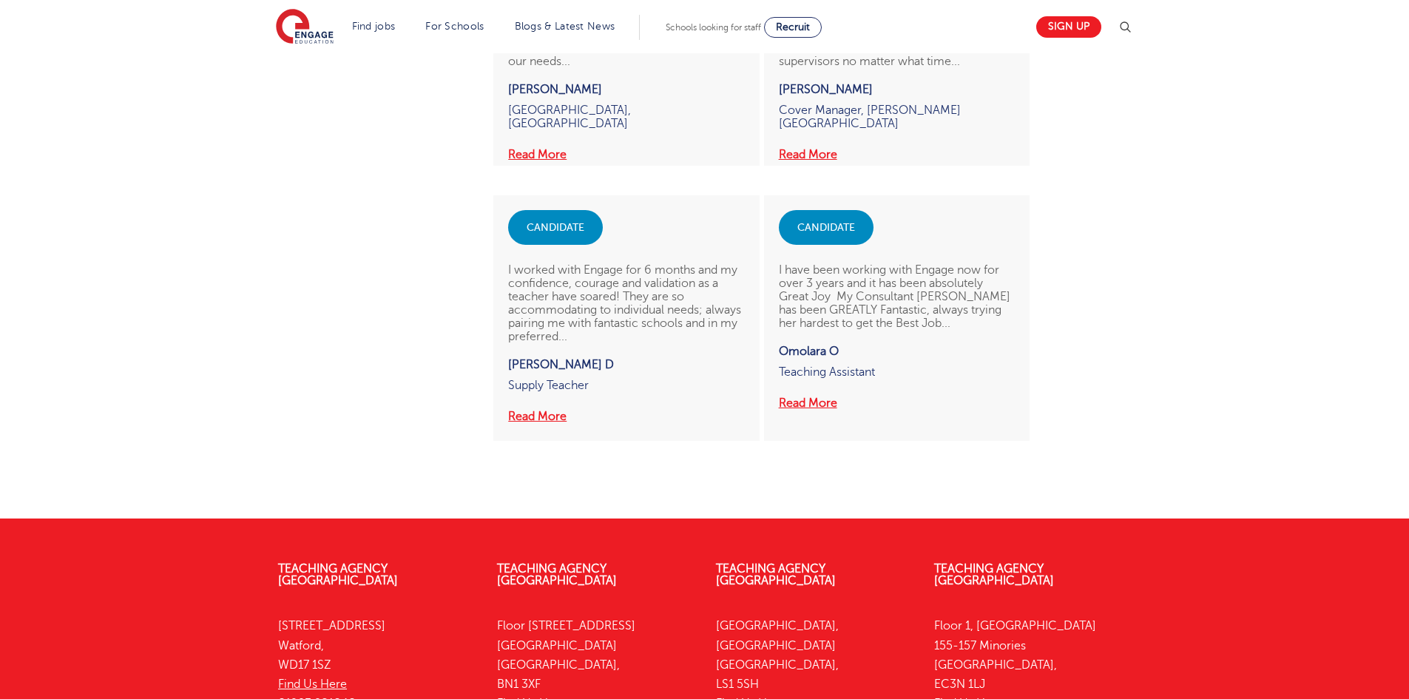
scroll to position [1184, 0]
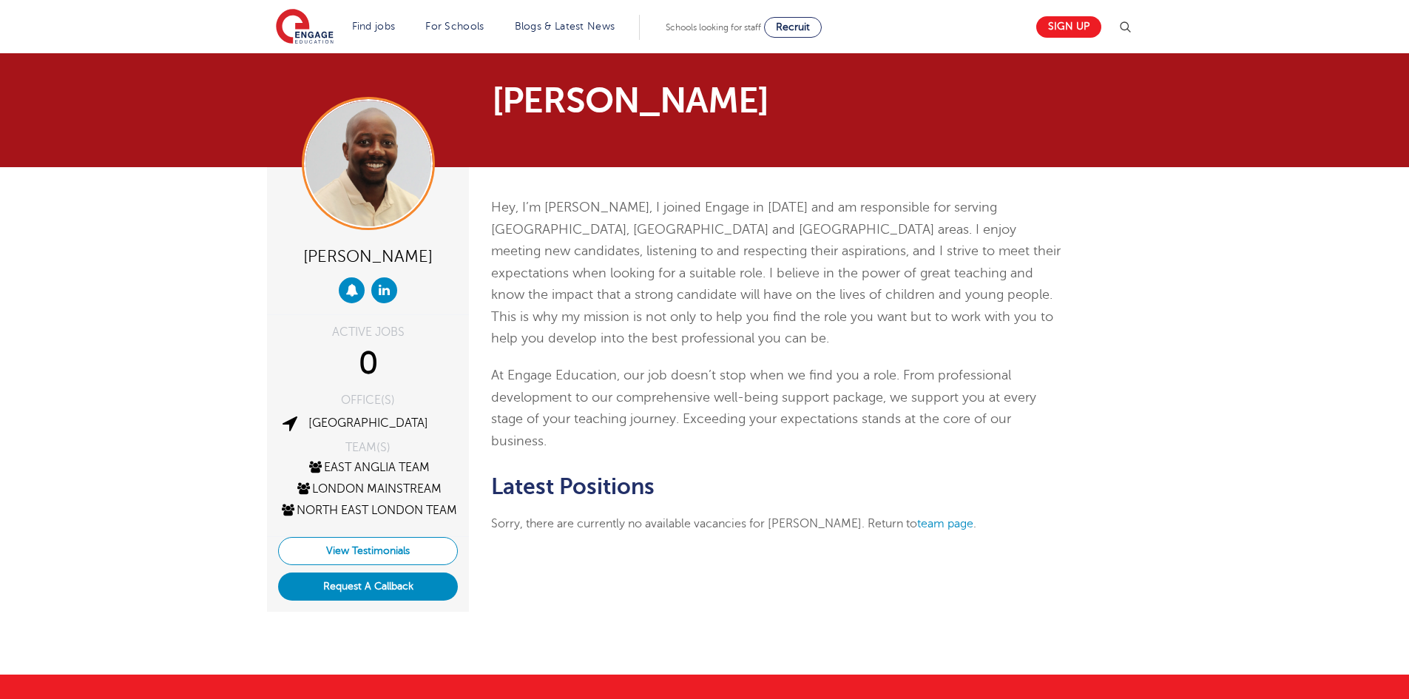
click at [402, 561] on link "View Testimonials" at bounding box center [368, 551] width 180 height 28
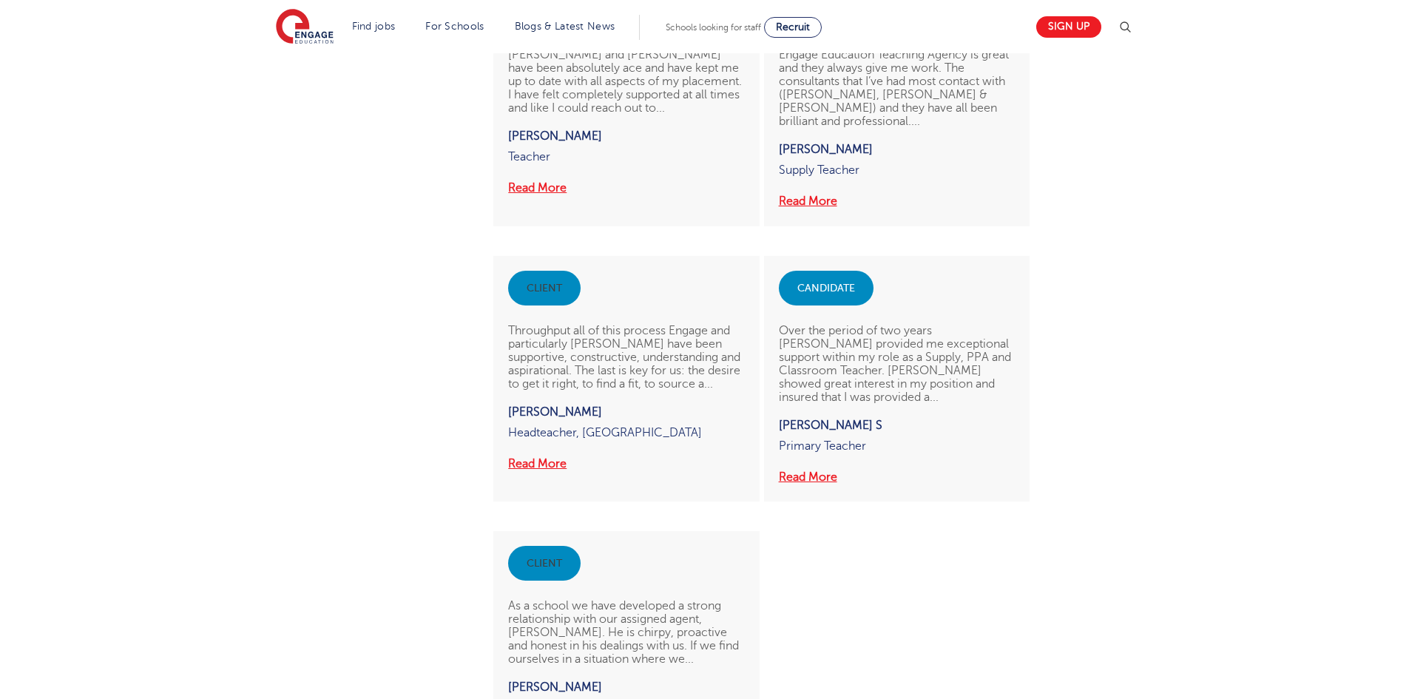
scroll to position [666, 0]
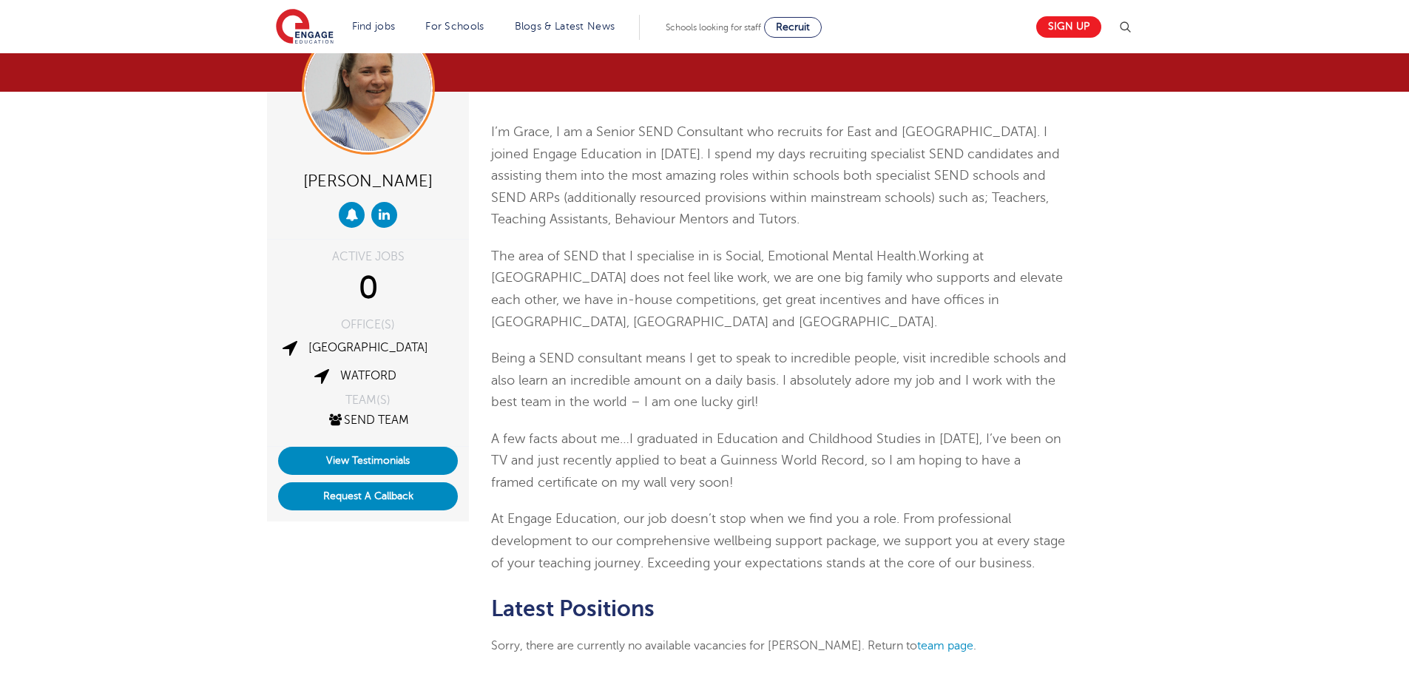
scroll to position [74, 0]
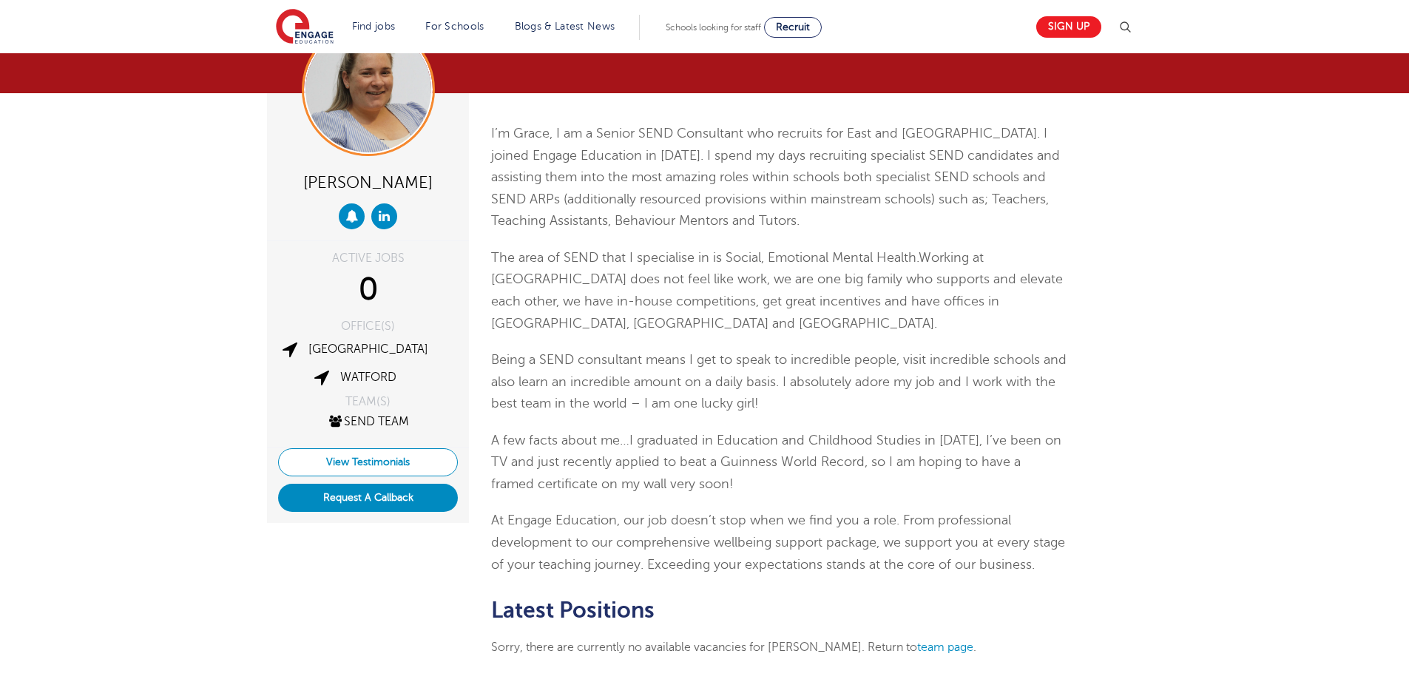
click at [373, 462] on link "View Testimonials" at bounding box center [368, 462] width 180 height 28
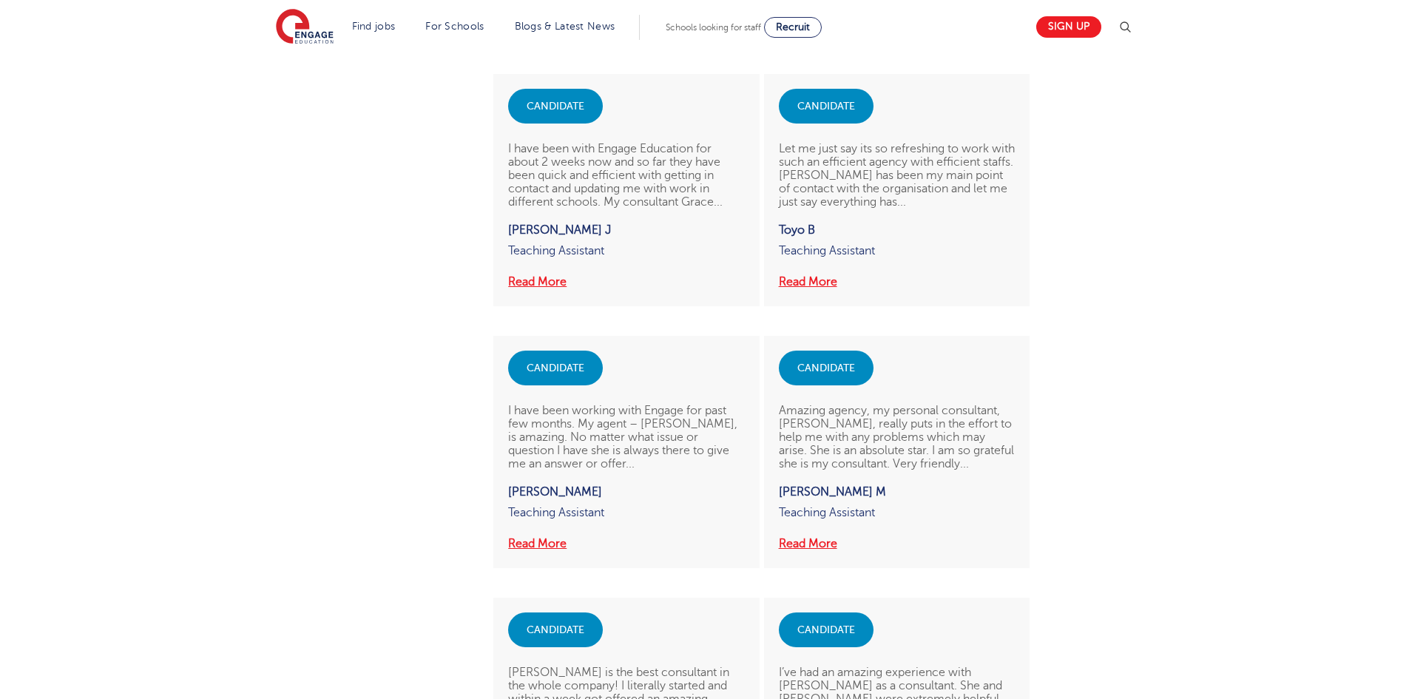
scroll to position [740, 0]
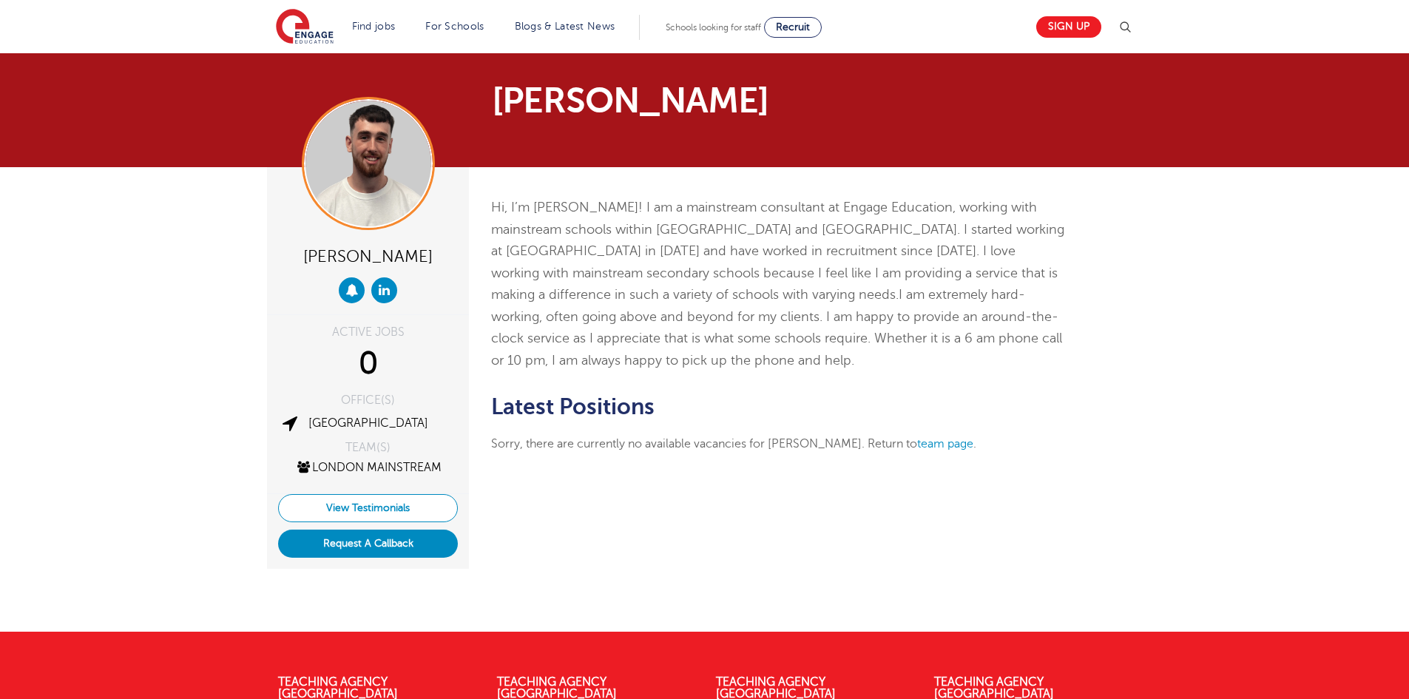
click at [377, 504] on link "View Testimonials" at bounding box center [368, 508] width 180 height 28
